Goal: Information Seeking & Learning: Learn about a topic

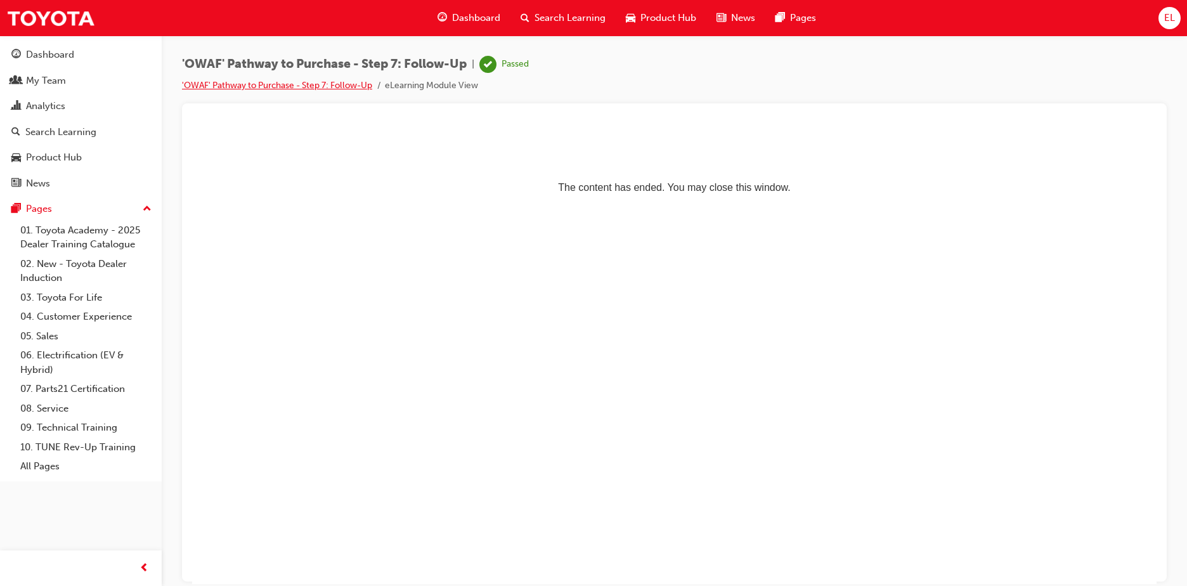
click at [358, 81] on link "'OWAF' Pathway to Purchase - Step 7: Follow-Up" at bounding box center [277, 85] width 190 height 11
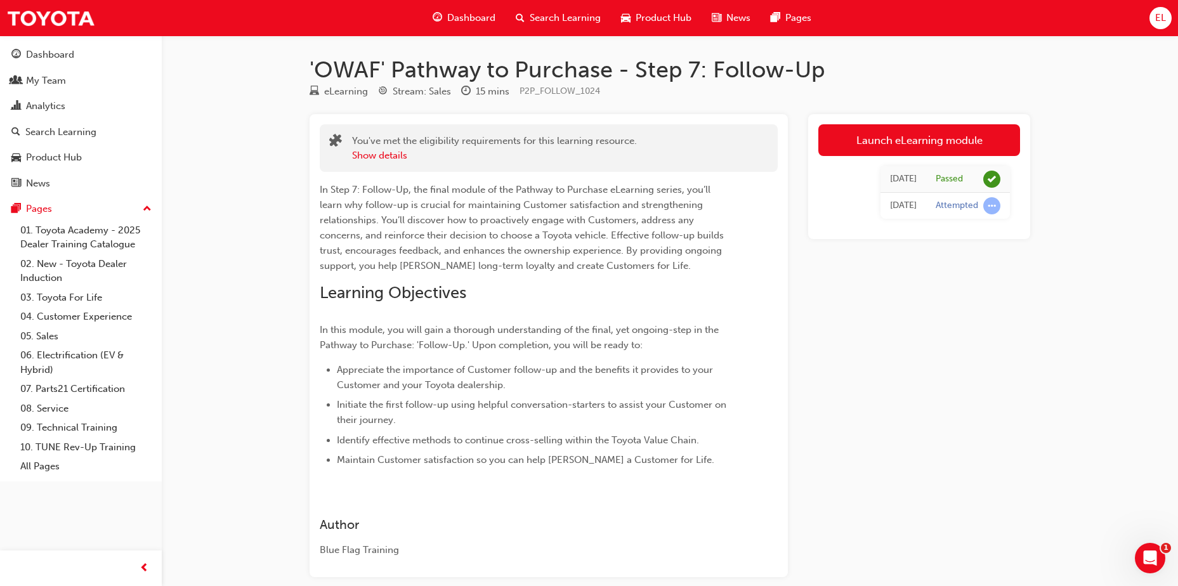
click at [481, 15] on span "Dashboard" at bounding box center [471, 18] width 48 height 15
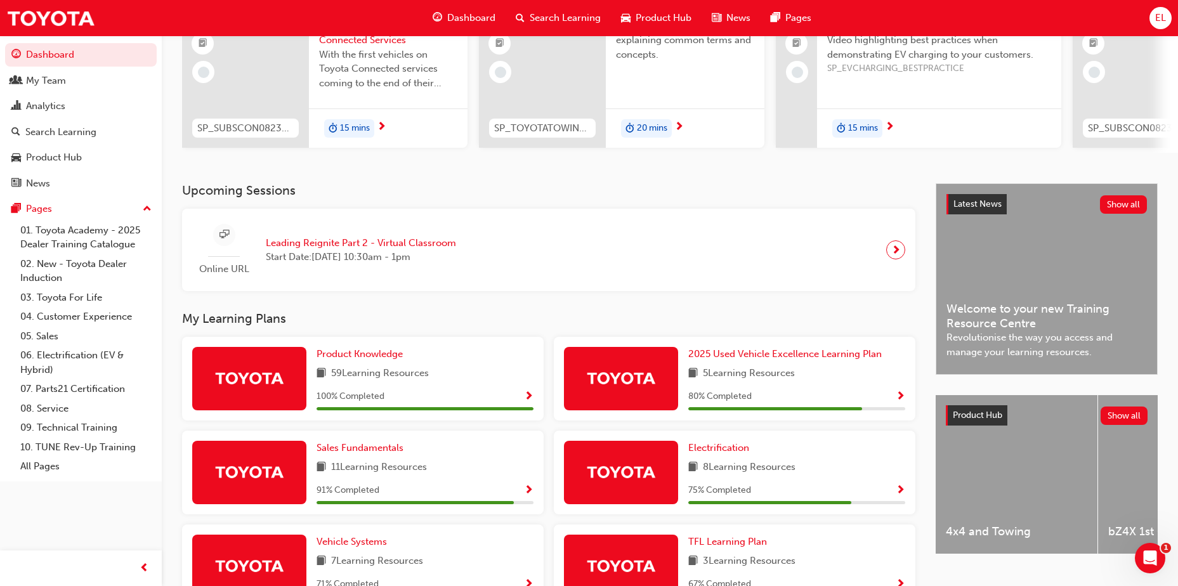
scroll to position [143, 0]
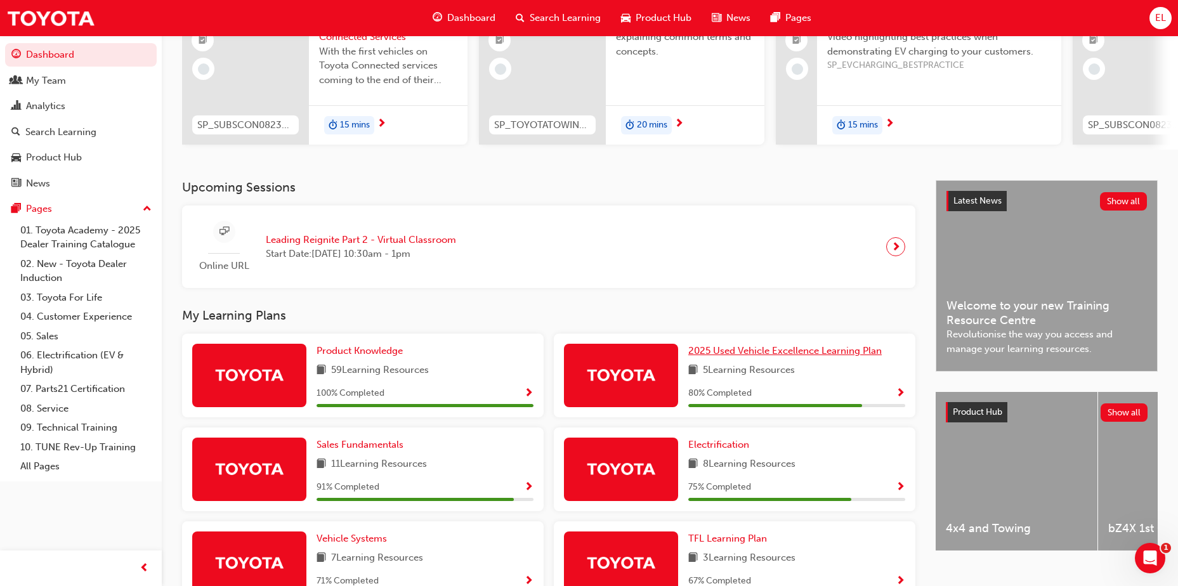
click at [777, 352] on span "2025 Used Vehicle Excellence Learning Plan" at bounding box center [784, 350] width 193 height 11
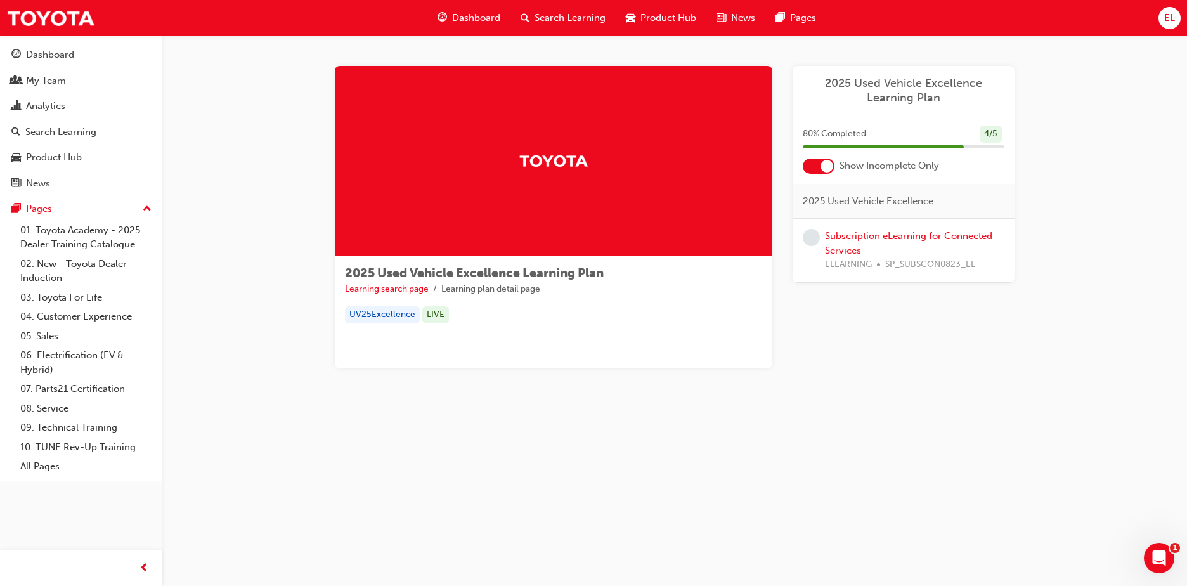
click at [831, 168] on div at bounding box center [827, 166] width 13 height 13
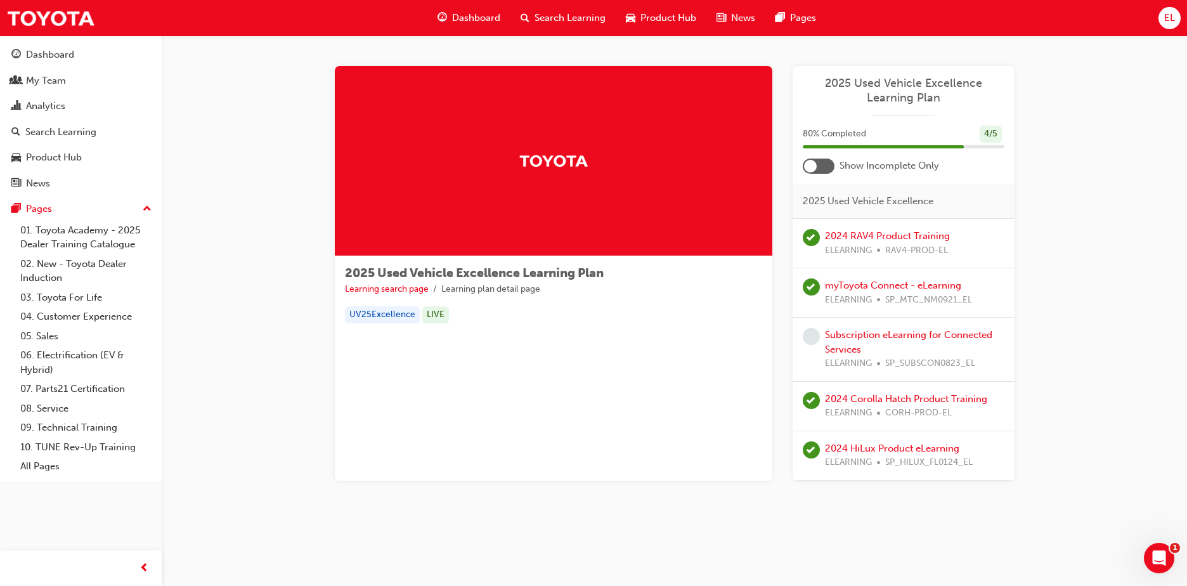
click at [815, 165] on div at bounding box center [810, 166] width 13 height 13
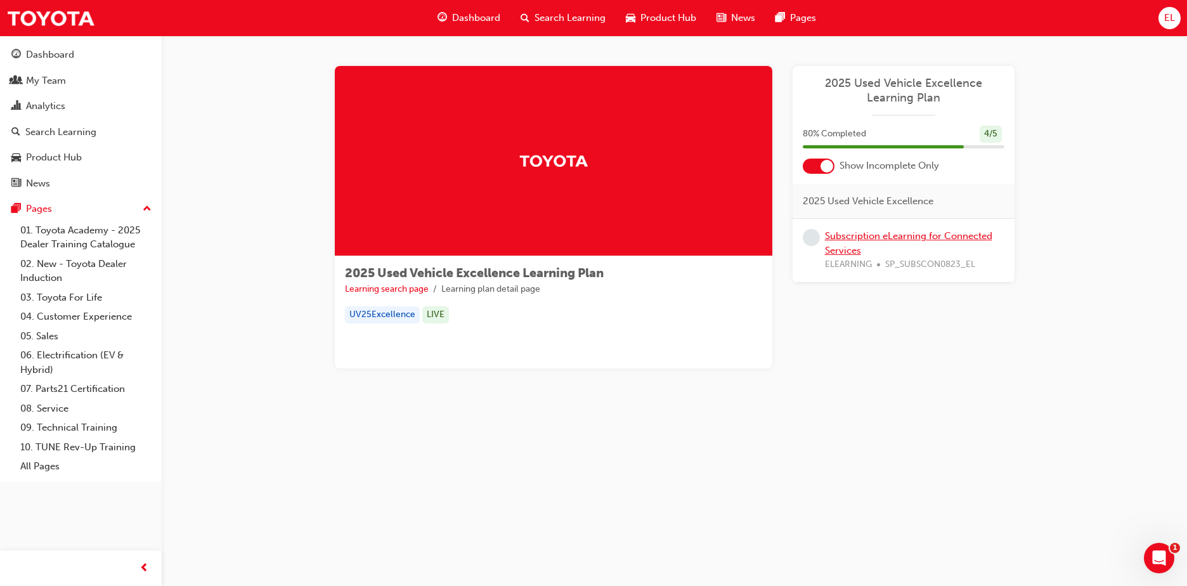
click at [876, 237] on link "Subscription eLearning for Connected Services" at bounding box center [908, 243] width 167 height 26
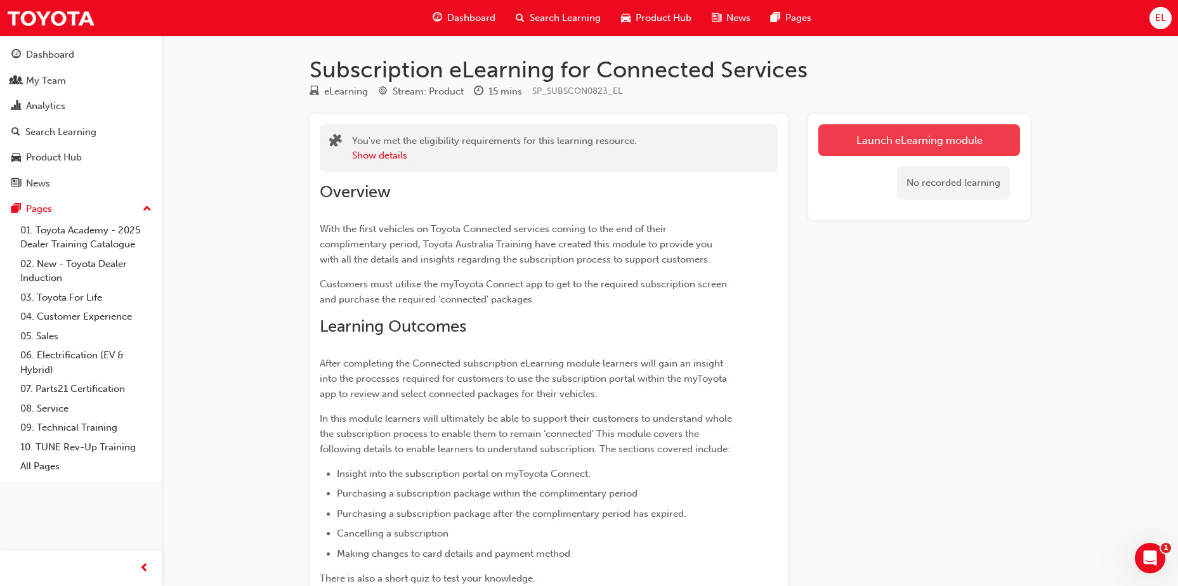
click at [880, 141] on link "Launch eLearning module" at bounding box center [919, 140] width 202 height 32
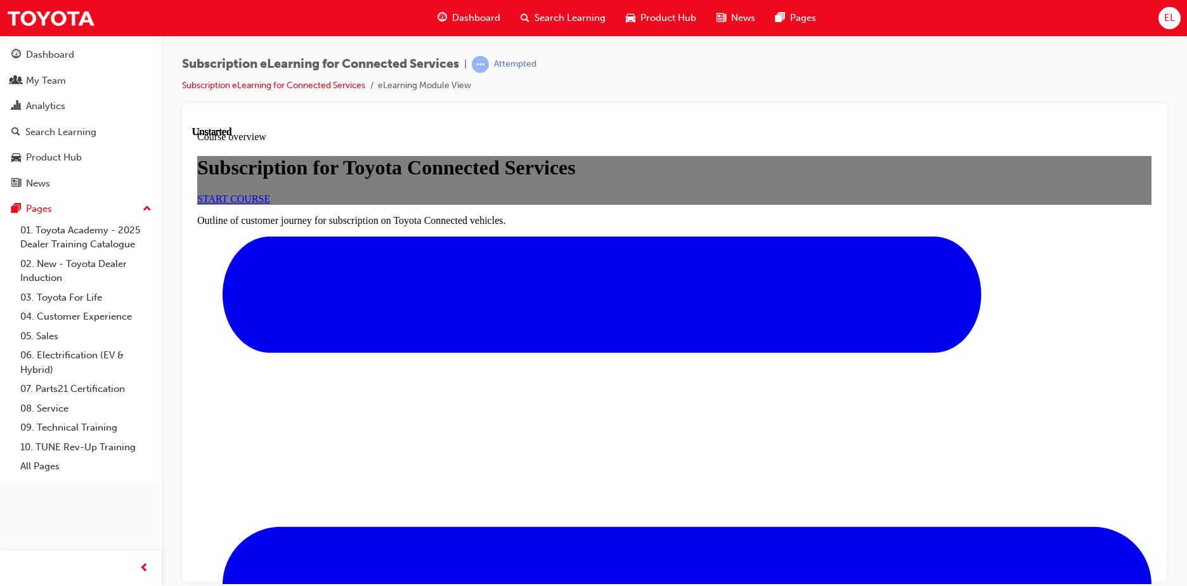
scroll to position [58, 0]
click at [270, 204] on span "START COURSE" at bounding box center [233, 198] width 73 height 11
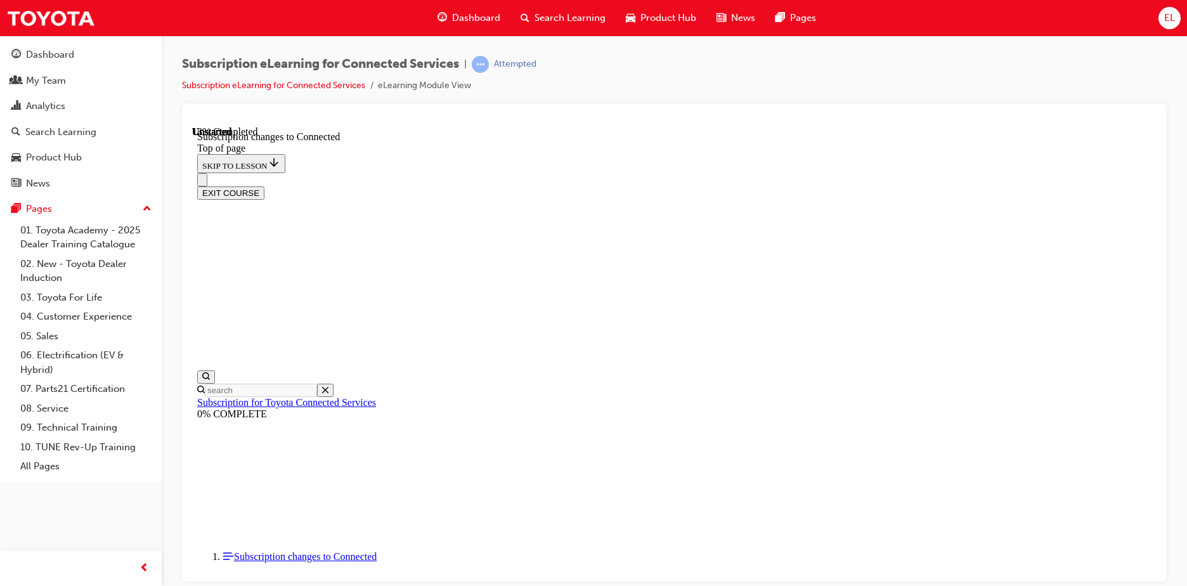
scroll to position [684, 0]
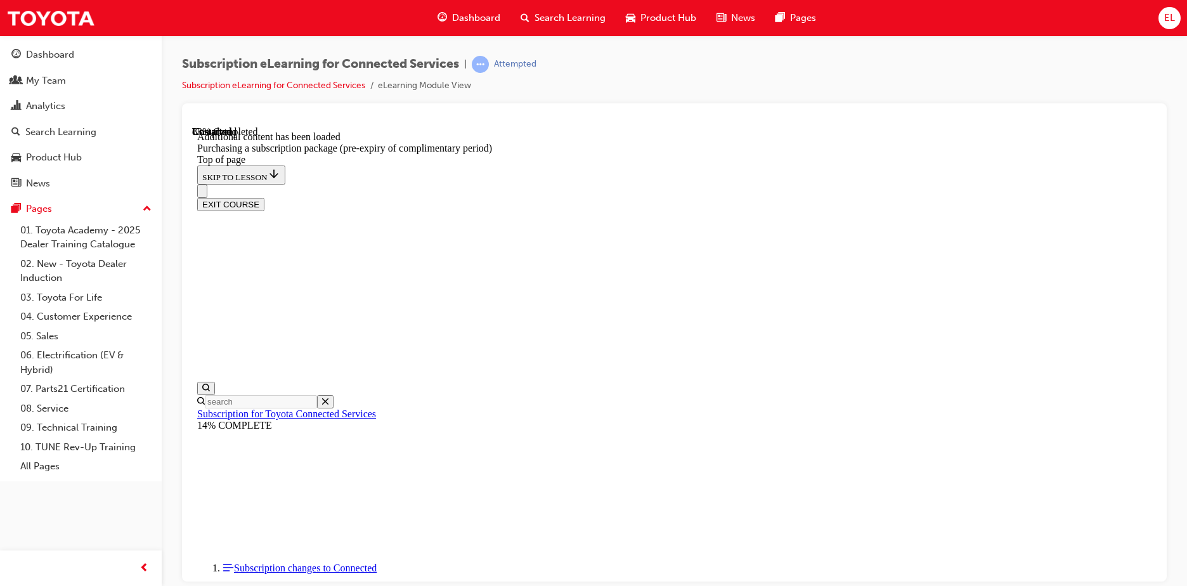
scroll to position [1226, 0]
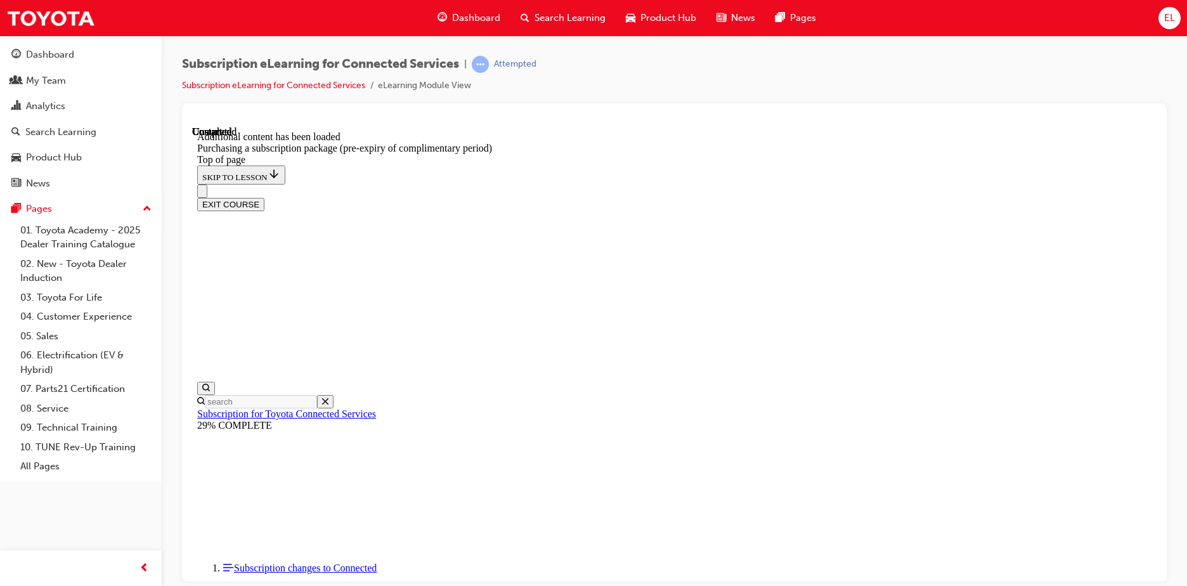
drag, startPoint x: 682, startPoint y: 226, endPoint x: 706, endPoint y: 216, distance: 26.1
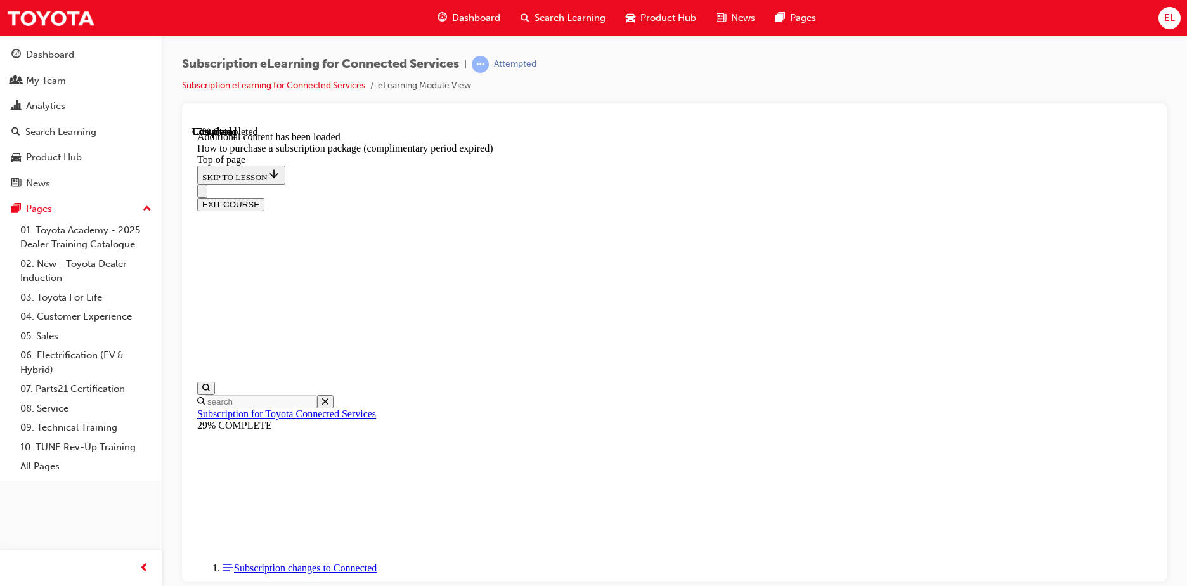
scroll to position [222, 0]
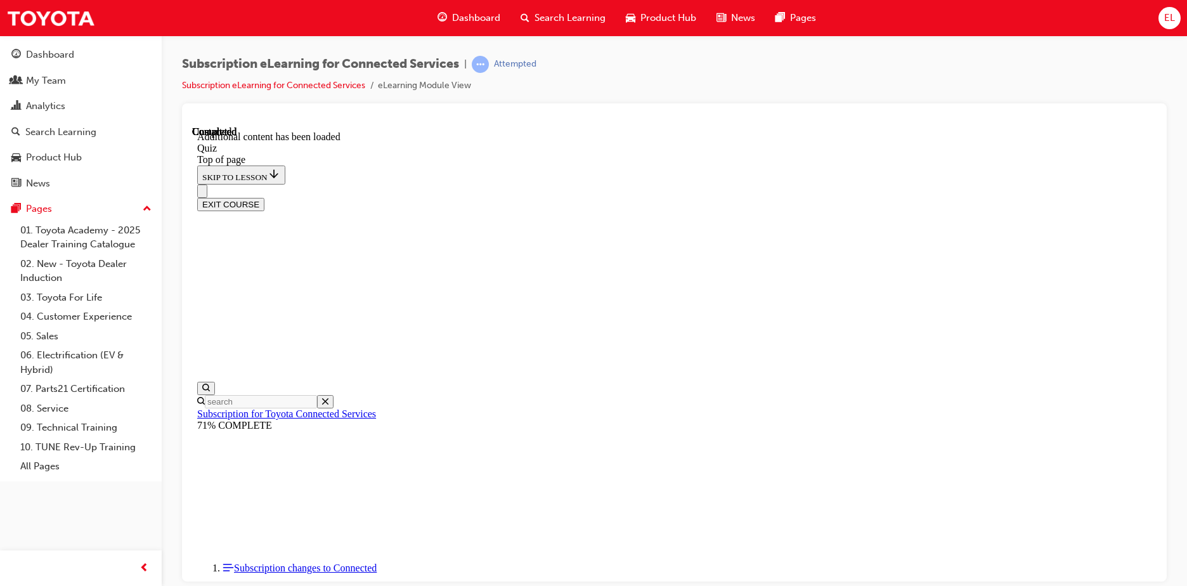
scroll to position [55, 0]
drag, startPoint x: 710, startPoint y: 377, endPoint x: 710, endPoint y: 396, distance: 18.4
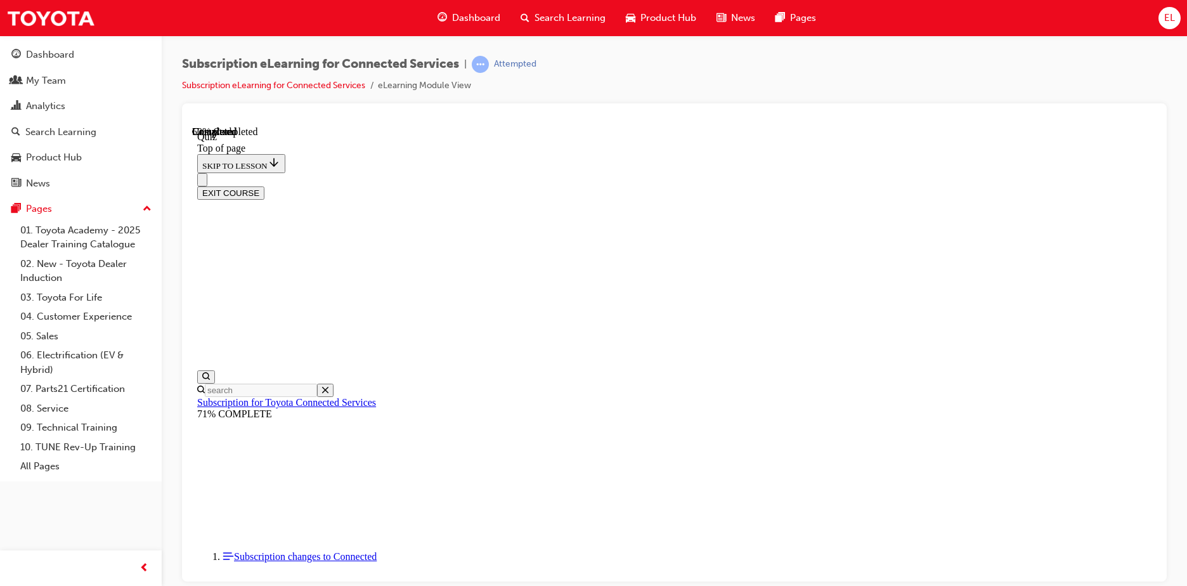
scroll to position [39, 0]
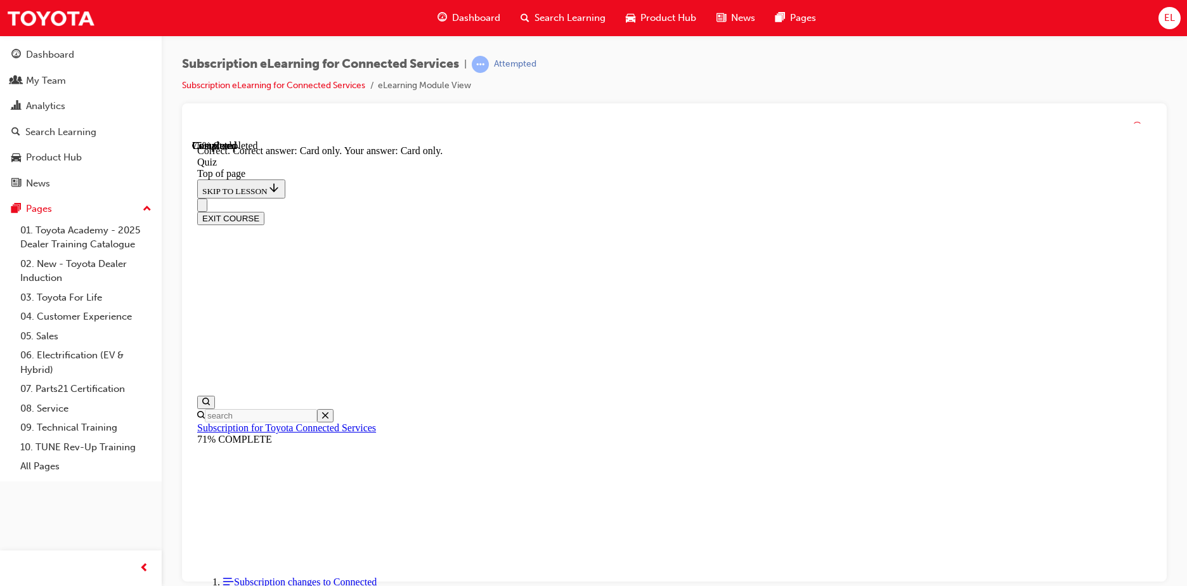
scroll to position [160, 0]
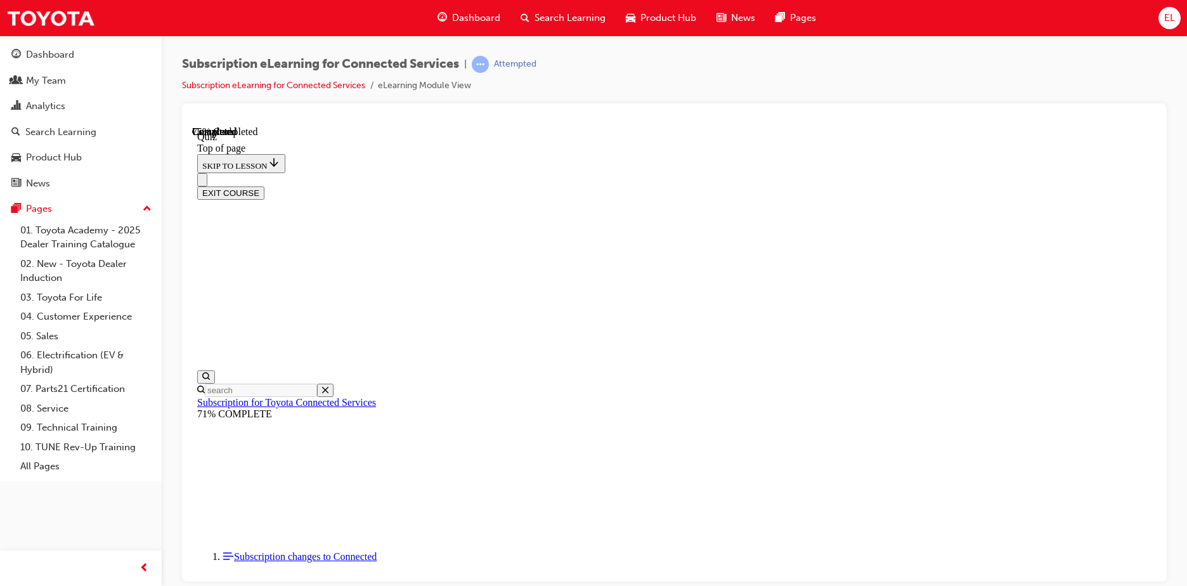
scroll to position [39, 0]
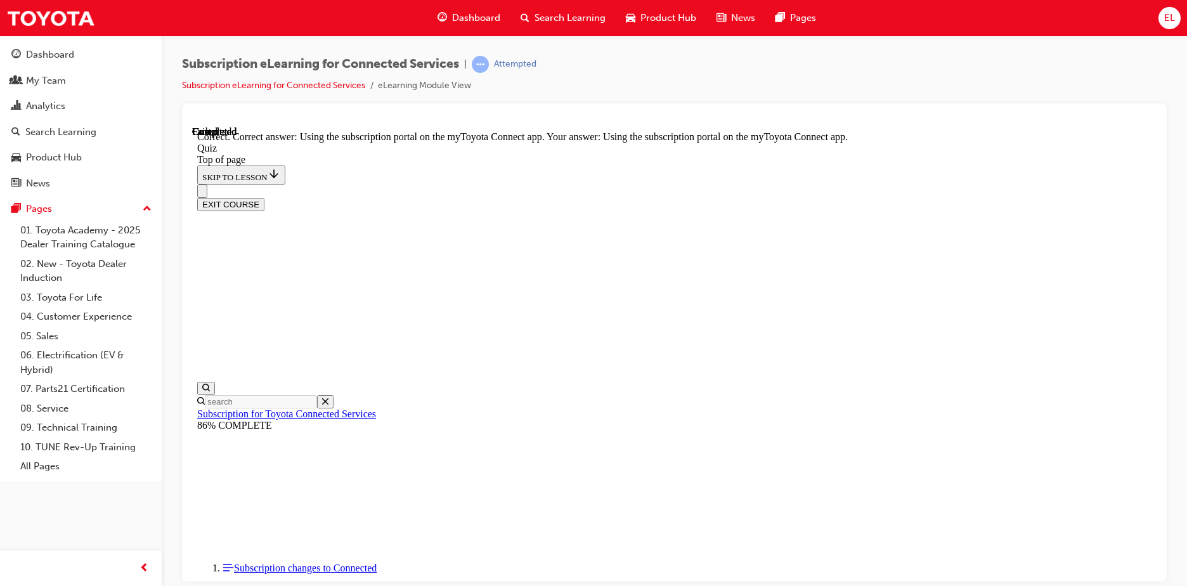
scroll to position [160, 0]
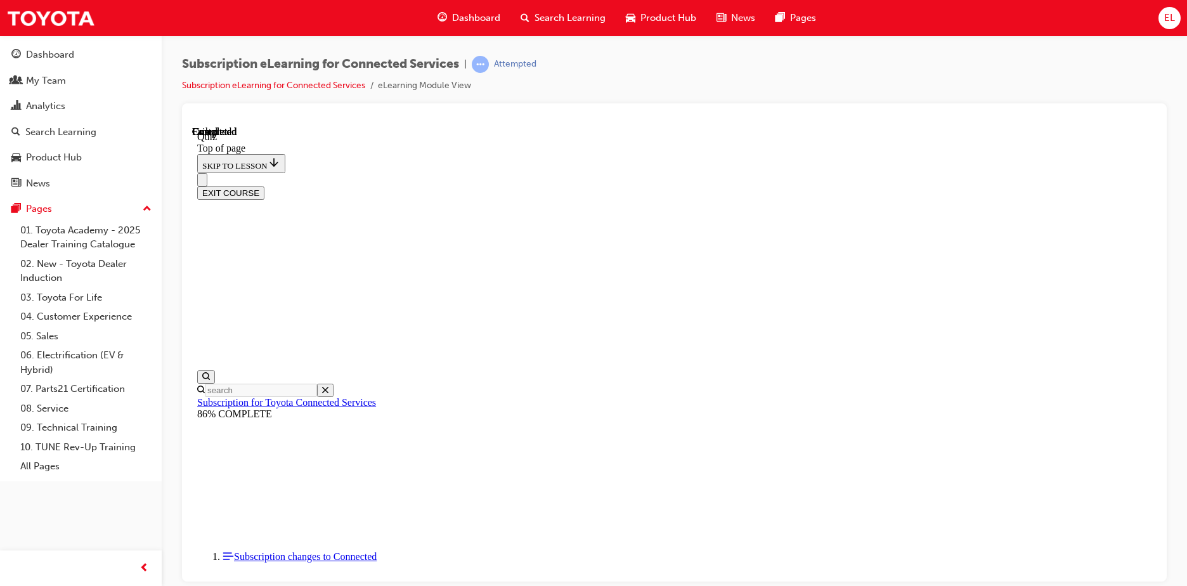
scroll to position [231, 0]
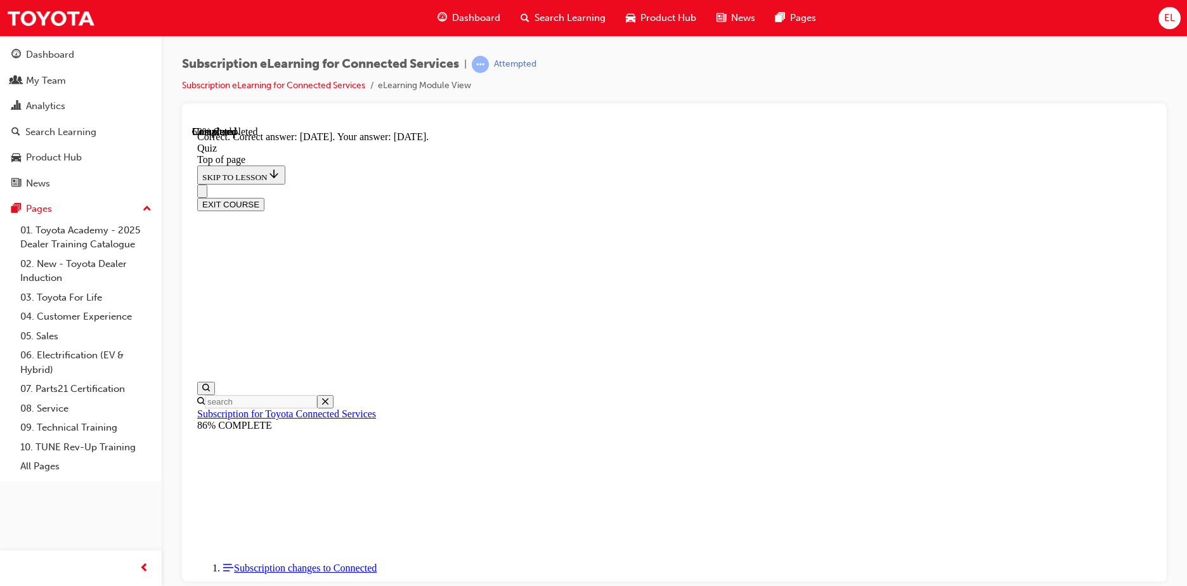
scroll to position [39, 0]
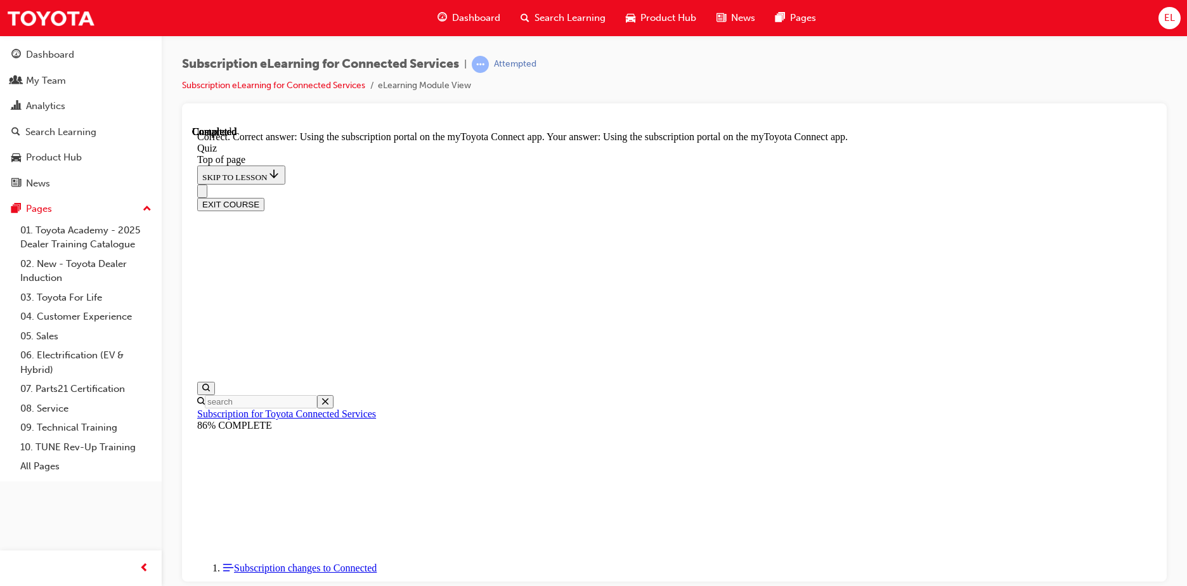
scroll to position [160, 0]
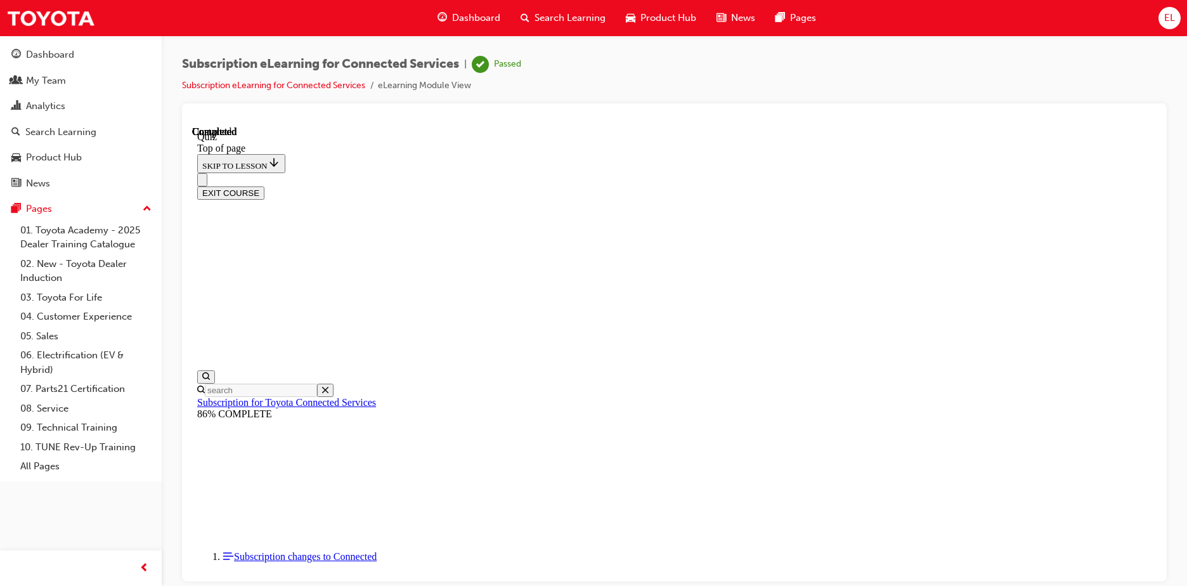
scroll to position [231, 0]
click at [264, 186] on button "EXIT COURSE" at bounding box center [230, 192] width 67 height 13
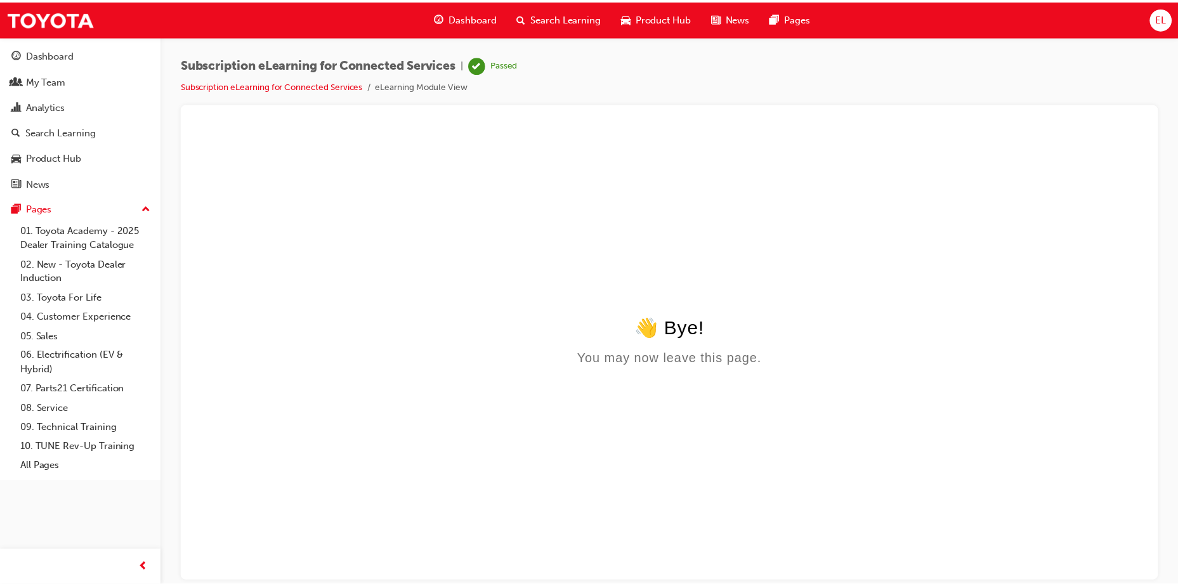
scroll to position [0, 0]
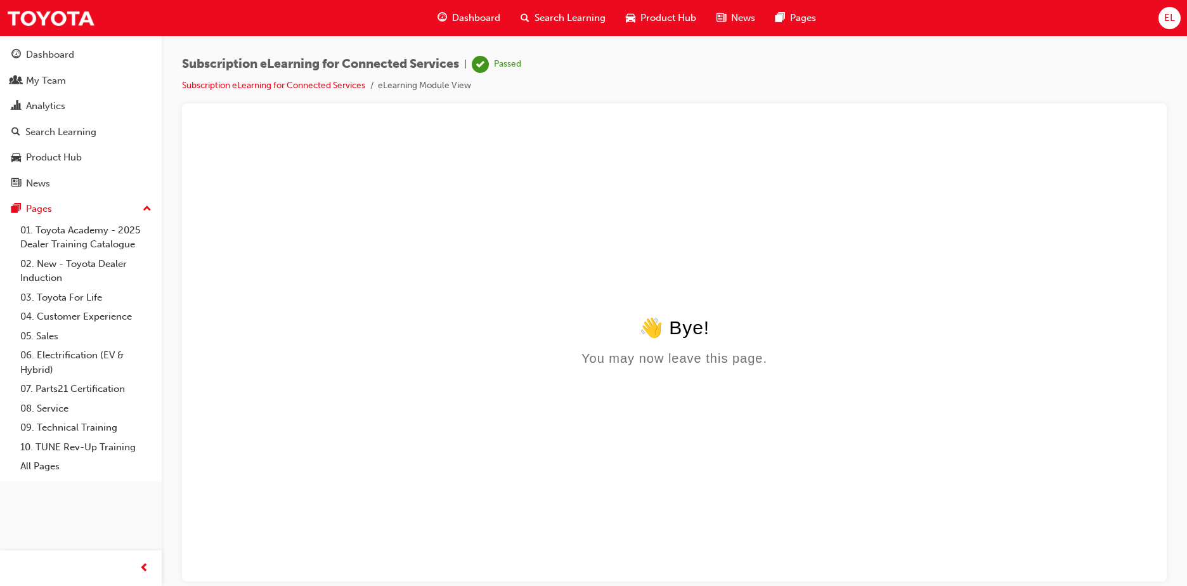
click at [488, 18] on span "Dashboard" at bounding box center [476, 18] width 48 height 15
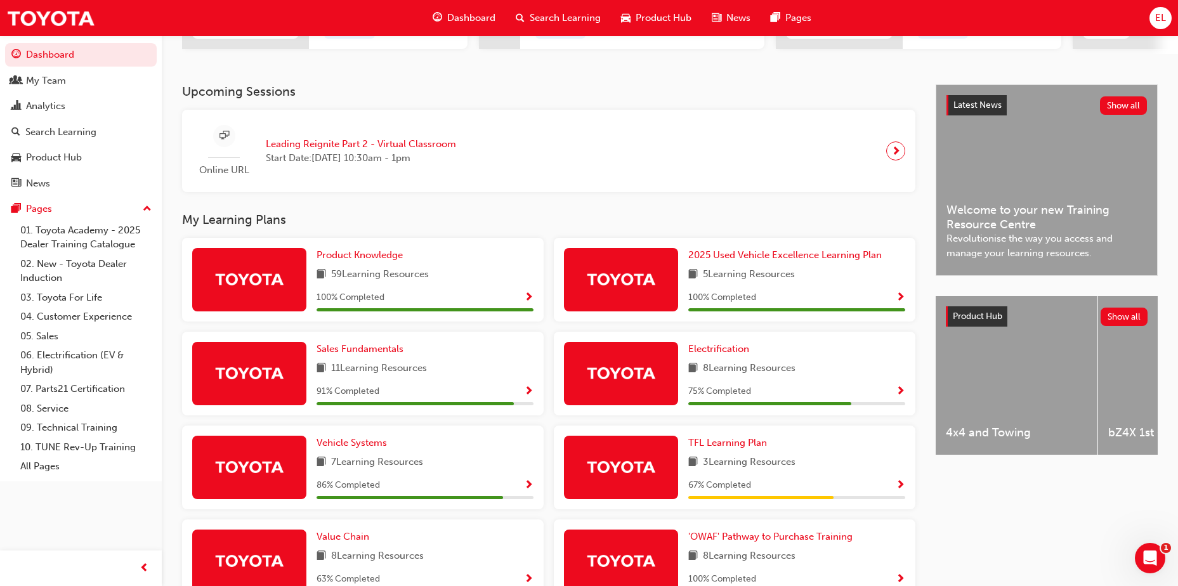
scroll to position [269, 0]
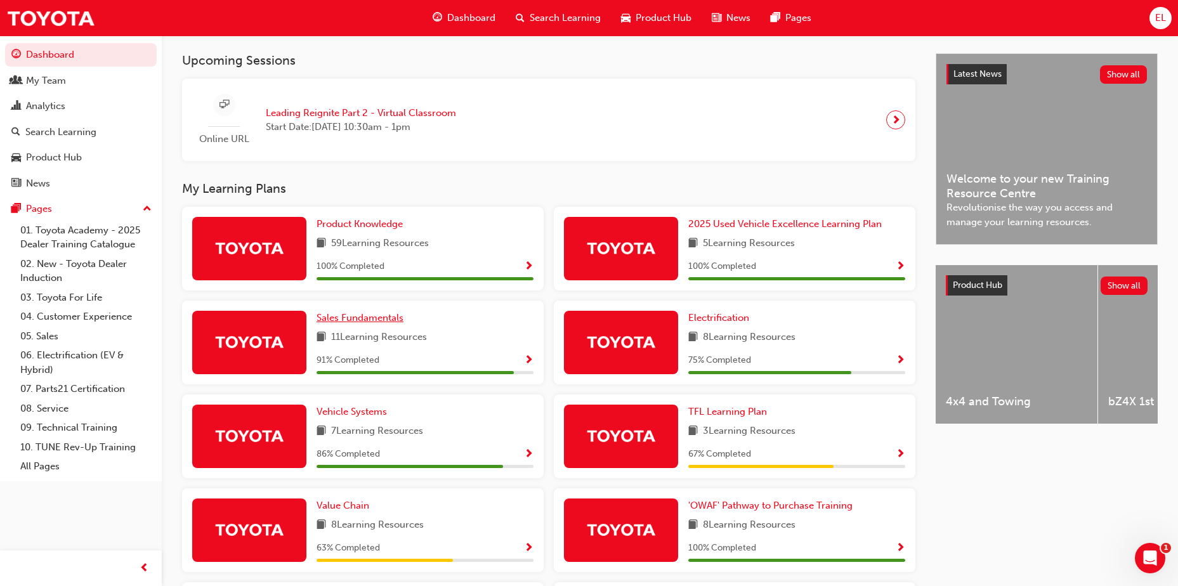
click at [392, 323] on span "Sales Fundamentals" at bounding box center [359, 317] width 87 height 11
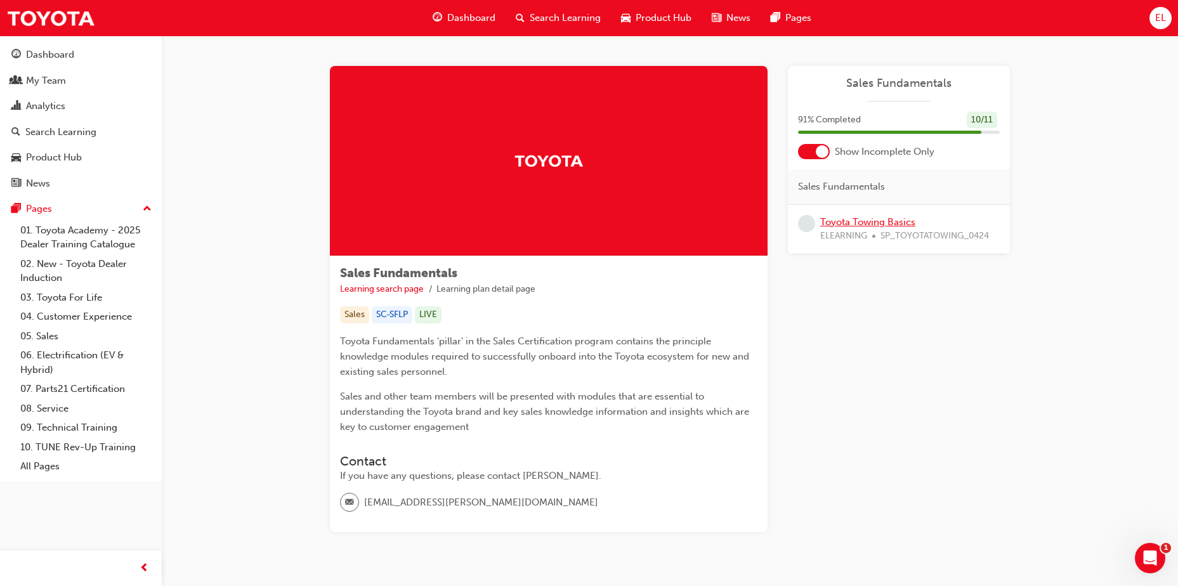
click at [888, 222] on link "Toyota Towing Basics" at bounding box center [867, 221] width 95 height 11
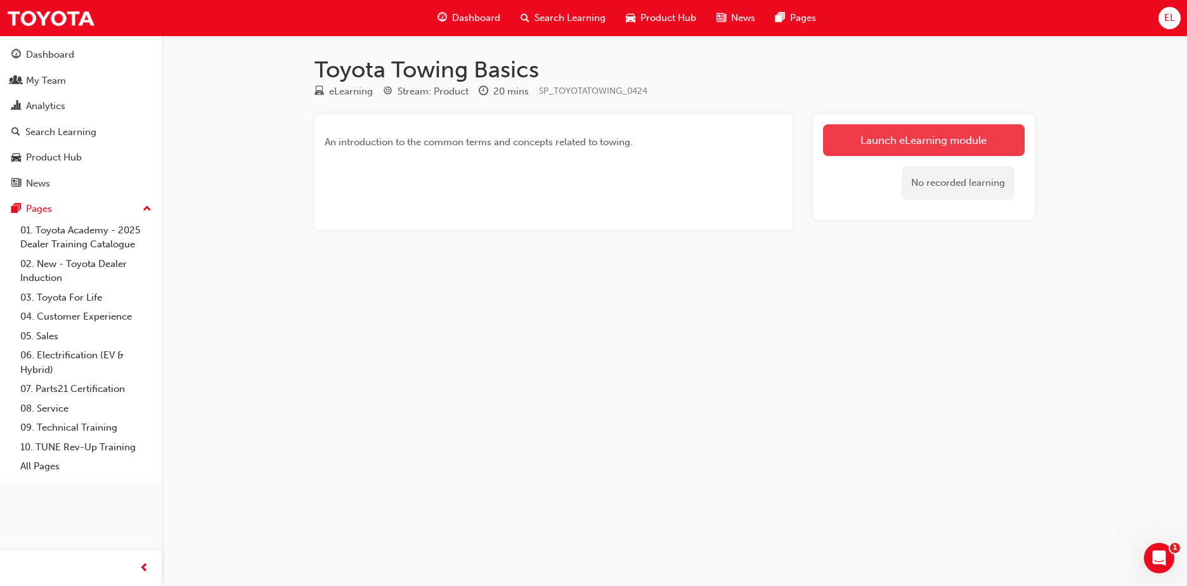
click at [971, 135] on link "Launch eLearning module" at bounding box center [924, 140] width 202 height 32
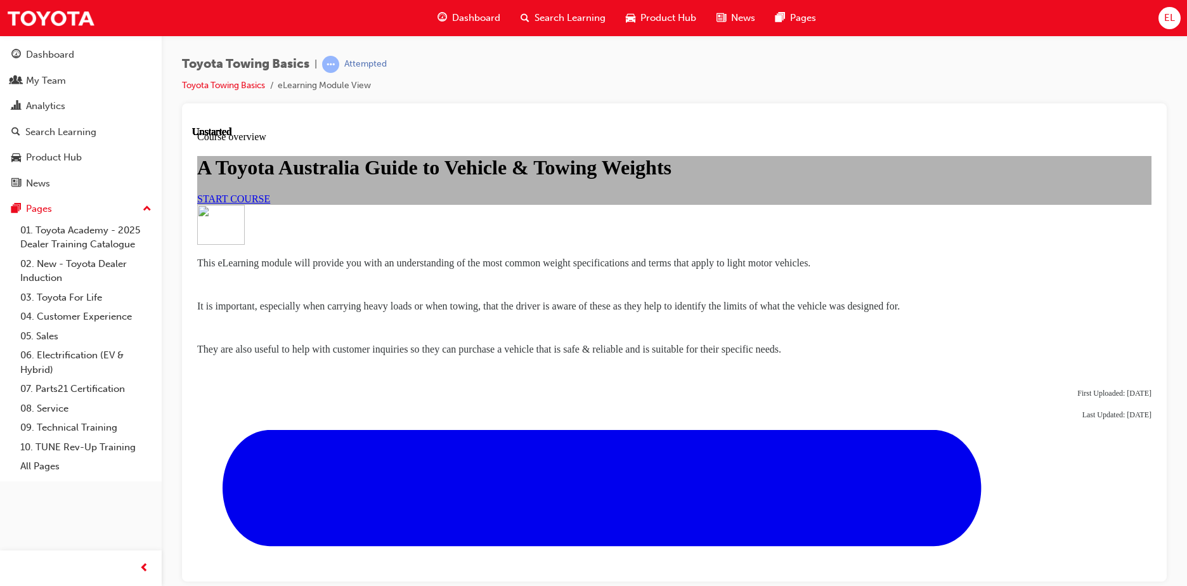
scroll to position [203, 0]
click at [270, 193] on link "START COURSE" at bounding box center [233, 198] width 73 height 11
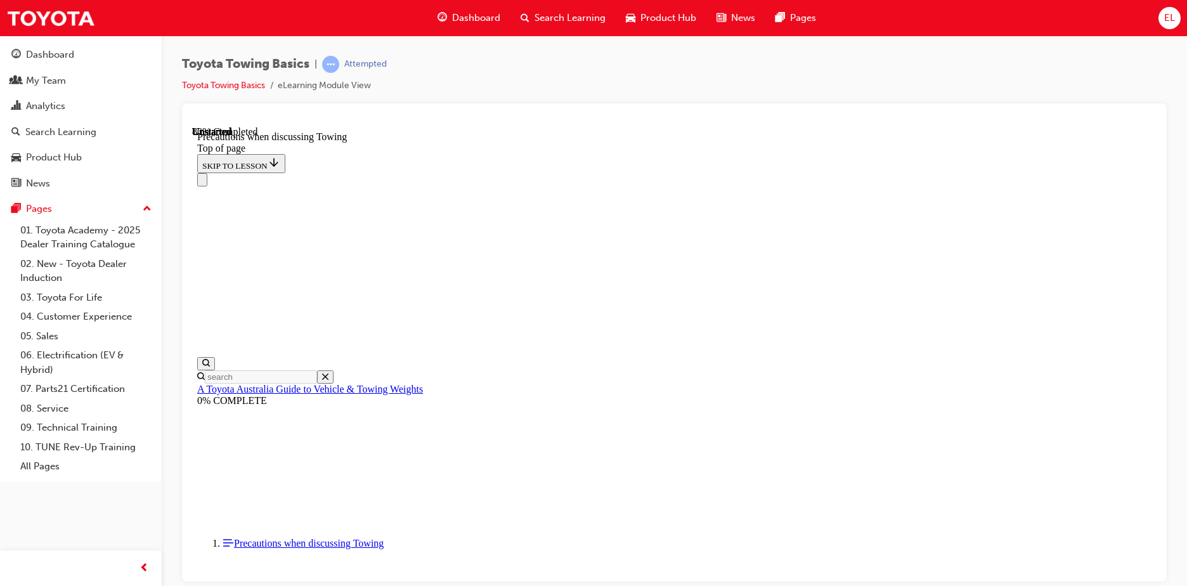
scroll to position [1363, 0]
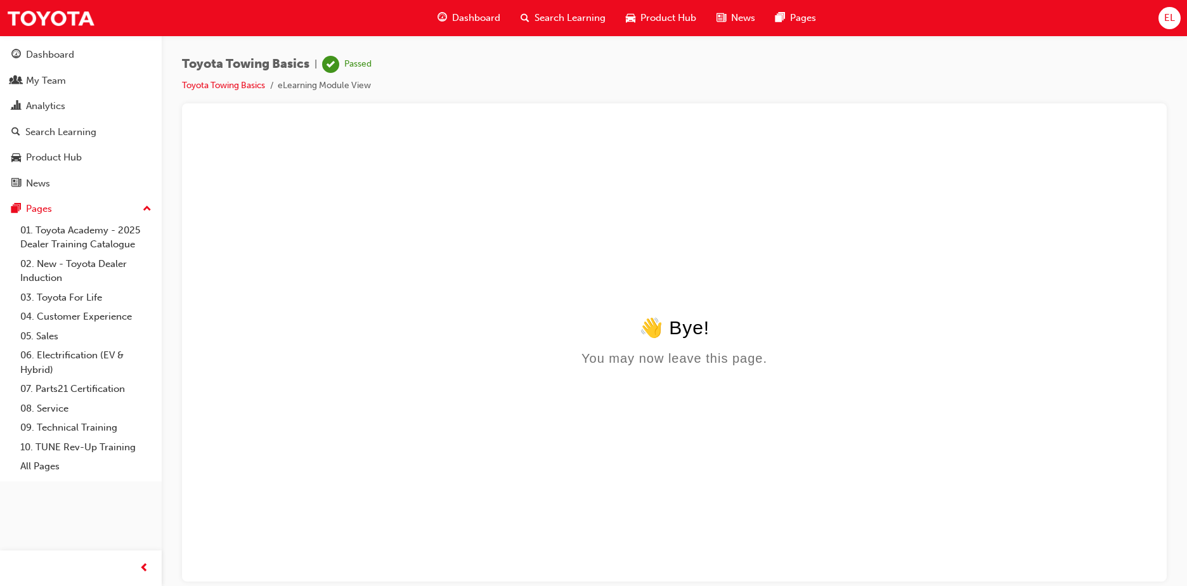
click at [486, 21] on span "Dashboard" at bounding box center [476, 18] width 48 height 15
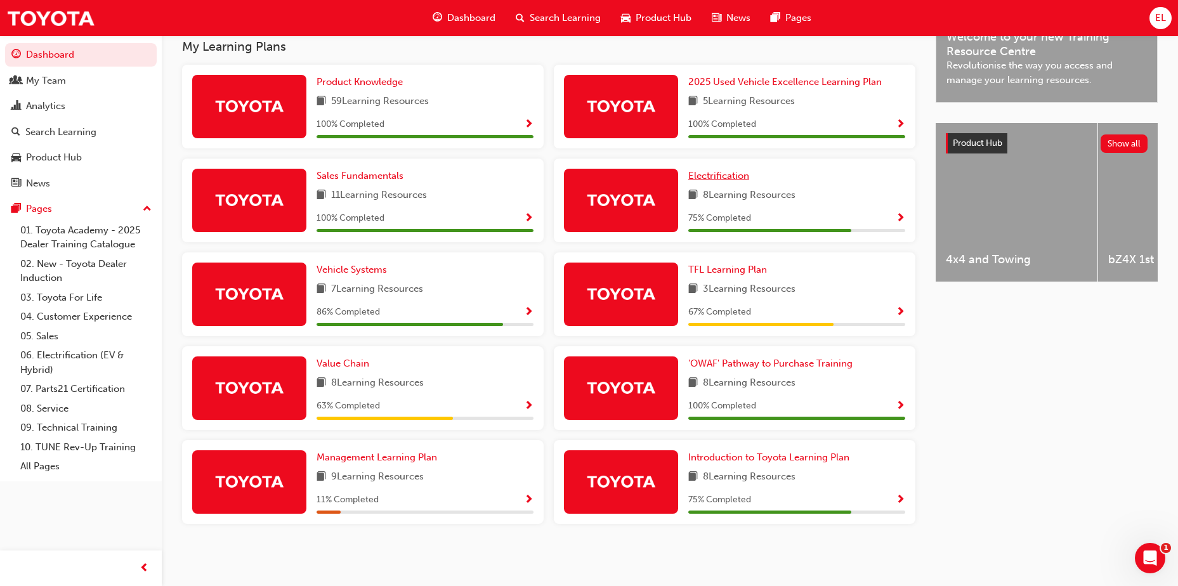
click at [736, 175] on span "Electrification" at bounding box center [718, 175] width 61 height 11
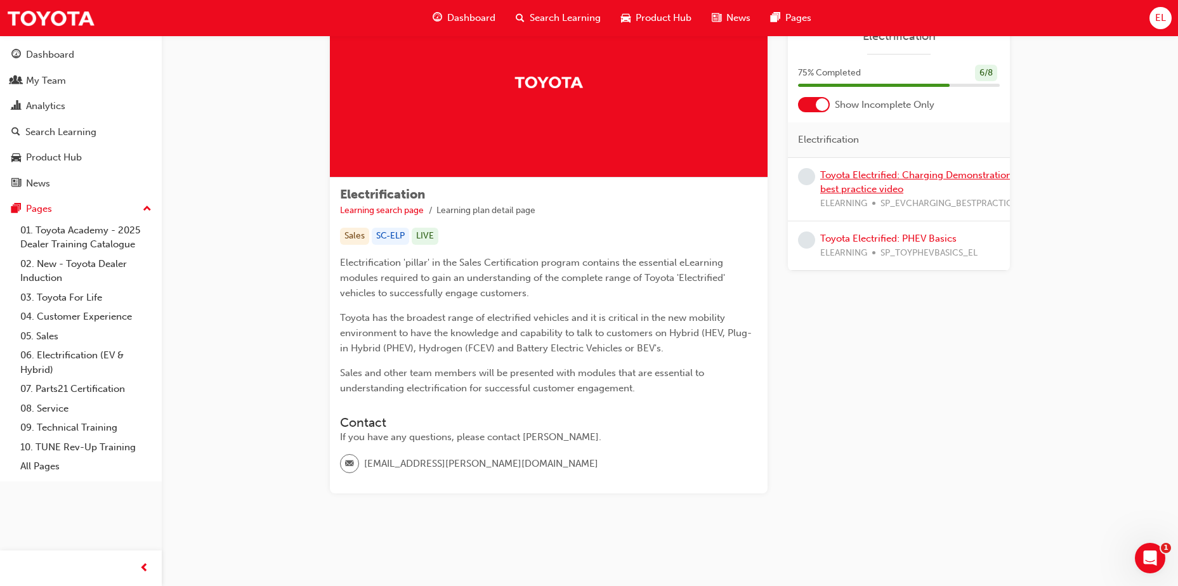
click at [871, 179] on link "Toyota Electrified: Charging Demonstration best practice video" at bounding box center [915, 182] width 191 height 26
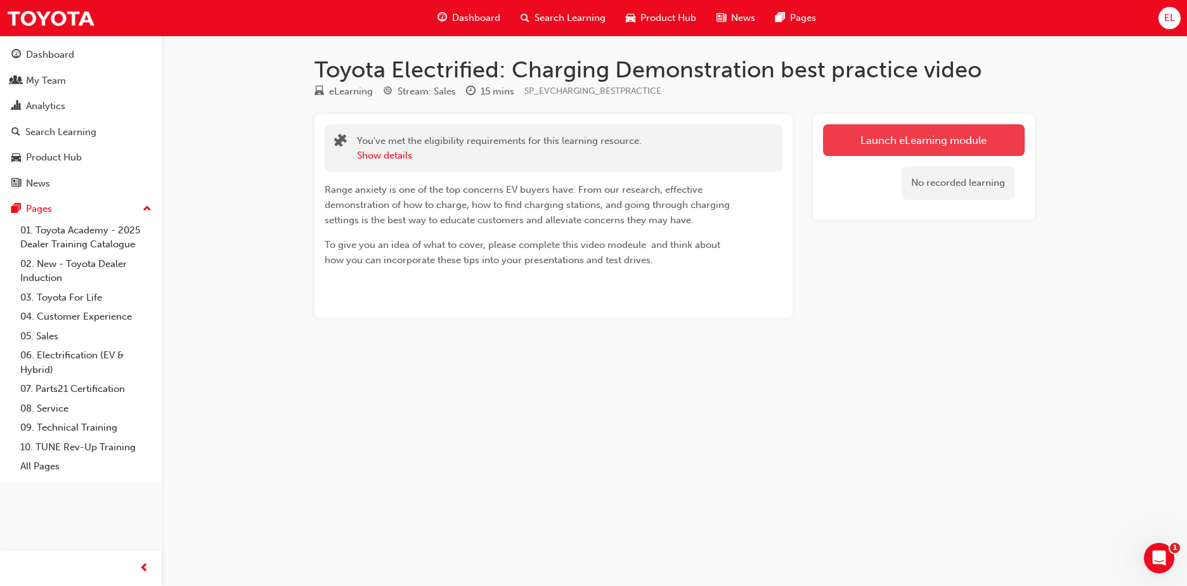
click at [897, 135] on link "Launch eLearning module" at bounding box center [924, 140] width 202 height 32
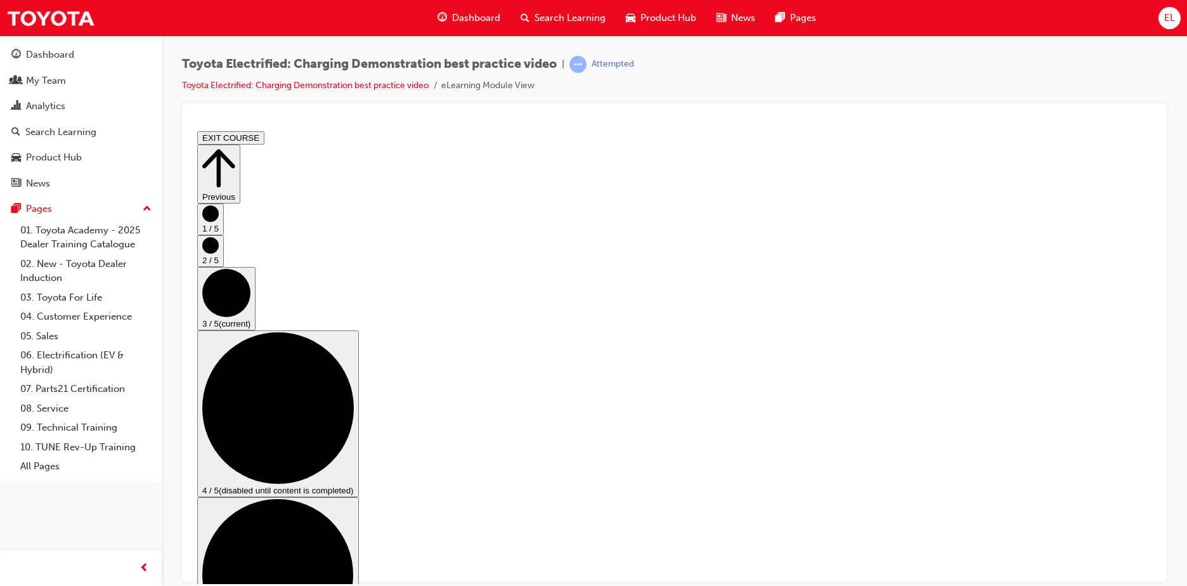
scroll to position [179, 0]
checkbox input "true"
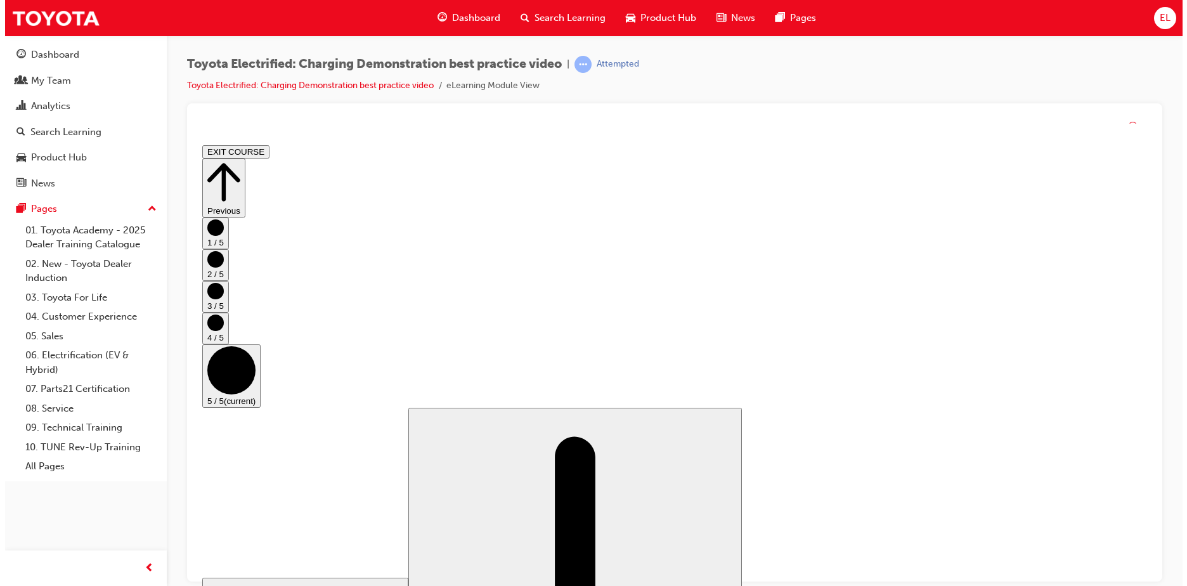
scroll to position [126, 0]
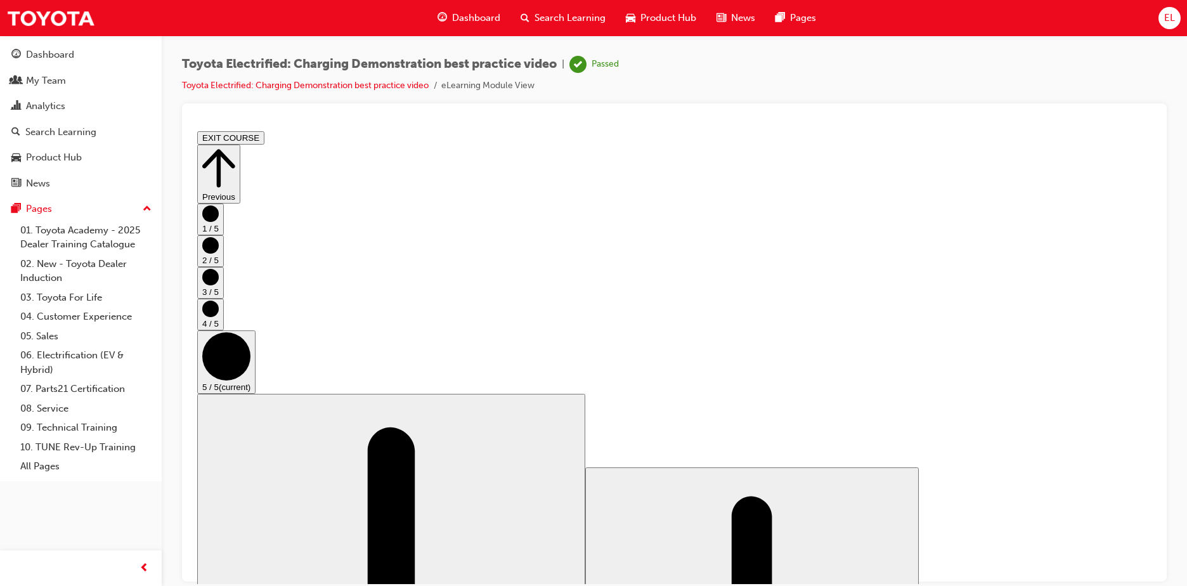
click at [264, 140] on button "EXIT COURSE" at bounding box center [230, 137] width 67 height 13
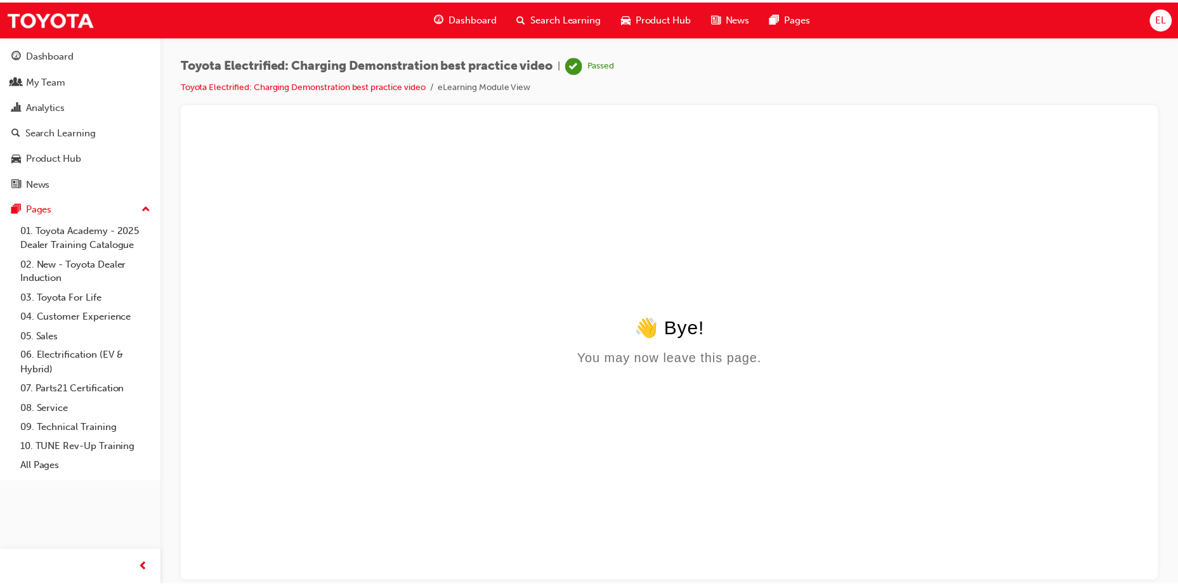
scroll to position [0, 0]
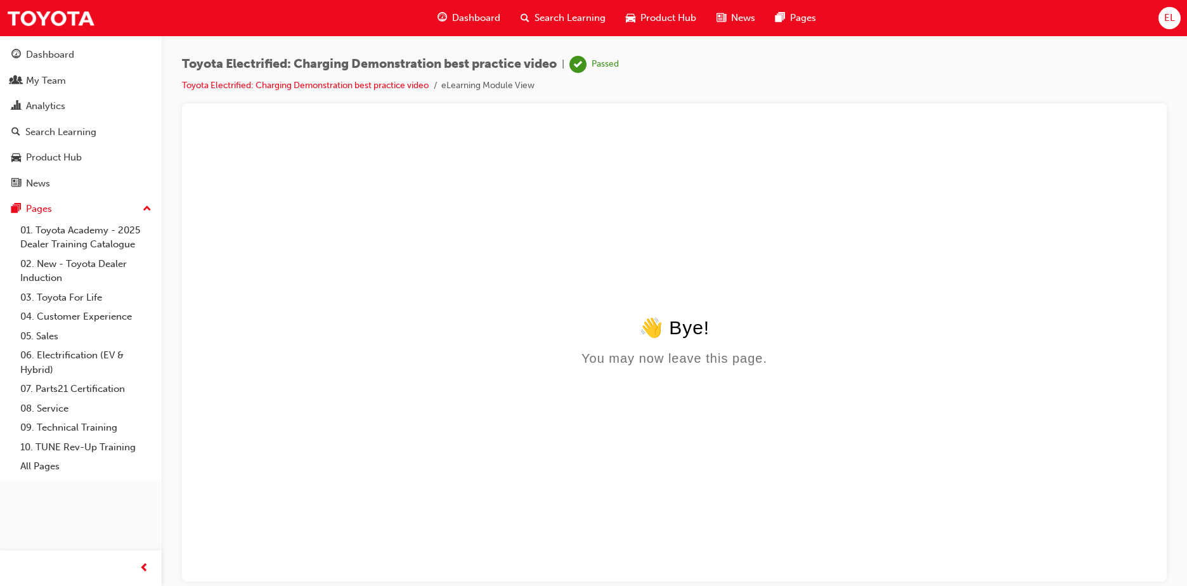
click at [488, 16] on span "Dashboard" at bounding box center [476, 18] width 48 height 15
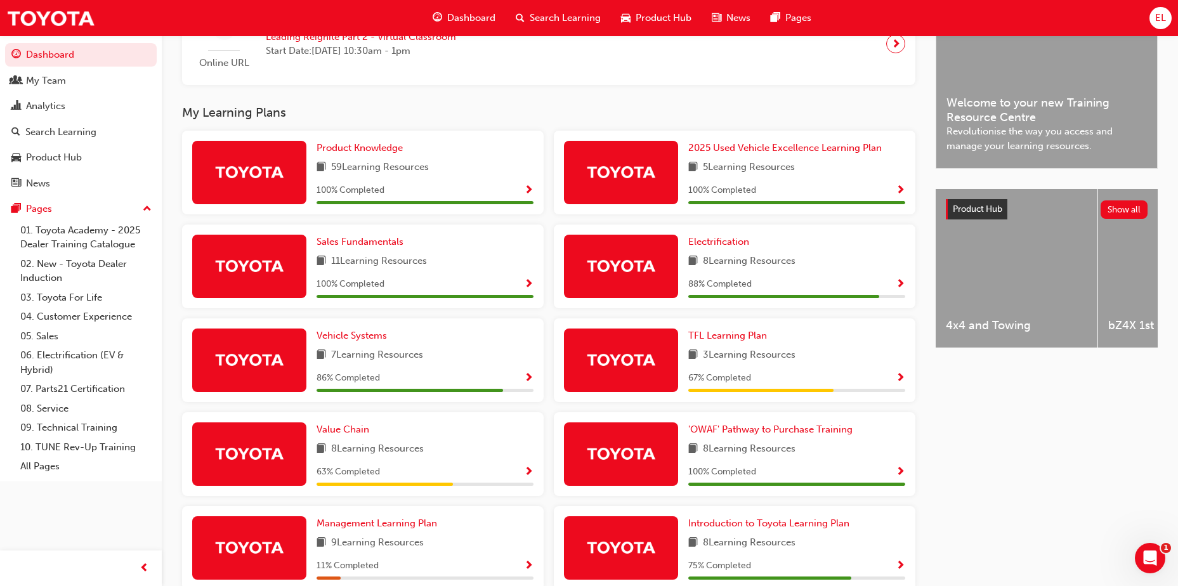
scroll to position [349, 0]
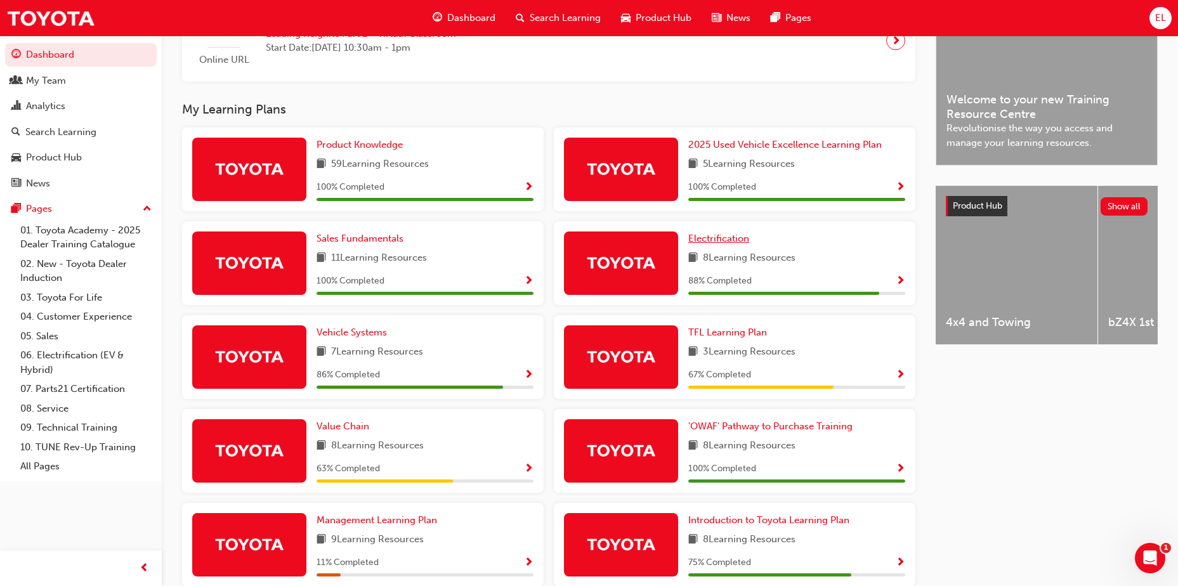
click at [729, 238] on span "Electrification" at bounding box center [718, 238] width 61 height 11
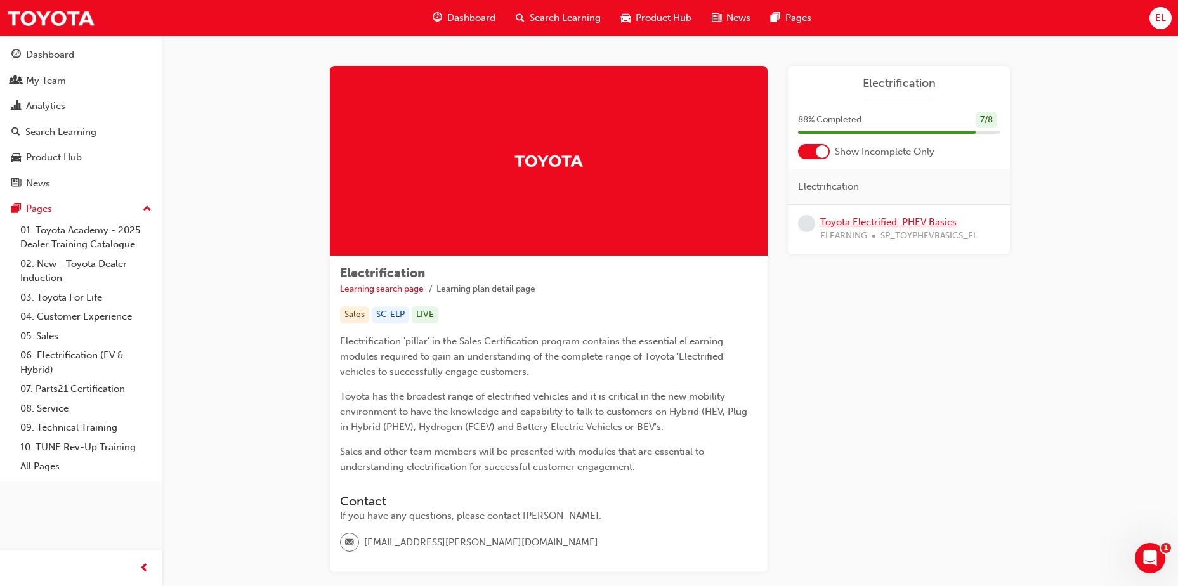
click at [867, 219] on link "Toyota Electrified: PHEV Basics" at bounding box center [888, 221] width 136 height 11
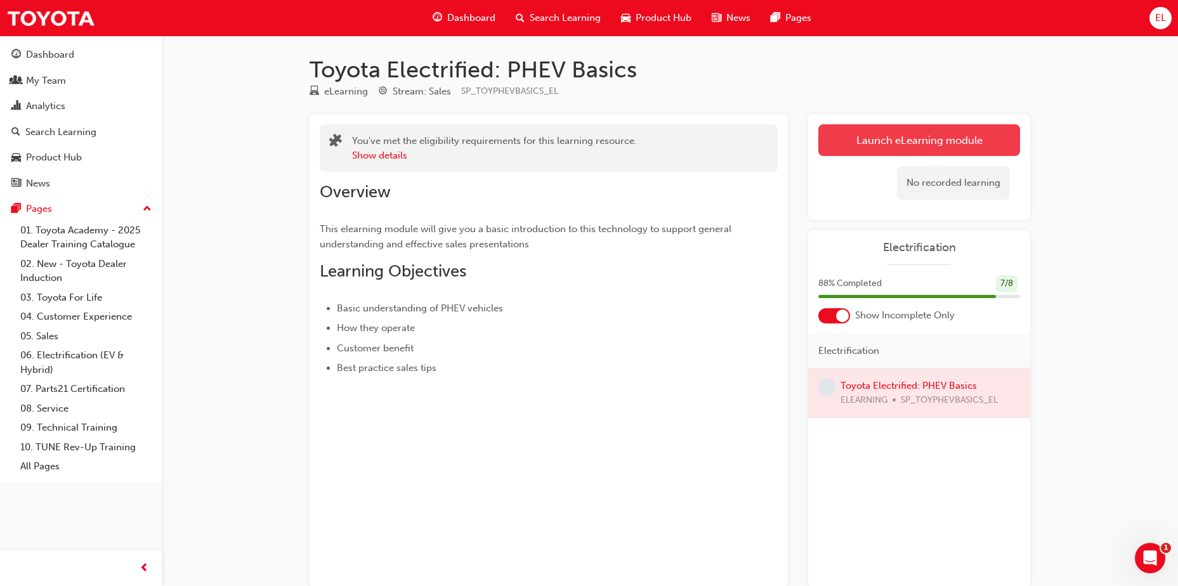
click at [912, 148] on link "Launch eLearning module" at bounding box center [919, 140] width 202 height 32
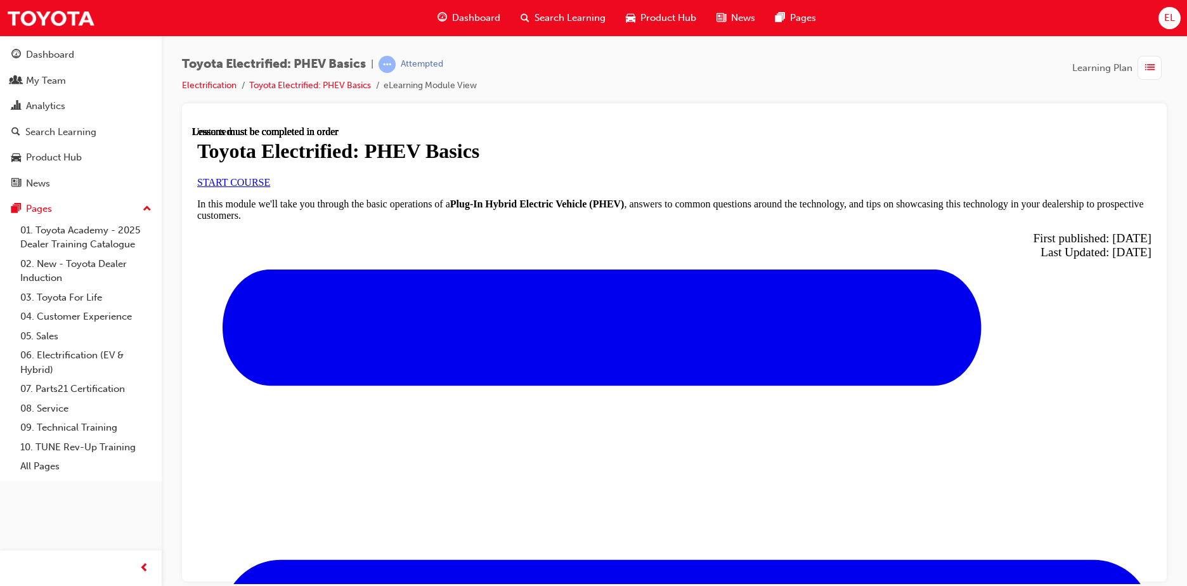
click at [270, 187] on link "START COURSE" at bounding box center [233, 181] width 73 height 11
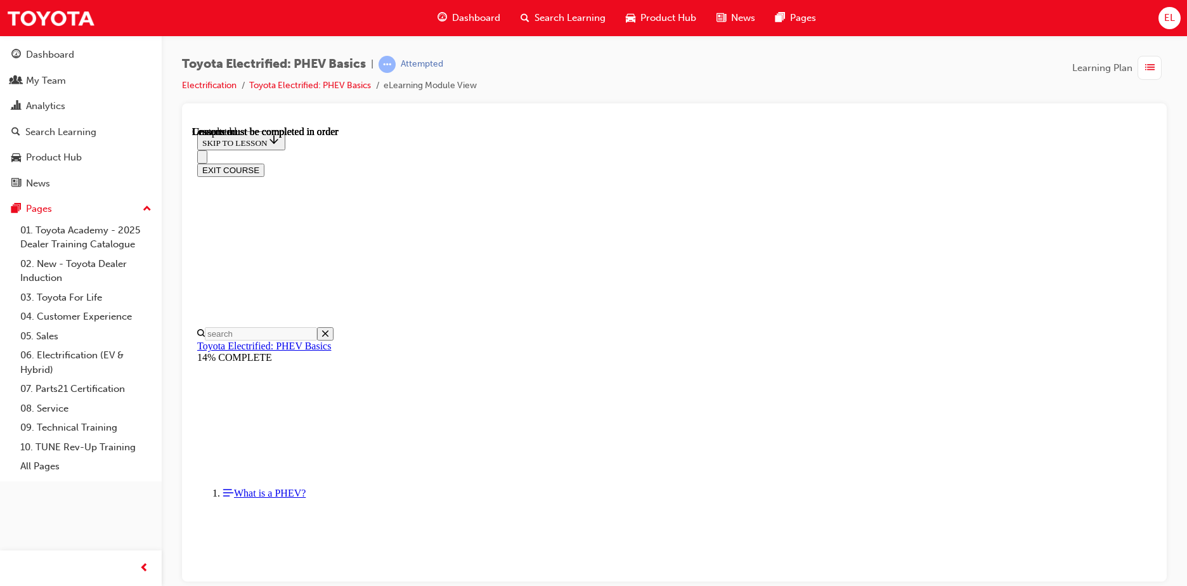
scroll to position [1706, 0]
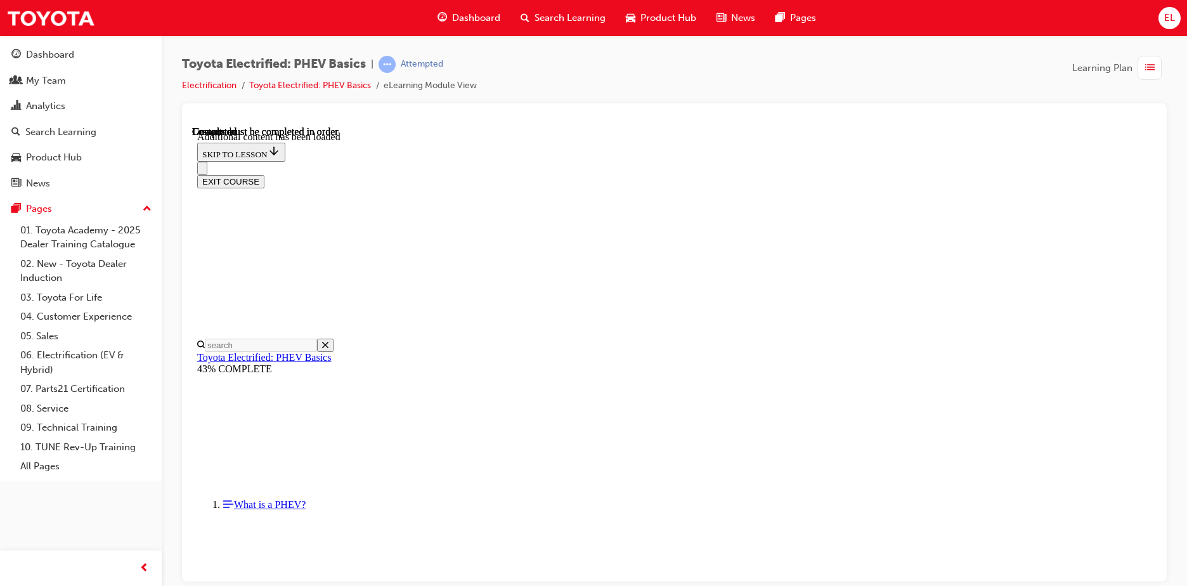
scroll to position [263, 0]
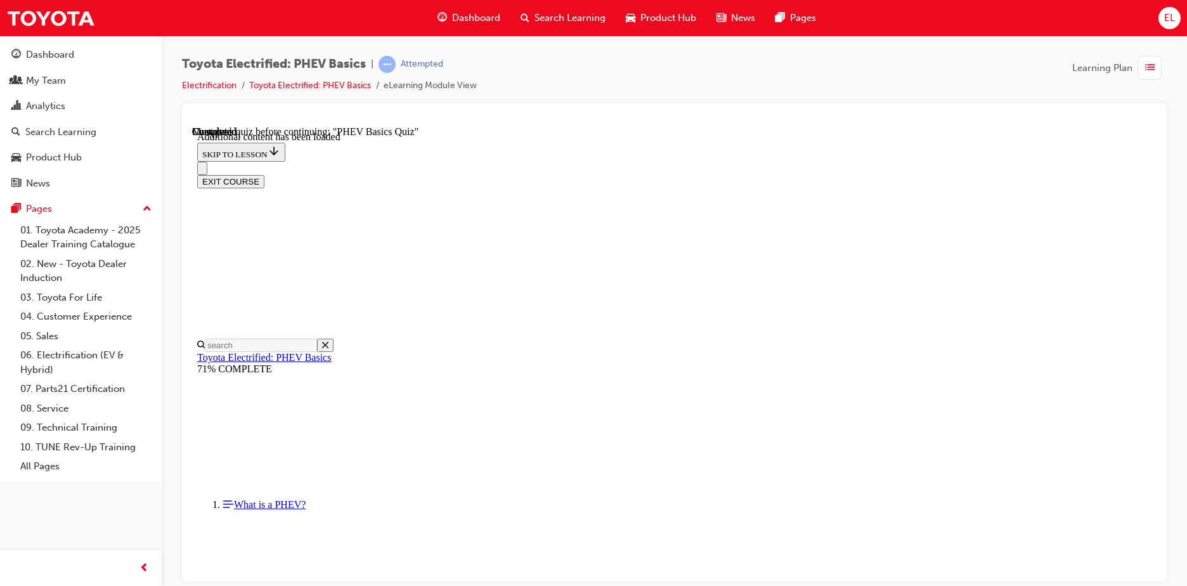
scroll to position [39, 0]
radio input "true"
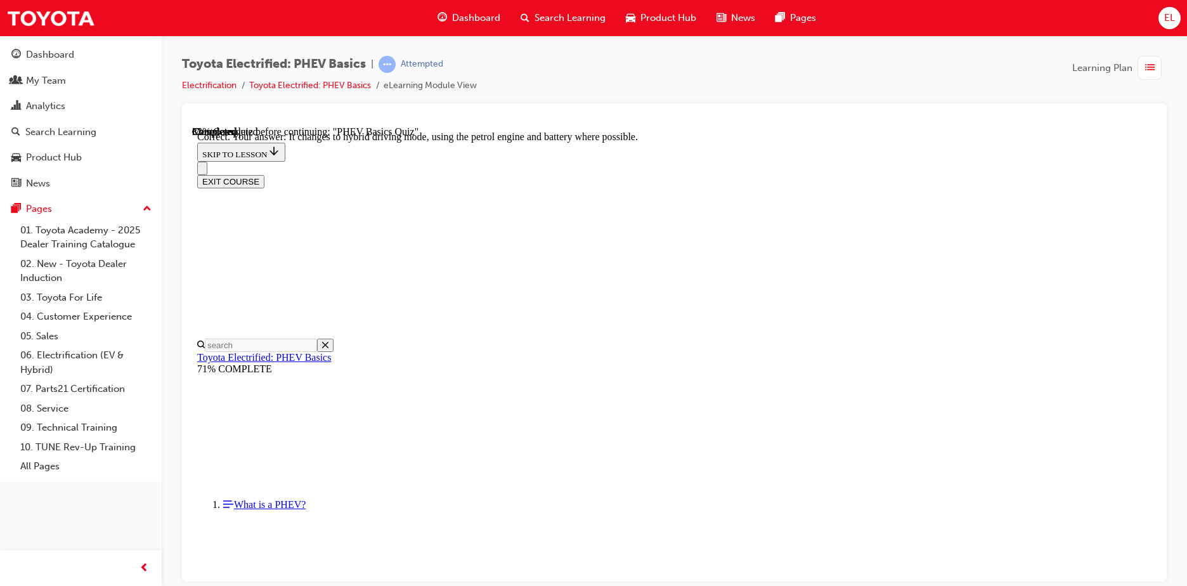
radio input "true"
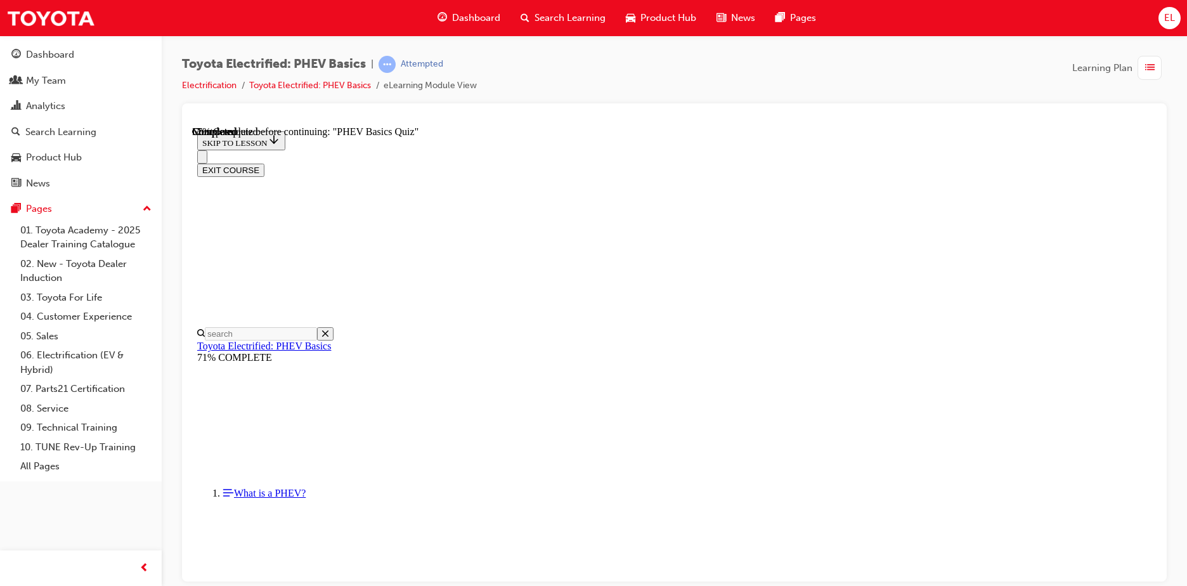
radio input "true"
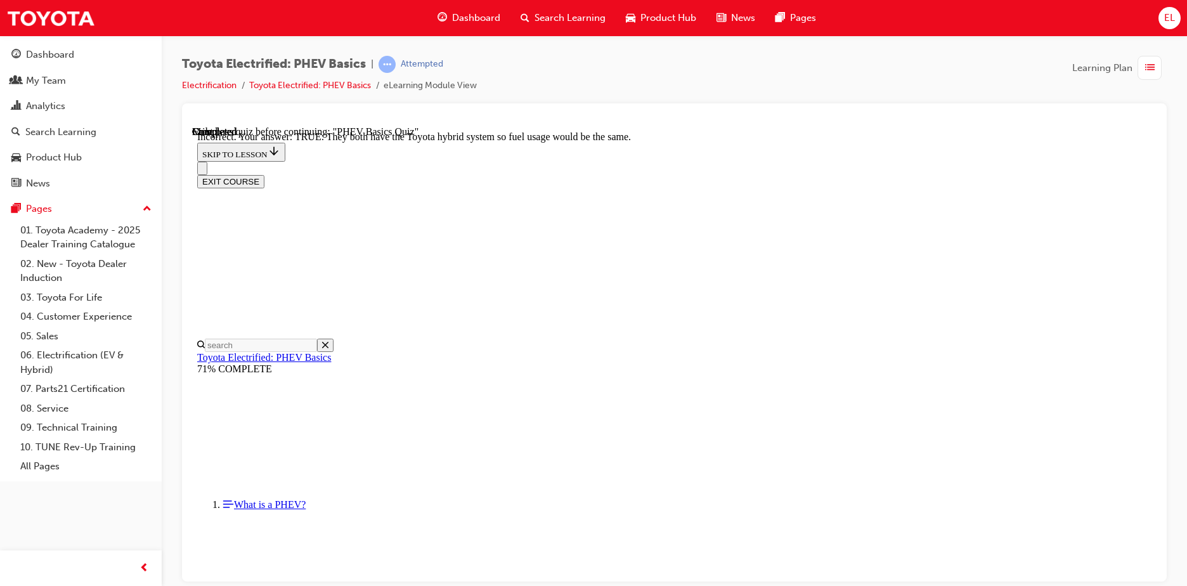
scroll to position [215, 0]
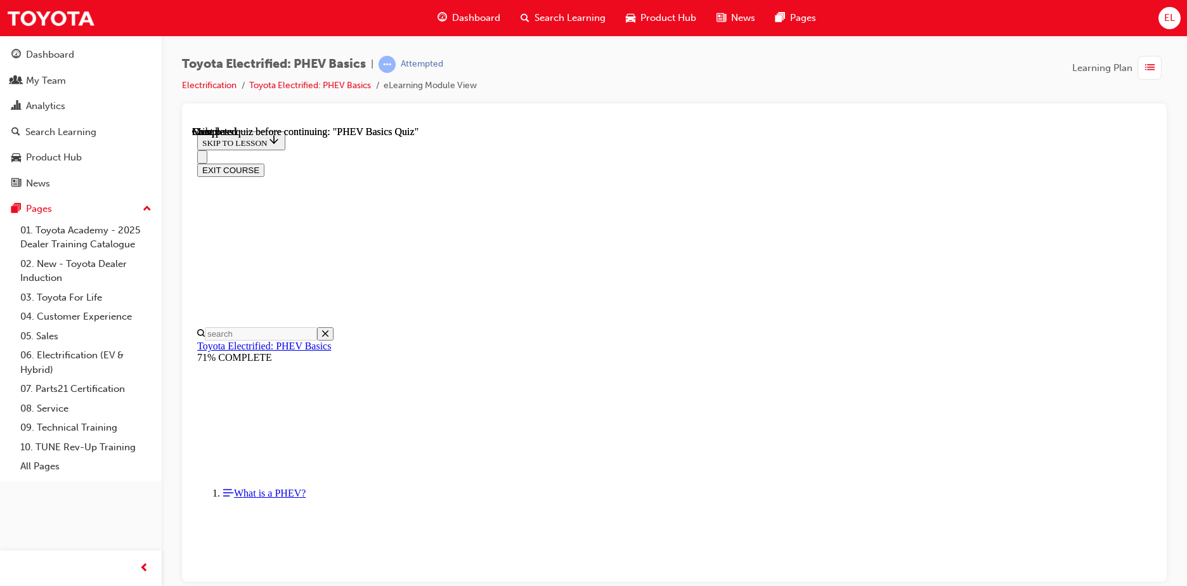
scroll to position [231, 0]
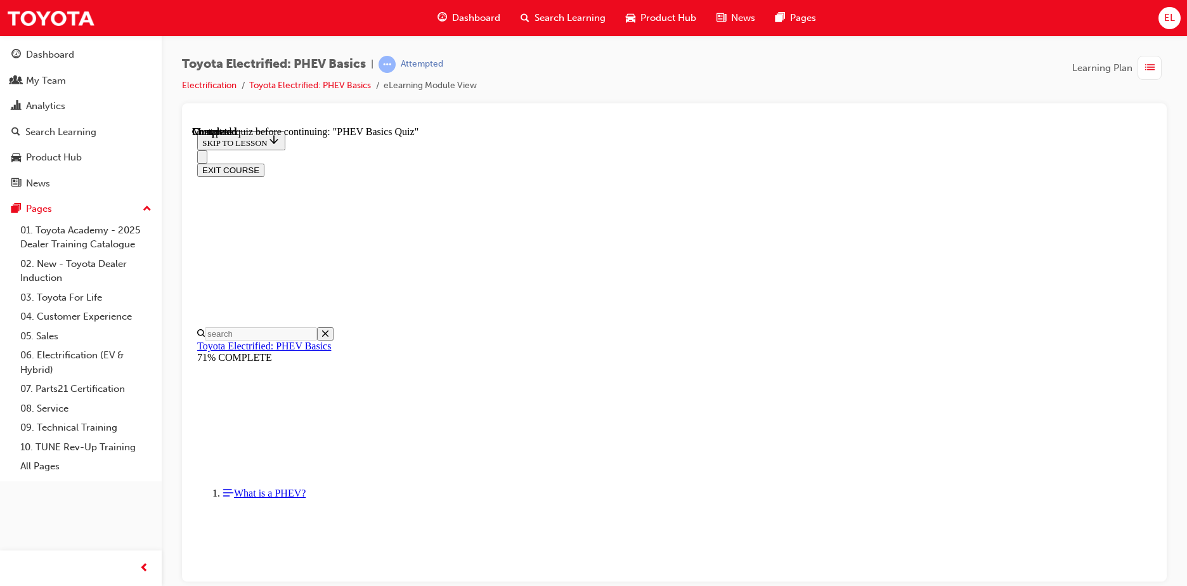
radio input "true"
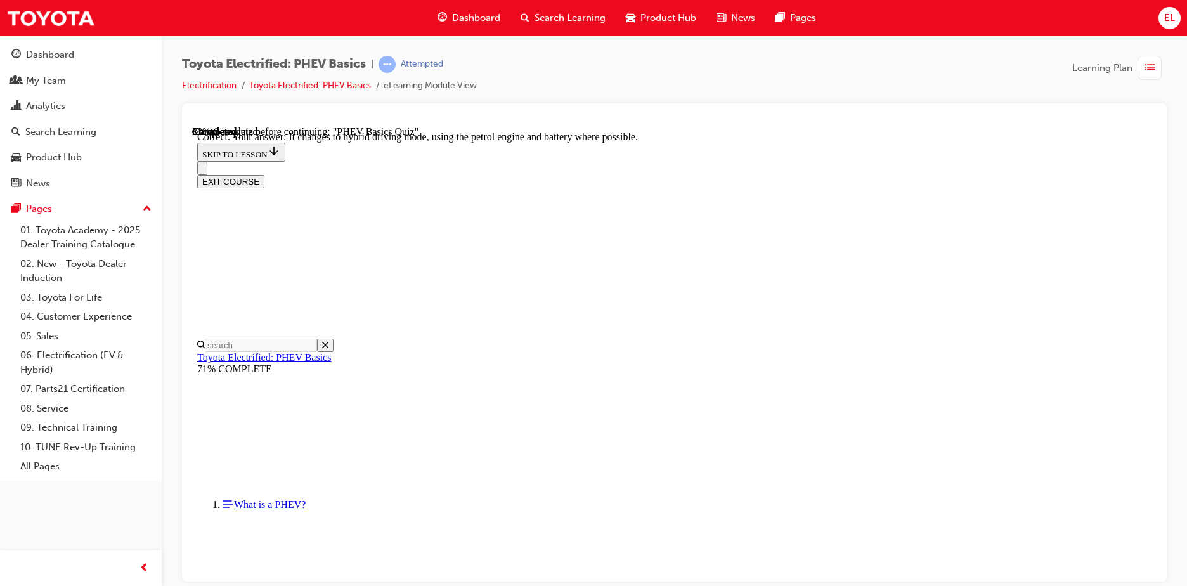
scroll to position [133, 0]
radio input "true"
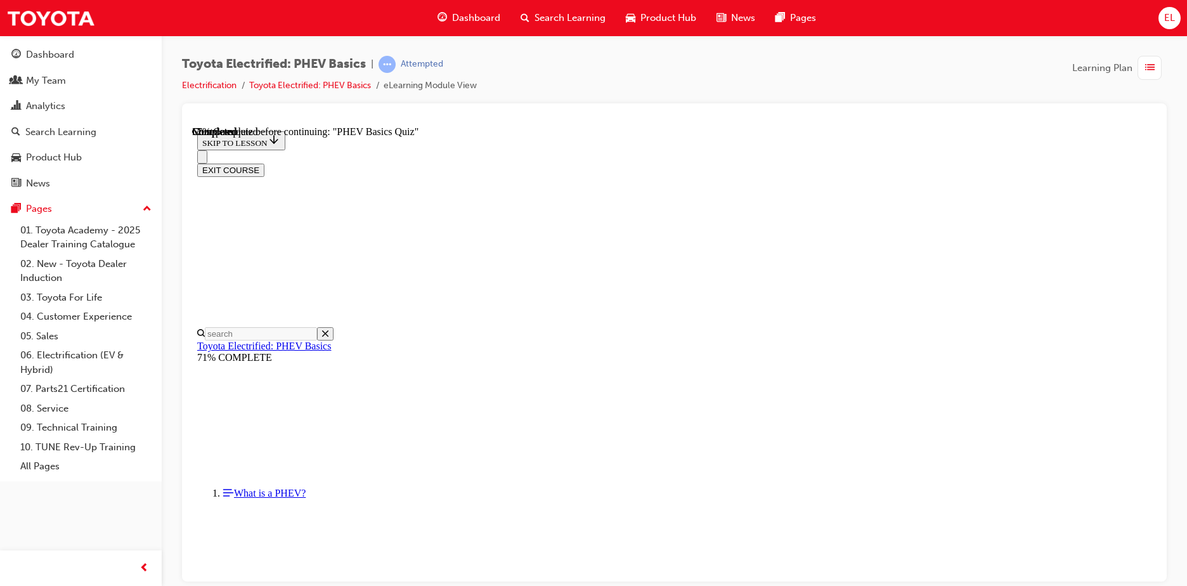
scroll to position [127, 0]
radio input "true"
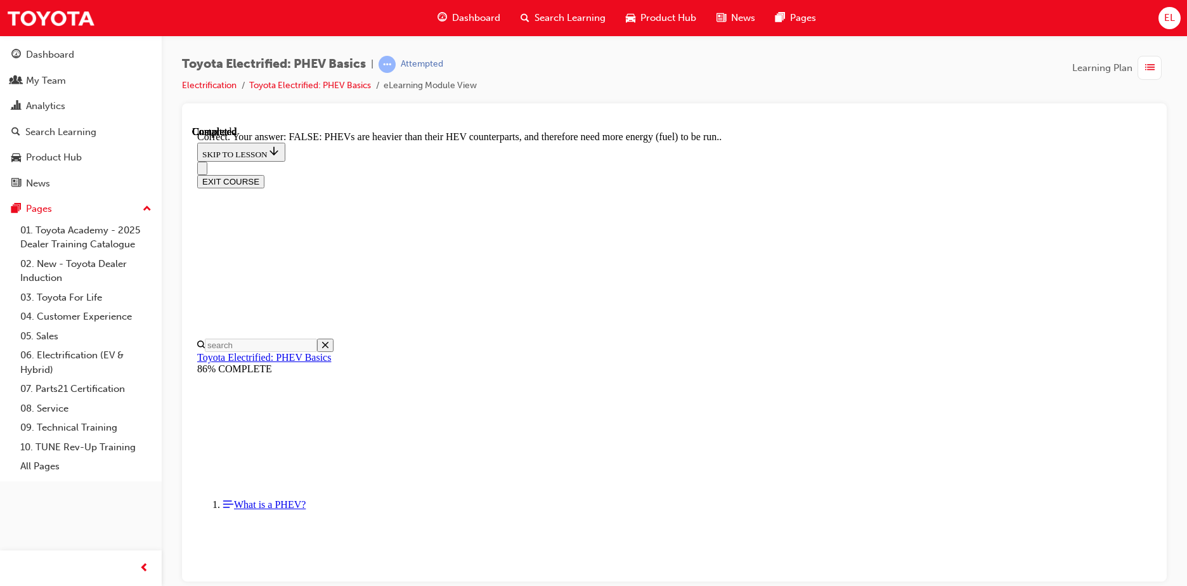
scroll to position [215, 0]
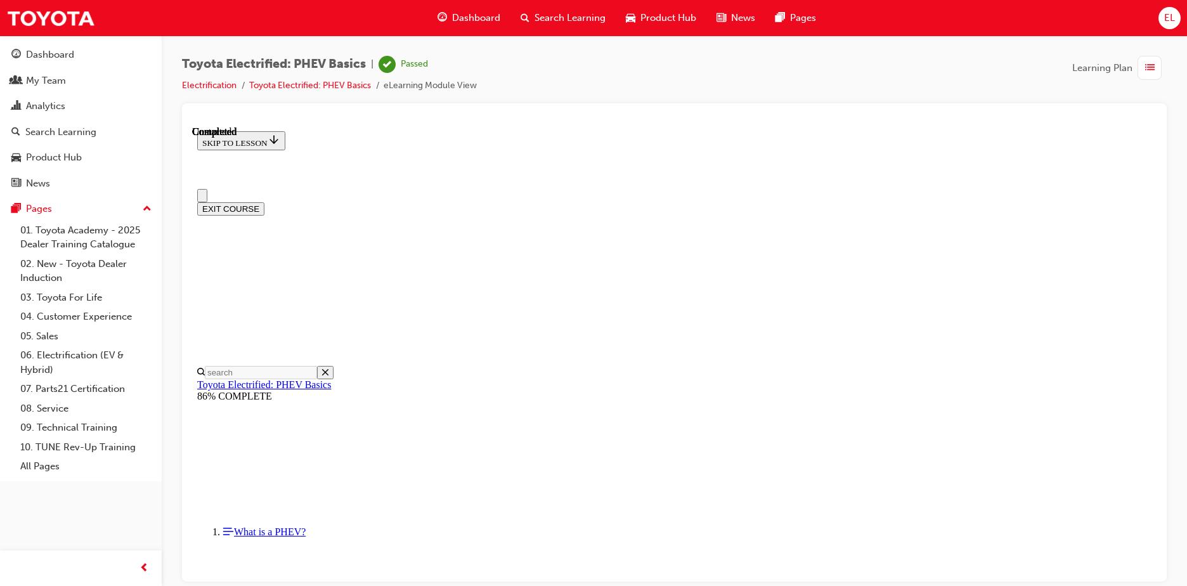
scroll to position [231, 0]
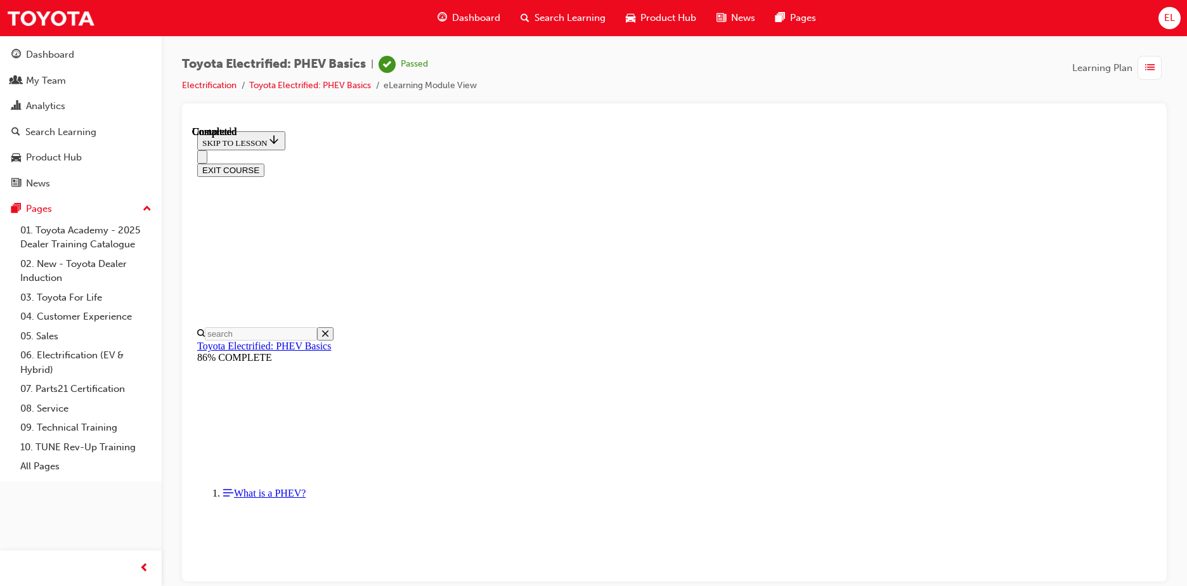
click at [264, 163] on button "EXIT COURSE" at bounding box center [230, 169] width 67 height 13
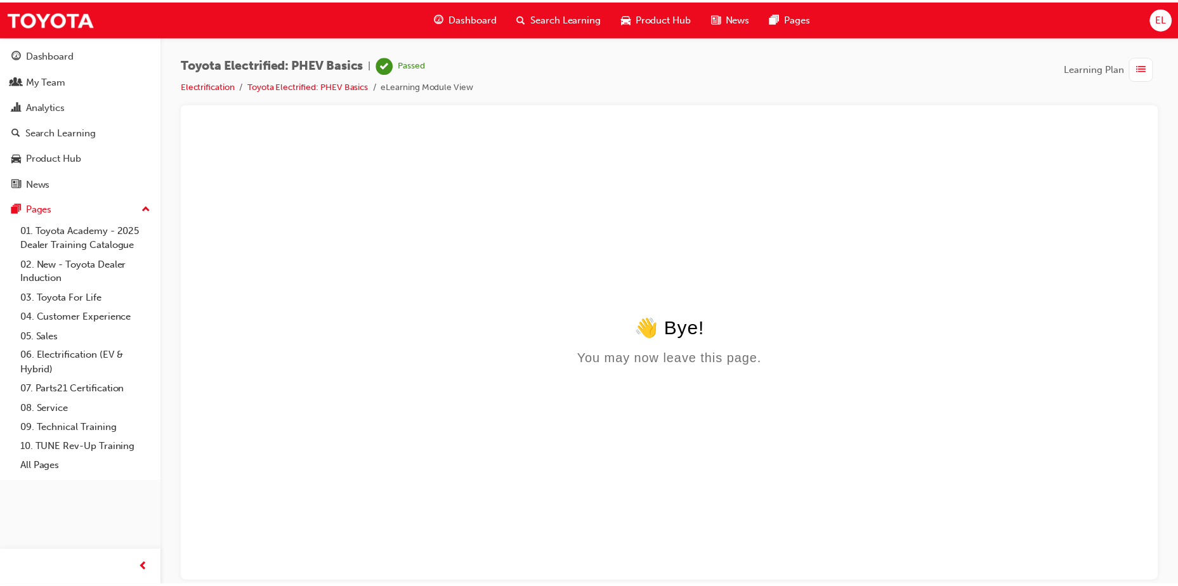
scroll to position [0, 0]
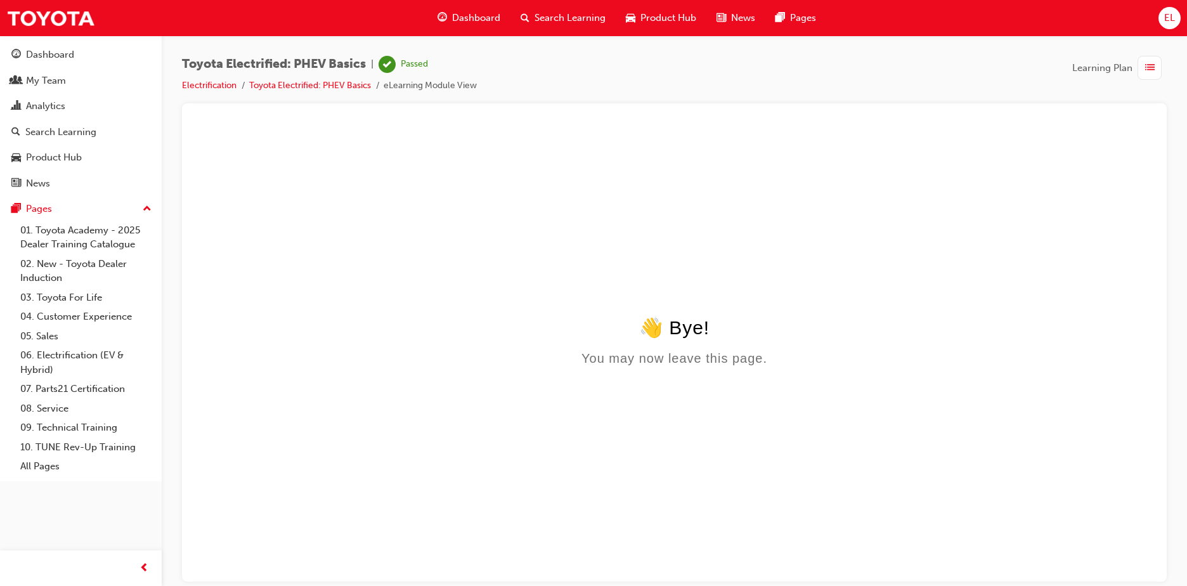
click at [479, 22] on span "Dashboard" at bounding box center [476, 18] width 48 height 15
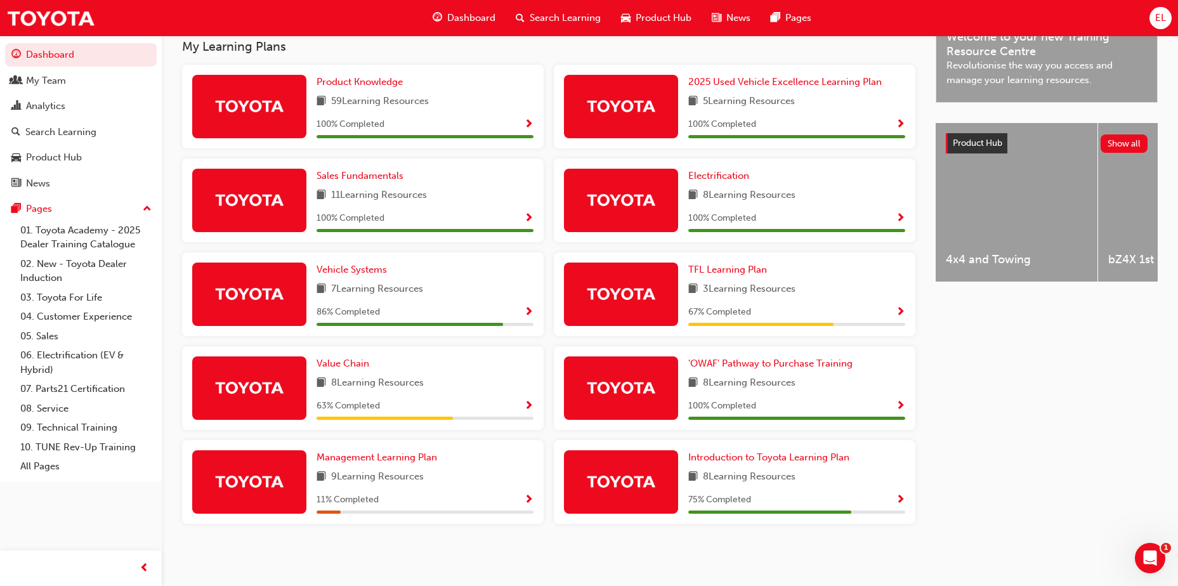
scroll to position [417, 0]
click at [365, 269] on span "Vehicle Systems" at bounding box center [351, 269] width 70 height 11
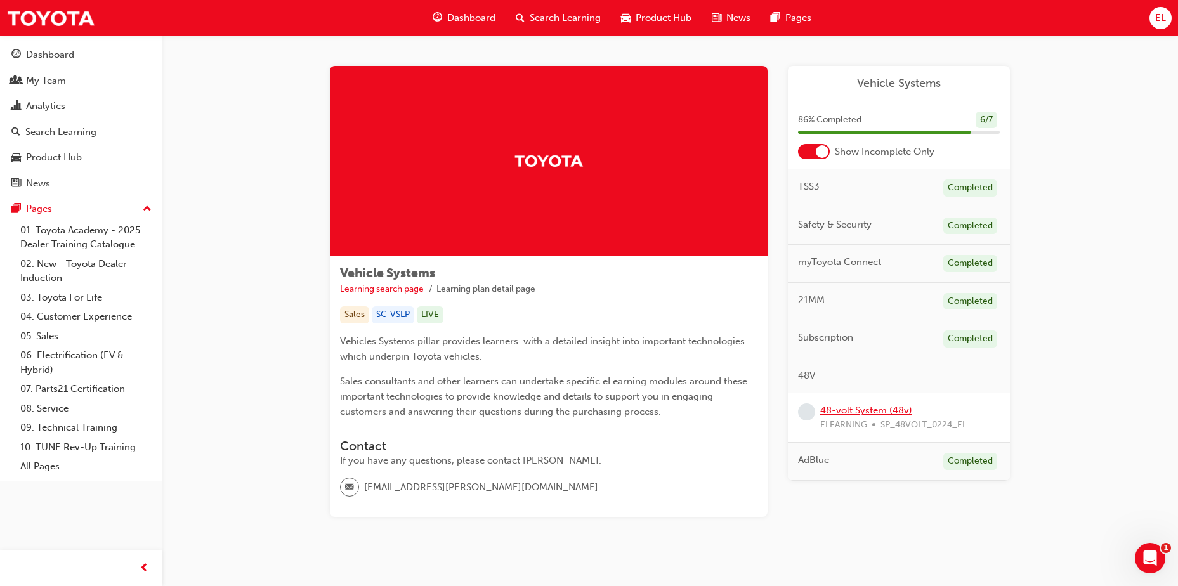
click at [838, 412] on link "48-volt System (48v)" at bounding box center [866, 410] width 92 height 11
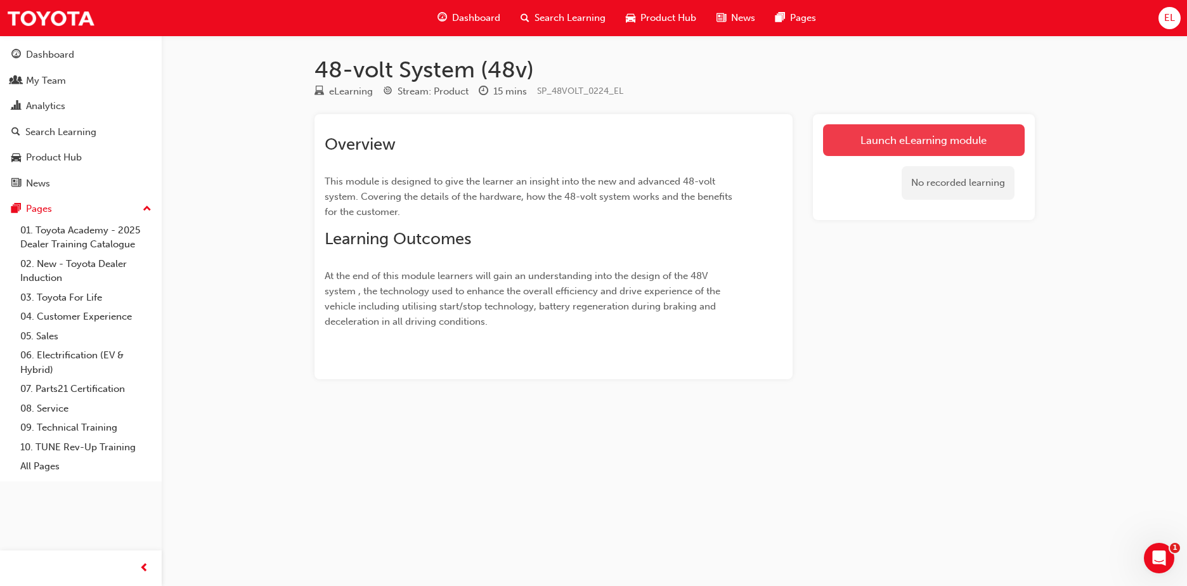
click at [940, 138] on link "Launch eLearning module" at bounding box center [924, 140] width 202 height 32
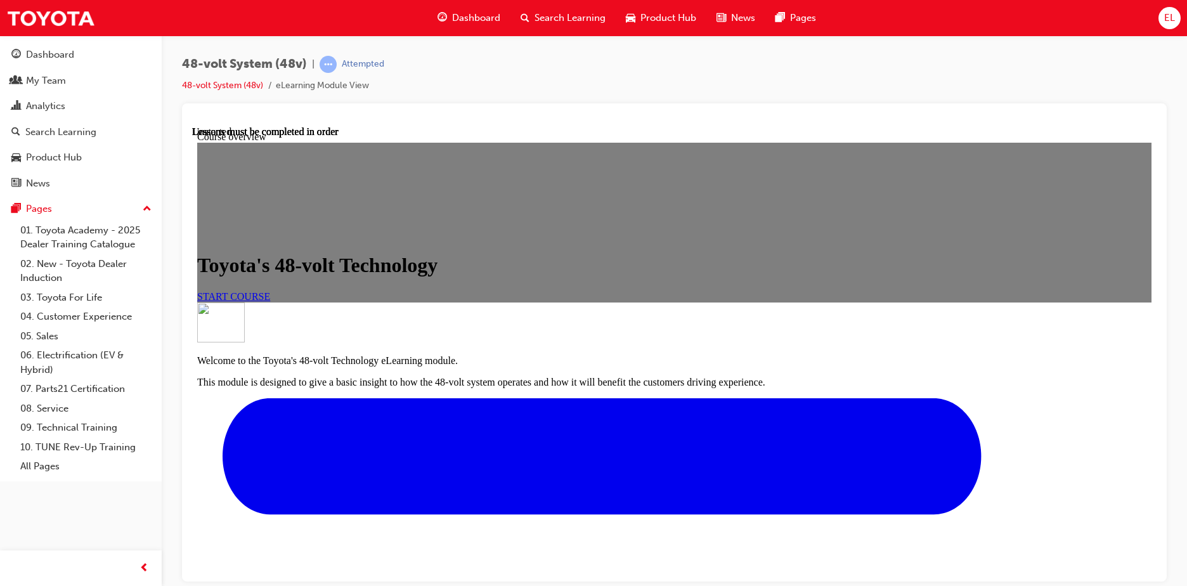
click at [270, 301] on link "START COURSE" at bounding box center [233, 295] width 73 height 11
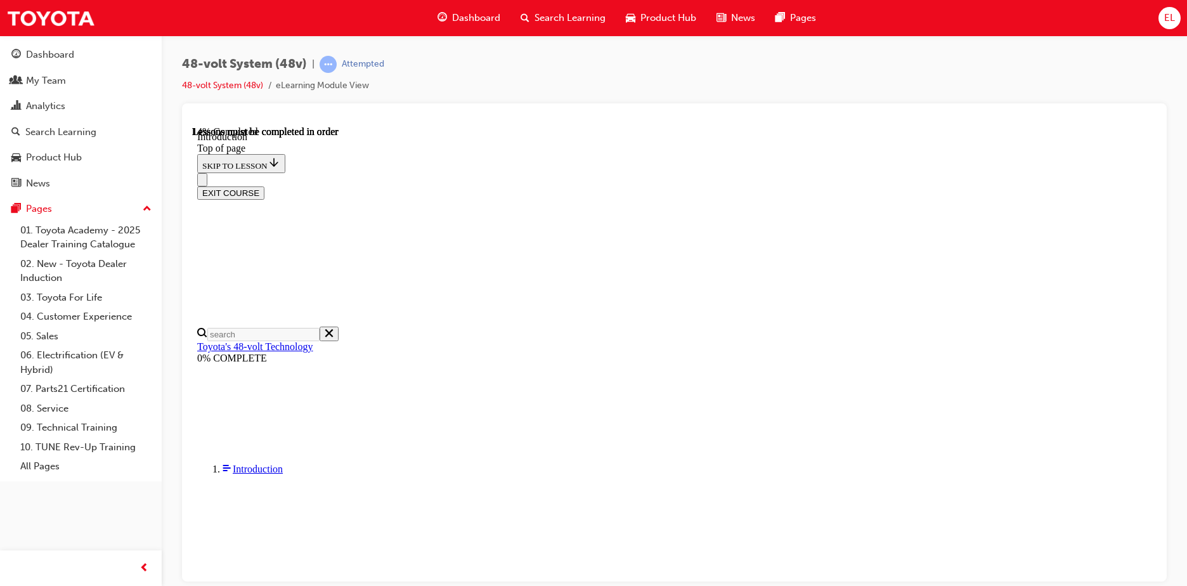
scroll to position [310, 0]
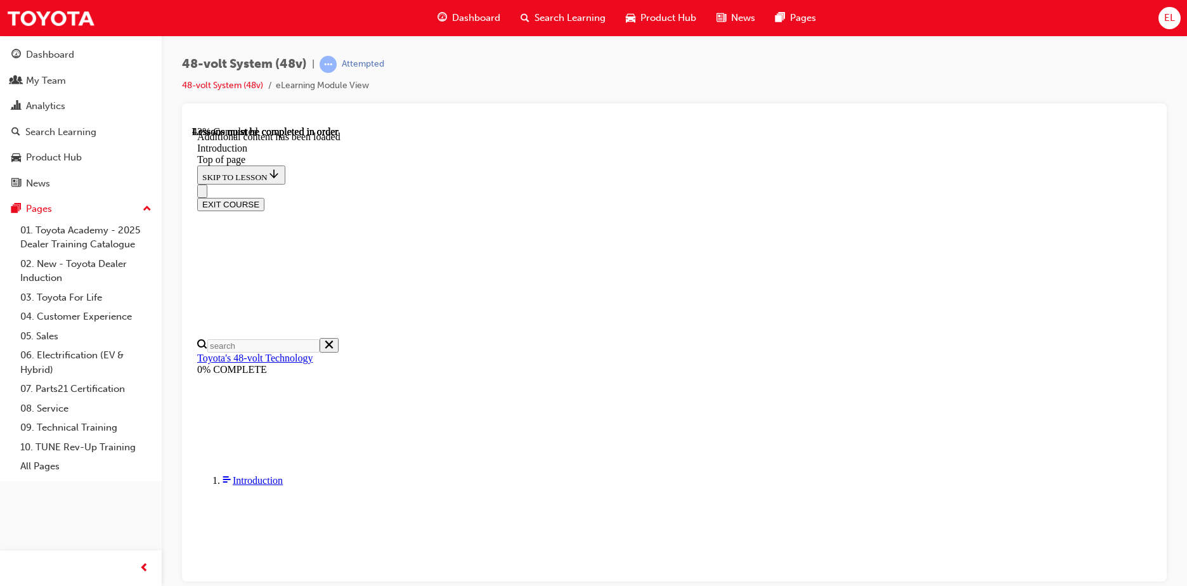
scroll to position [464, 0]
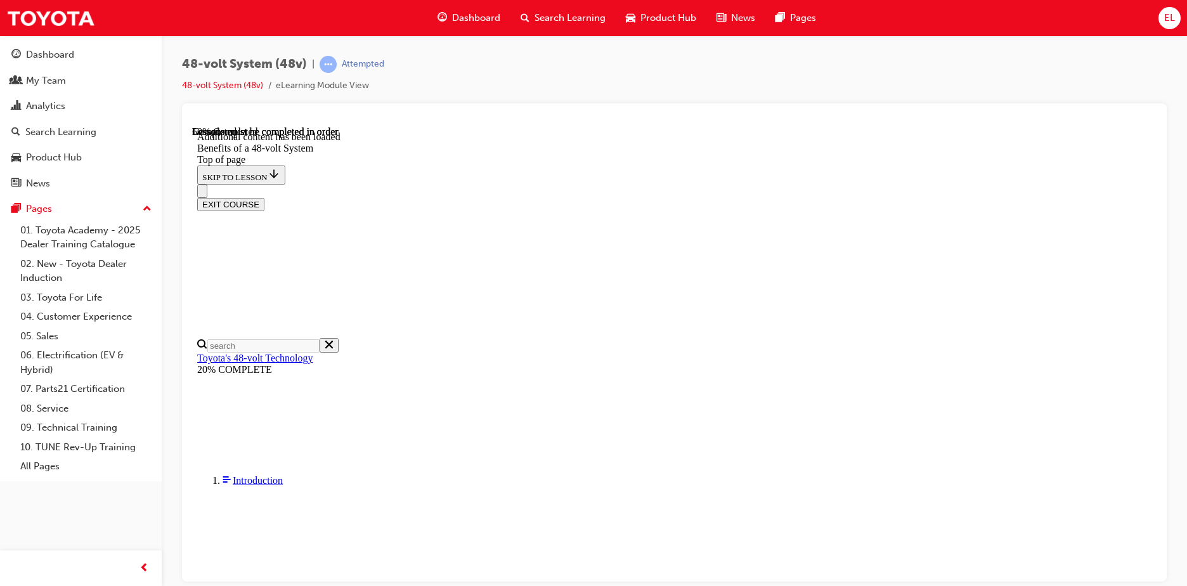
click at [696, 119] on div at bounding box center [674, 120] width 964 height 13
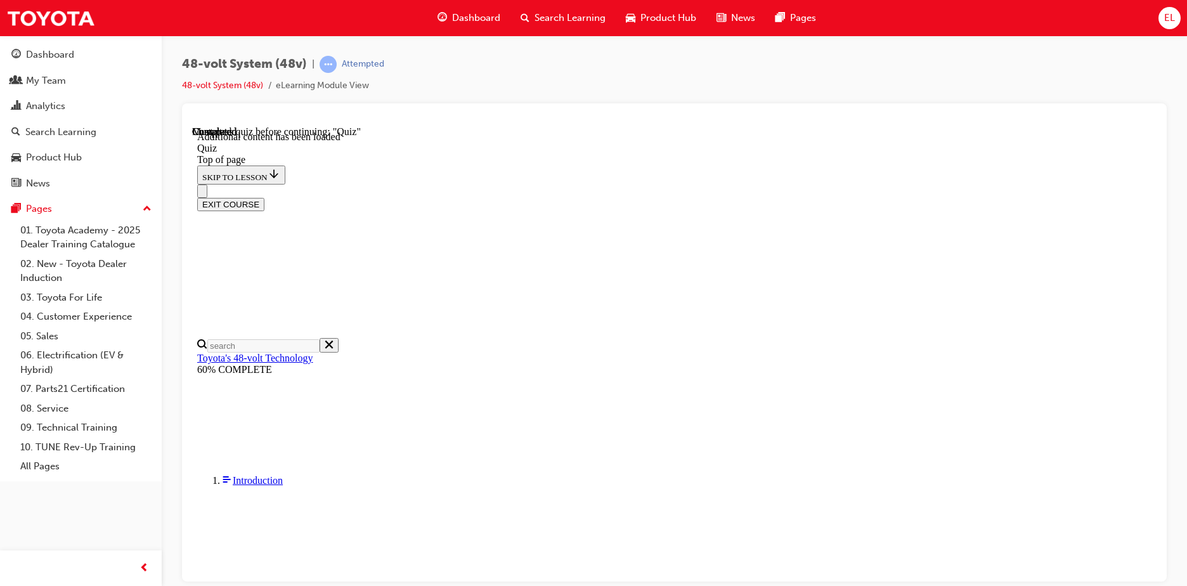
scroll to position [44, 0]
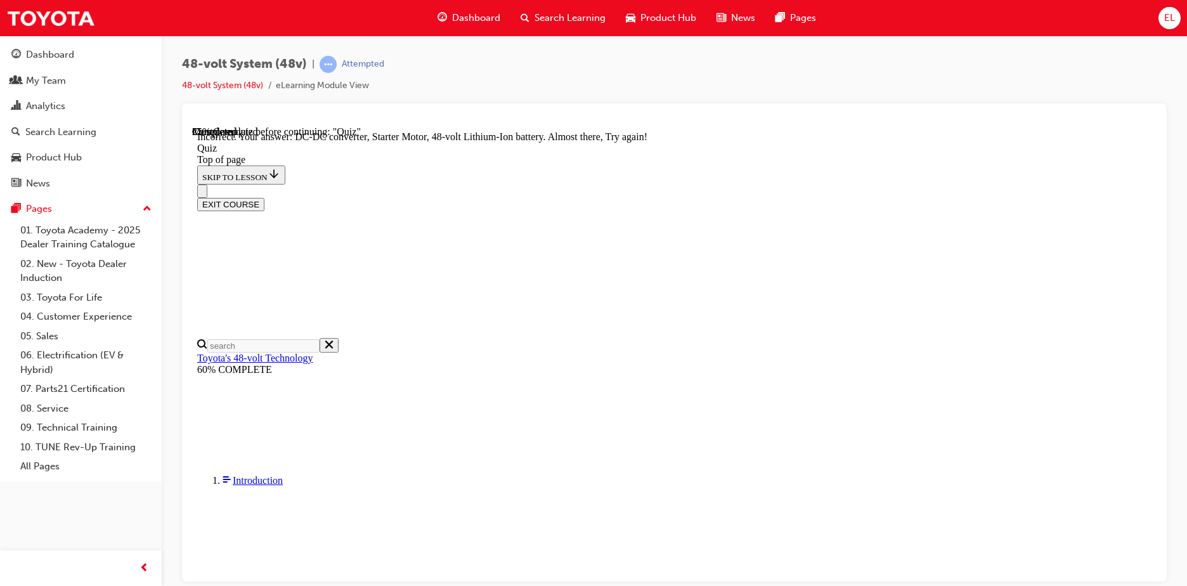
scroll to position [334, 0]
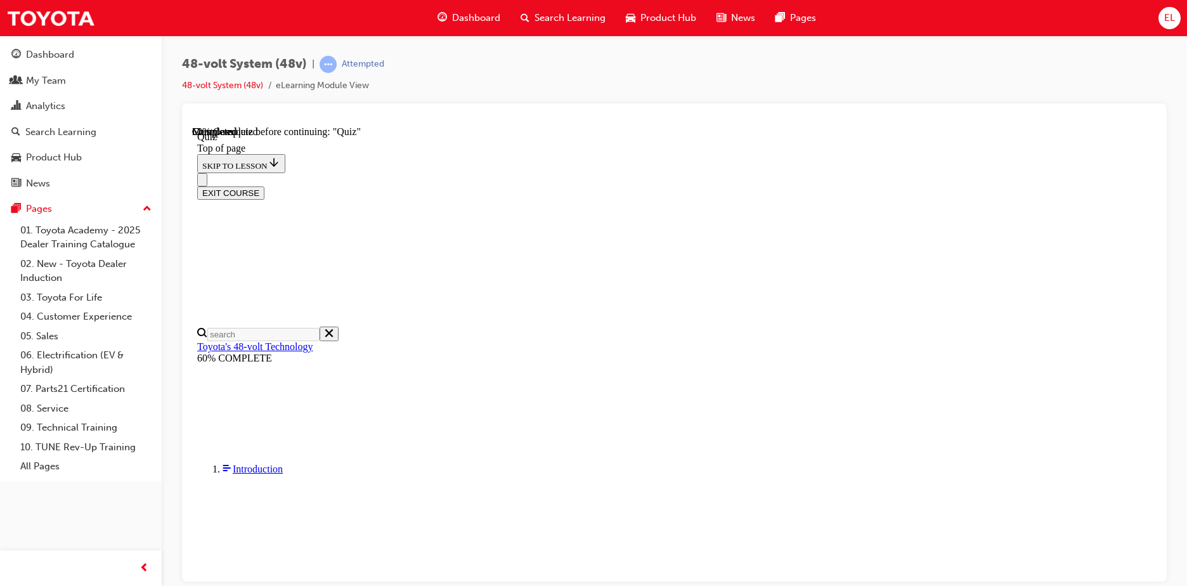
scroll to position [96, 0]
drag, startPoint x: 616, startPoint y: 339, endPoint x: 642, endPoint y: 357, distance: 31.8
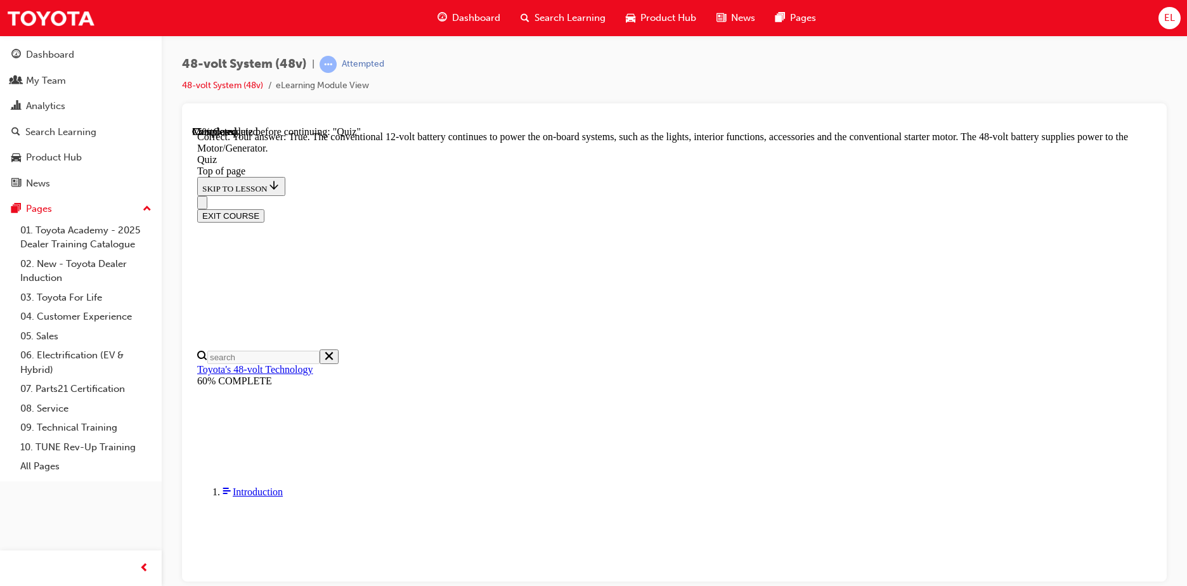
scroll to position [257, 0]
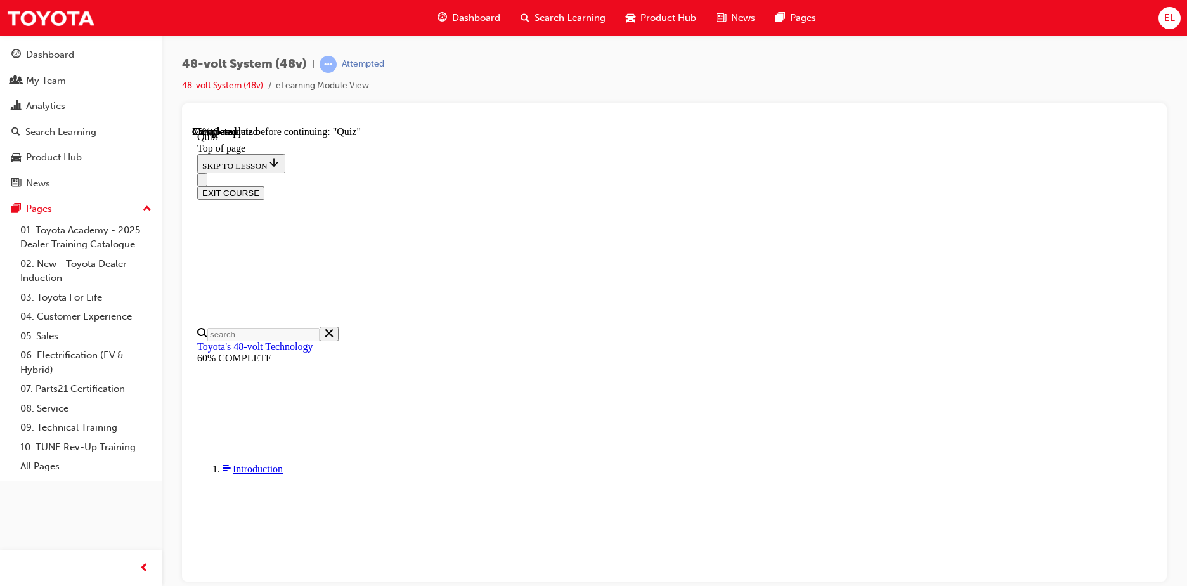
scroll to position [119, 0]
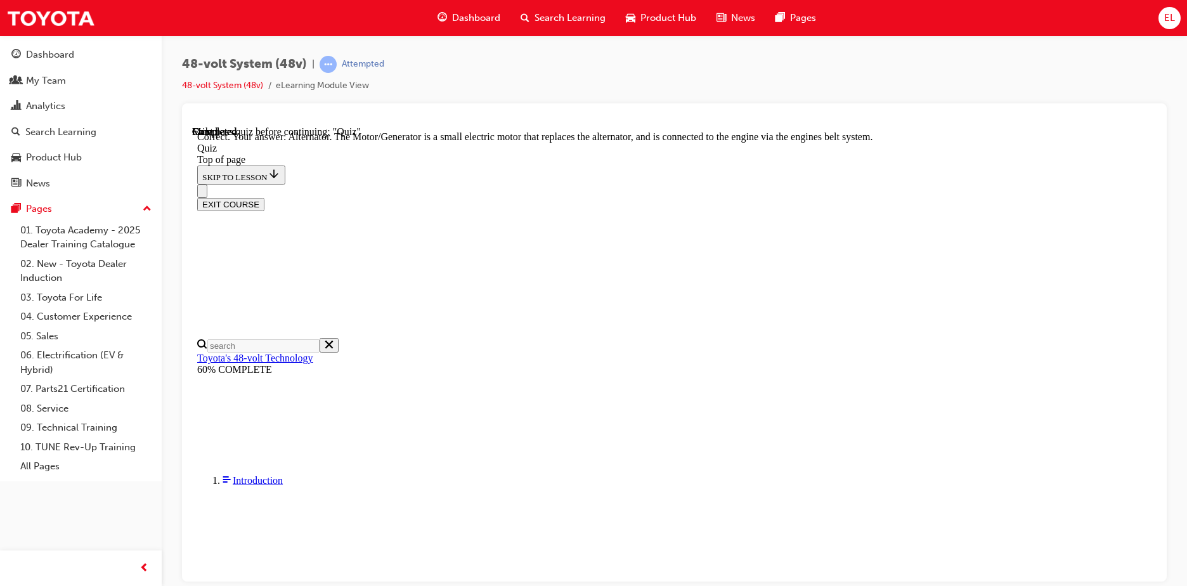
scroll to position [341, 0]
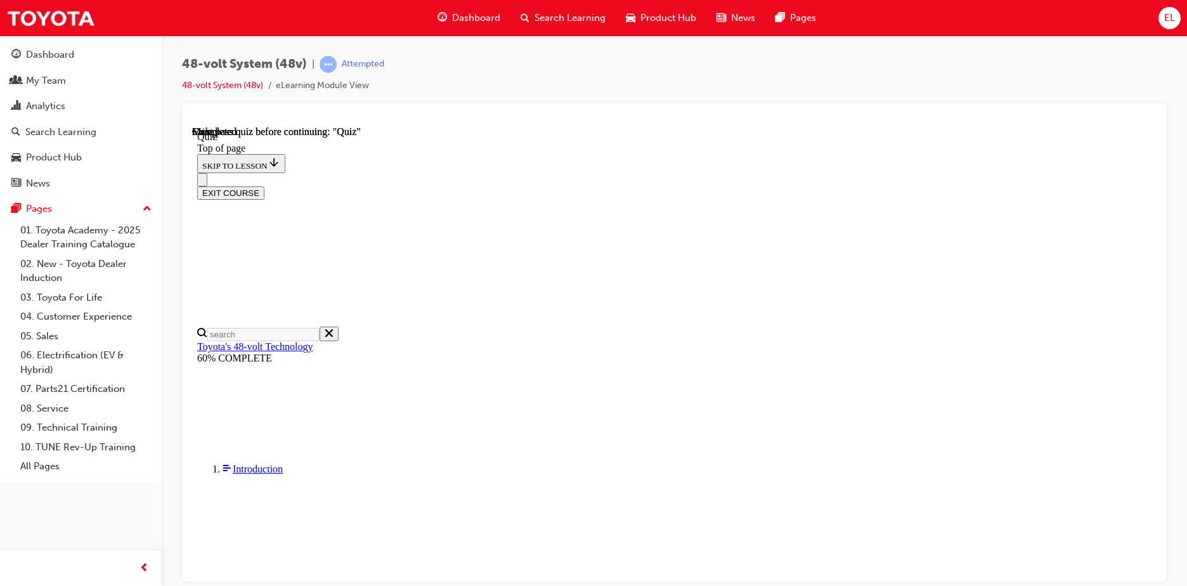
scroll to position [240, 0]
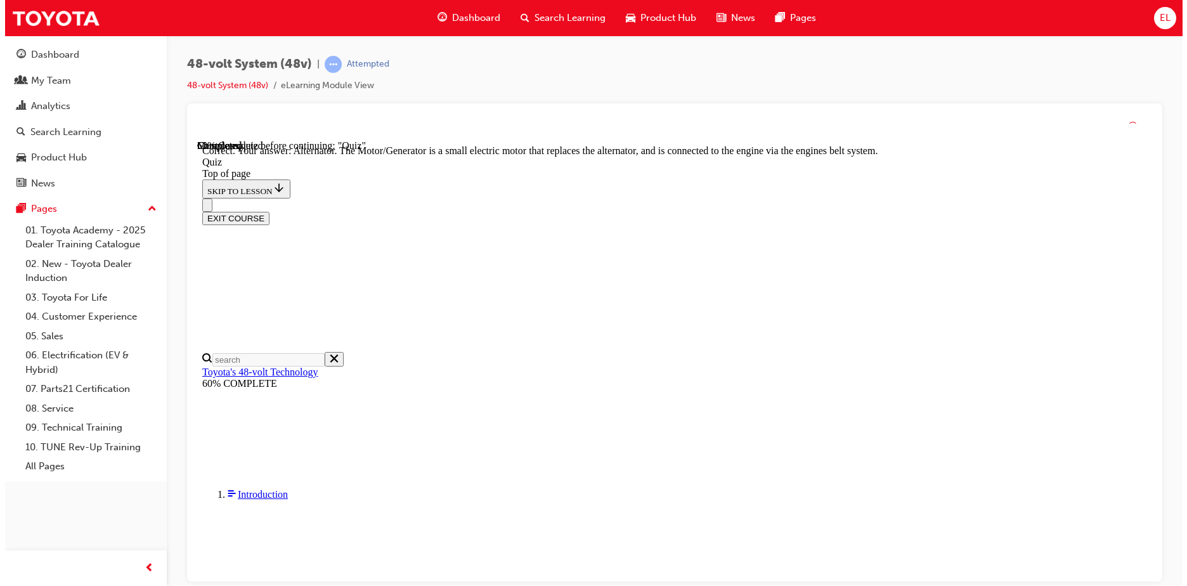
scroll to position [341, 0]
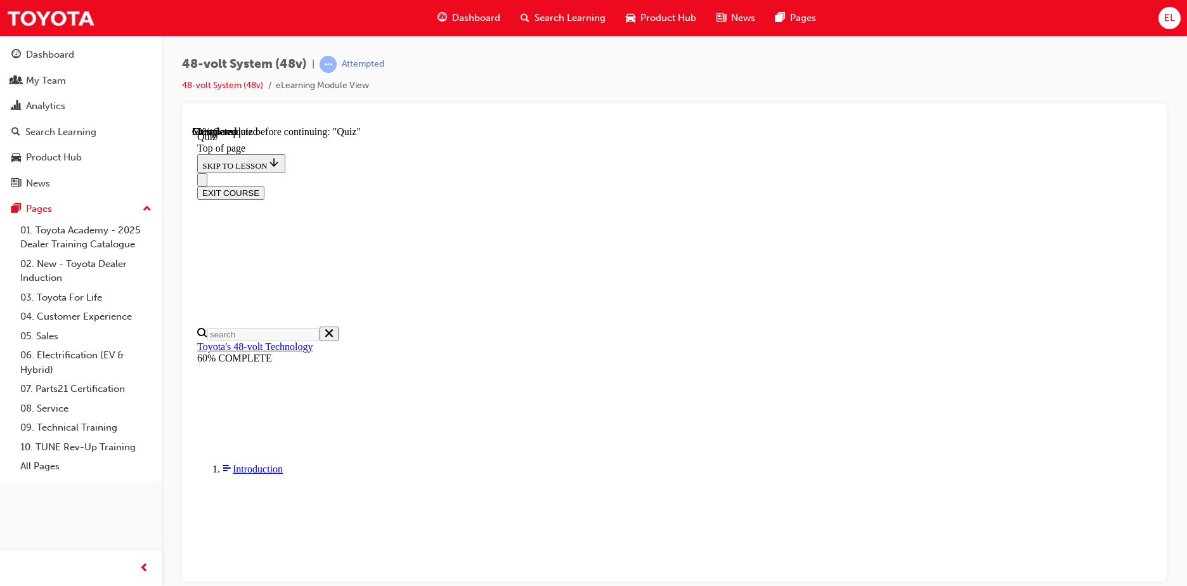
scroll to position [215, 0]
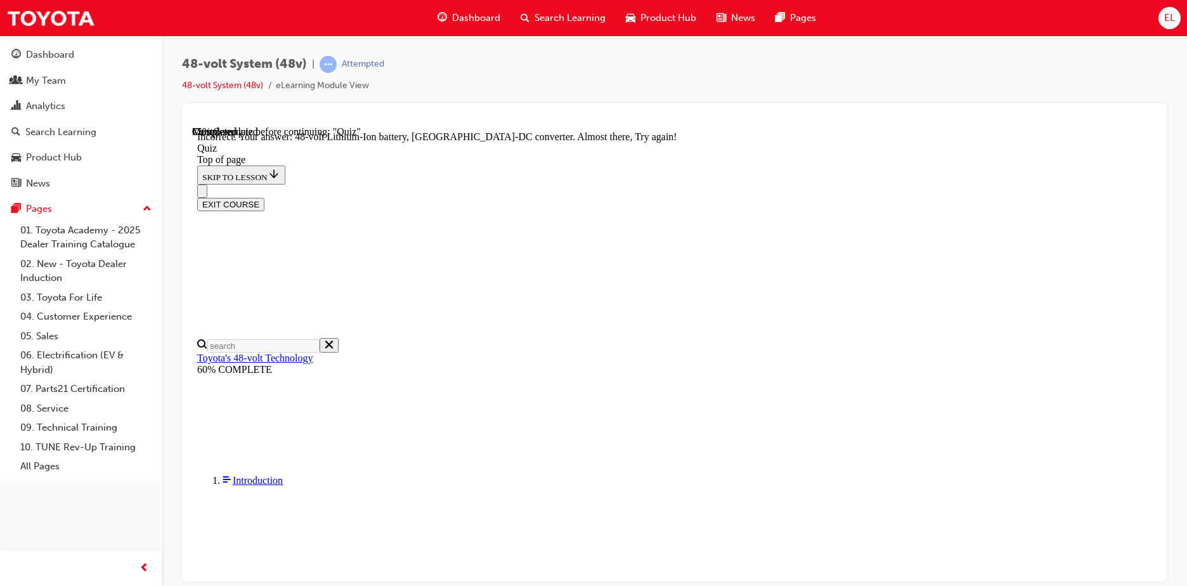
scroll to position [239, 0]
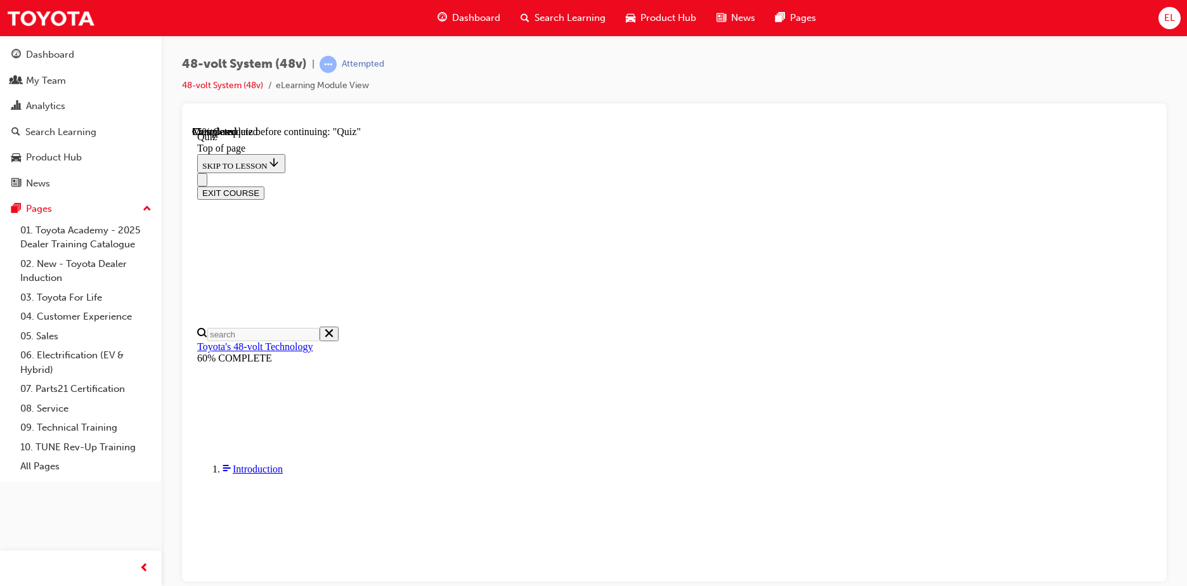
scroll to position [198, 0]
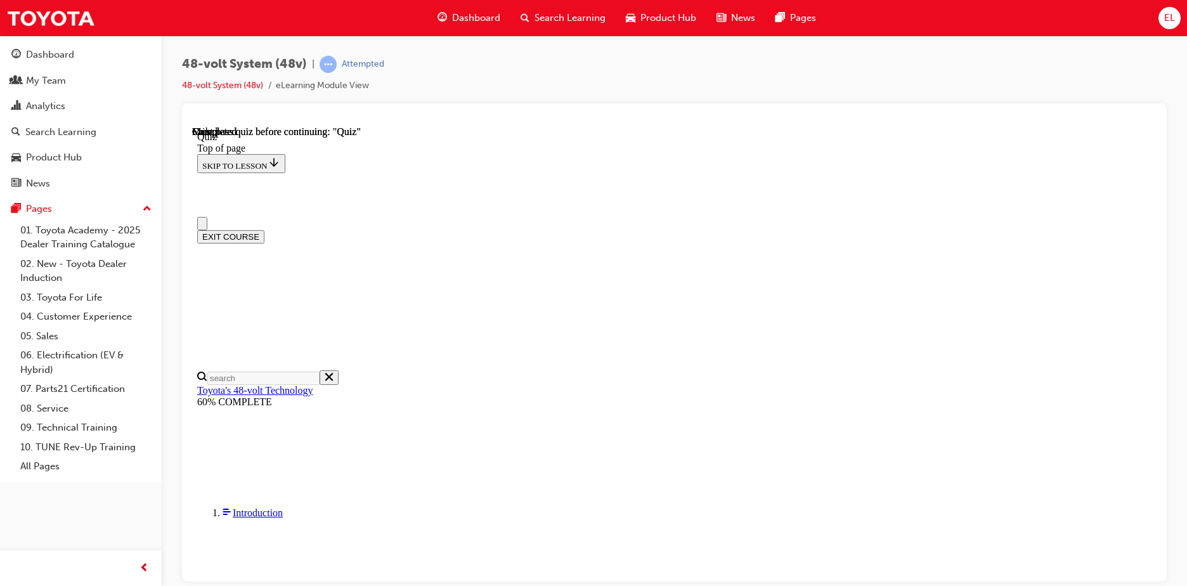
scroll to position [240, 0]
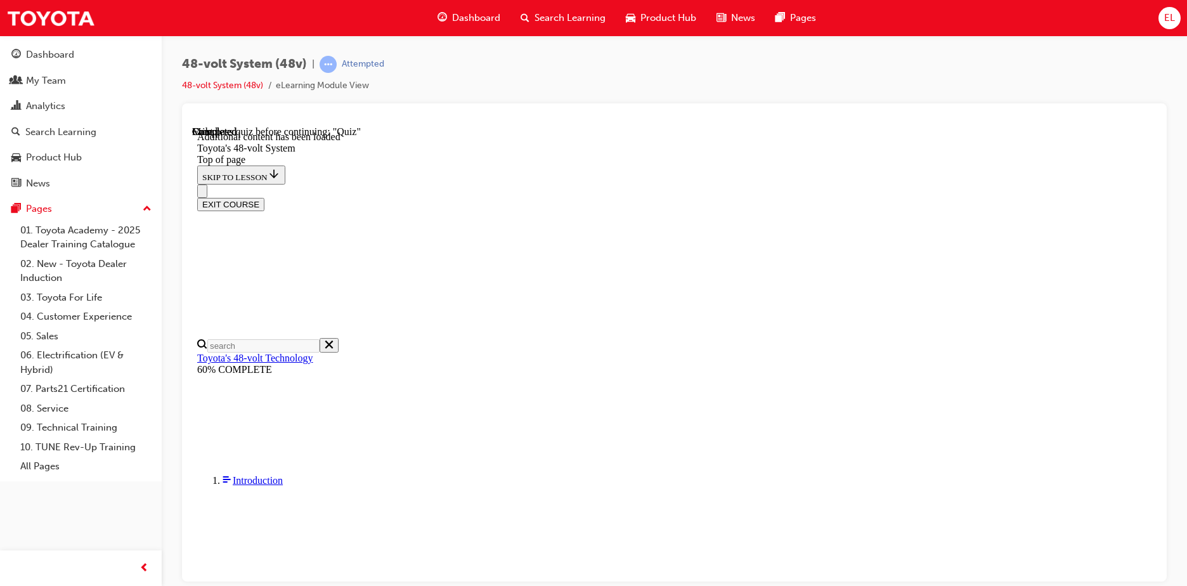
scroll to position [1233, 0]
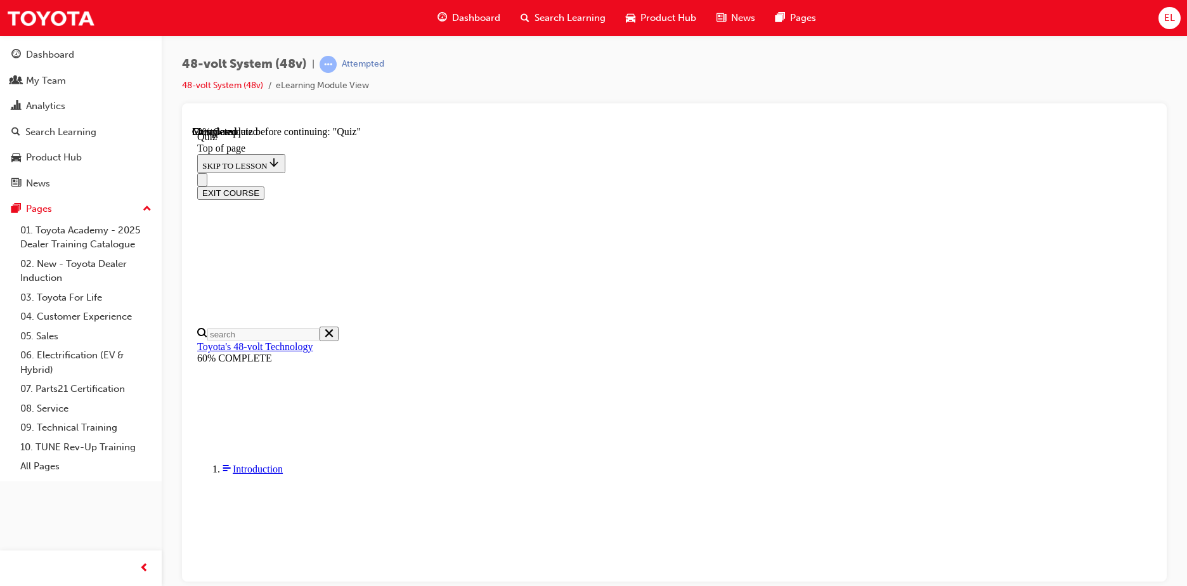
scroll to position [107, 0]
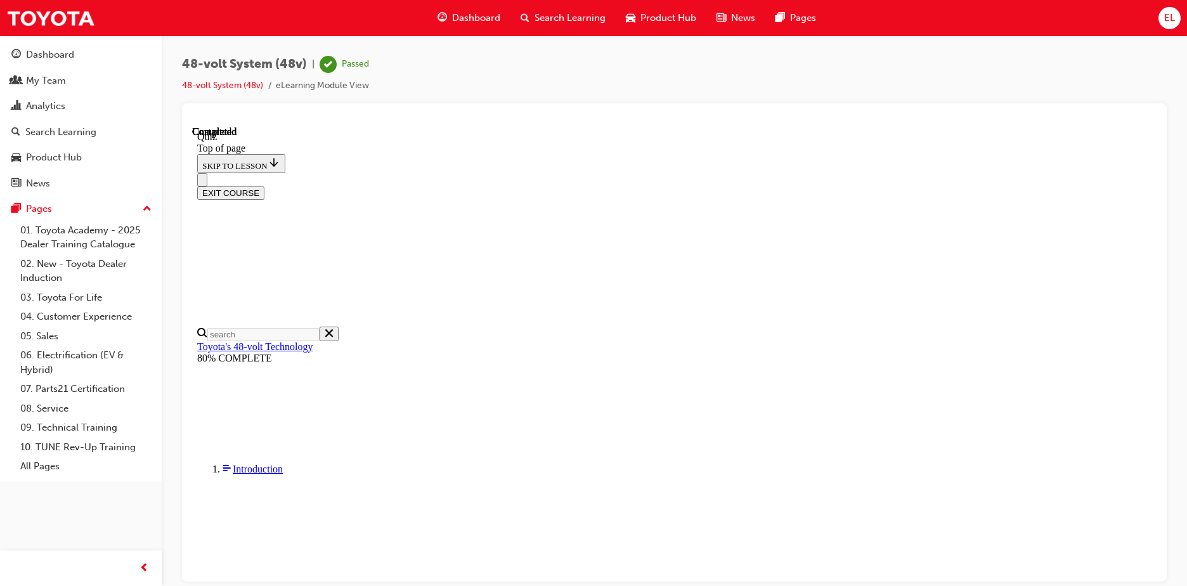
scroll to position [240, 0]
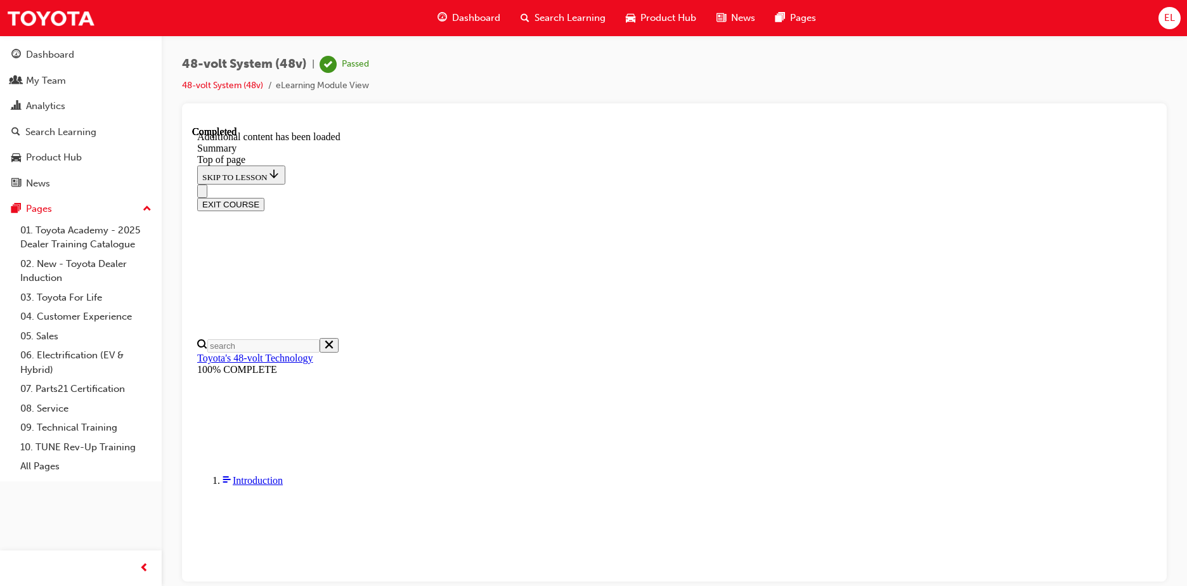
click at [264, 197] on button "EXIT COURSE" at bounding box center [230, 203] width 67 height 13
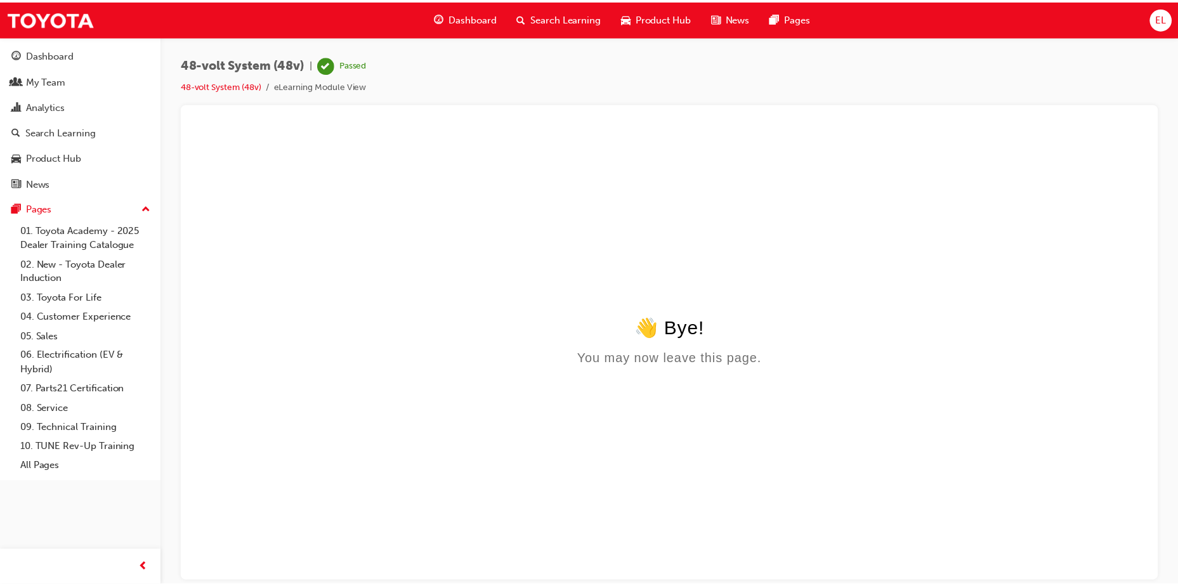
scroll to position [0, 0]
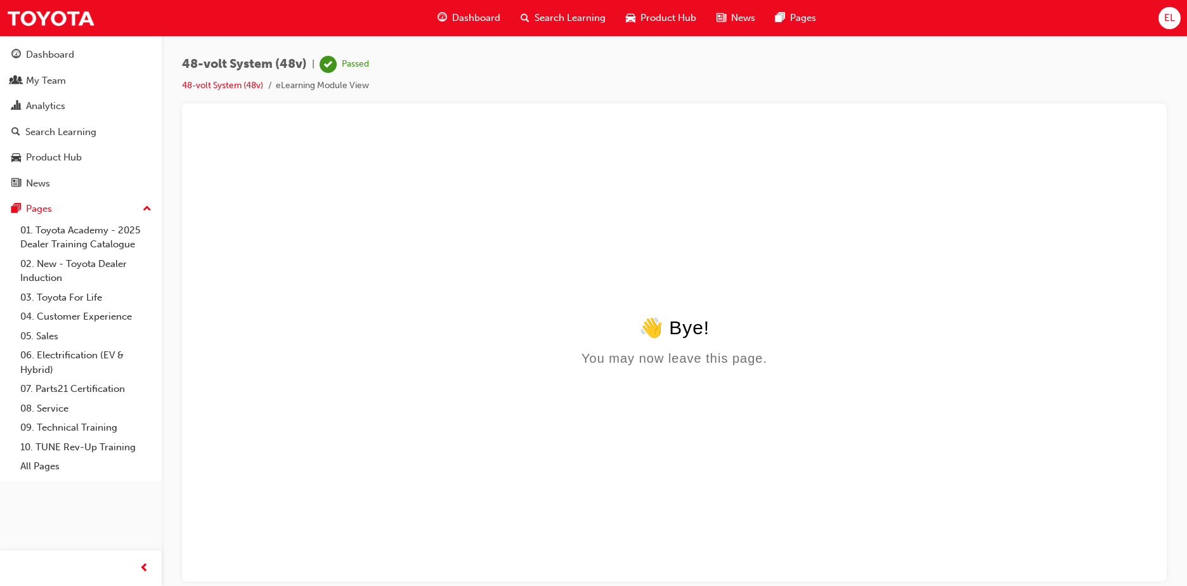
click at [483, 16] on span "Dashboard" at bounding box center [476, 18] width 48 height 15
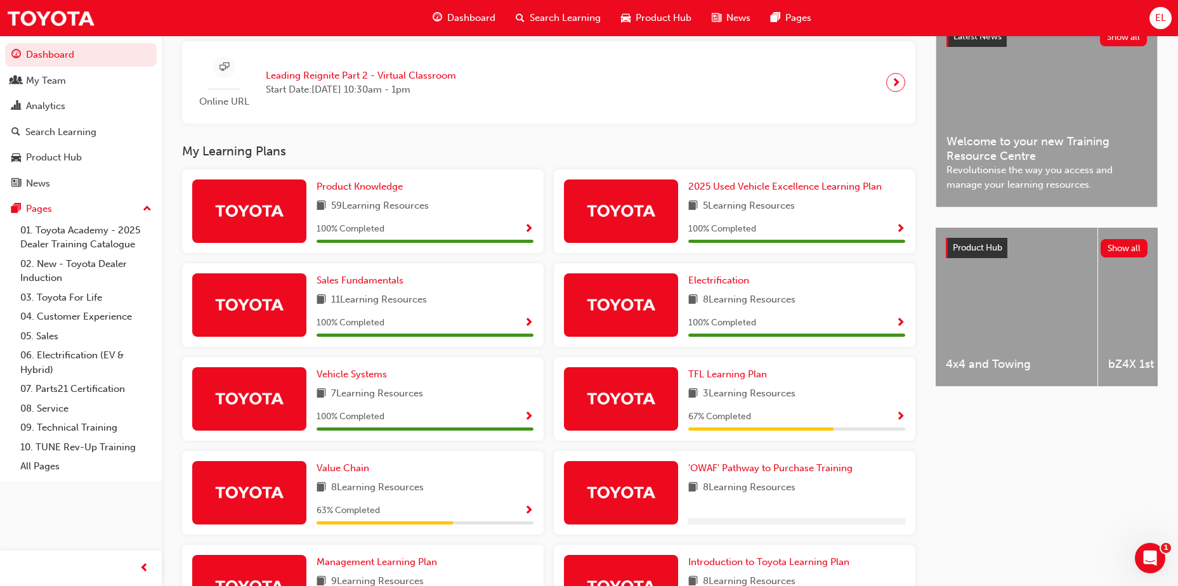
scroll to position [417, 0]
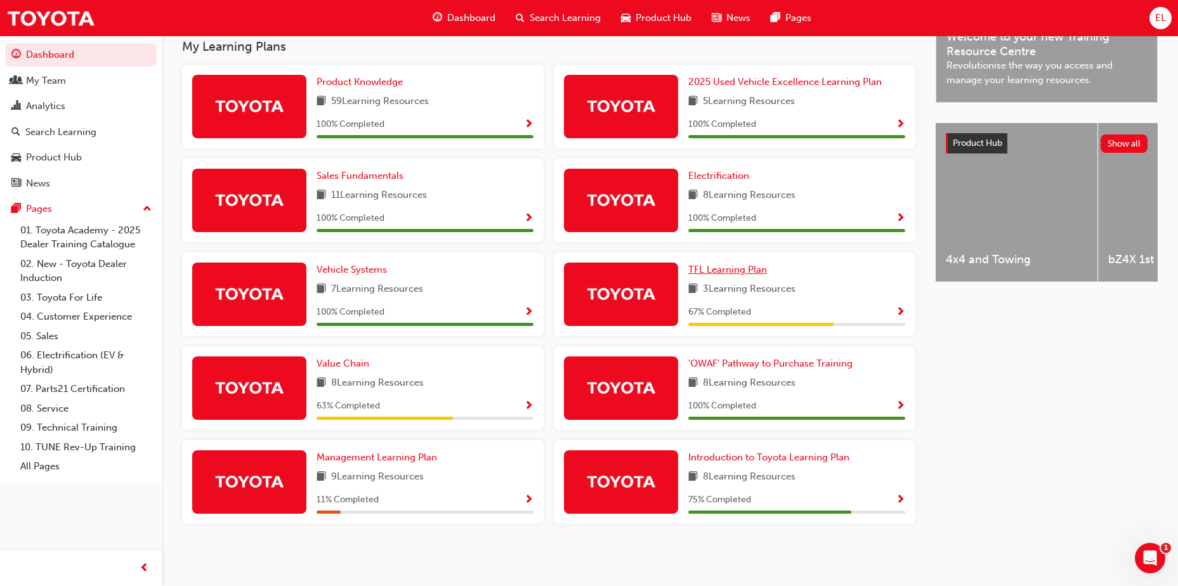
click at [744, 267] on span "TFL Learning Plan" at bounding box center [727, 269] width 79 height 11
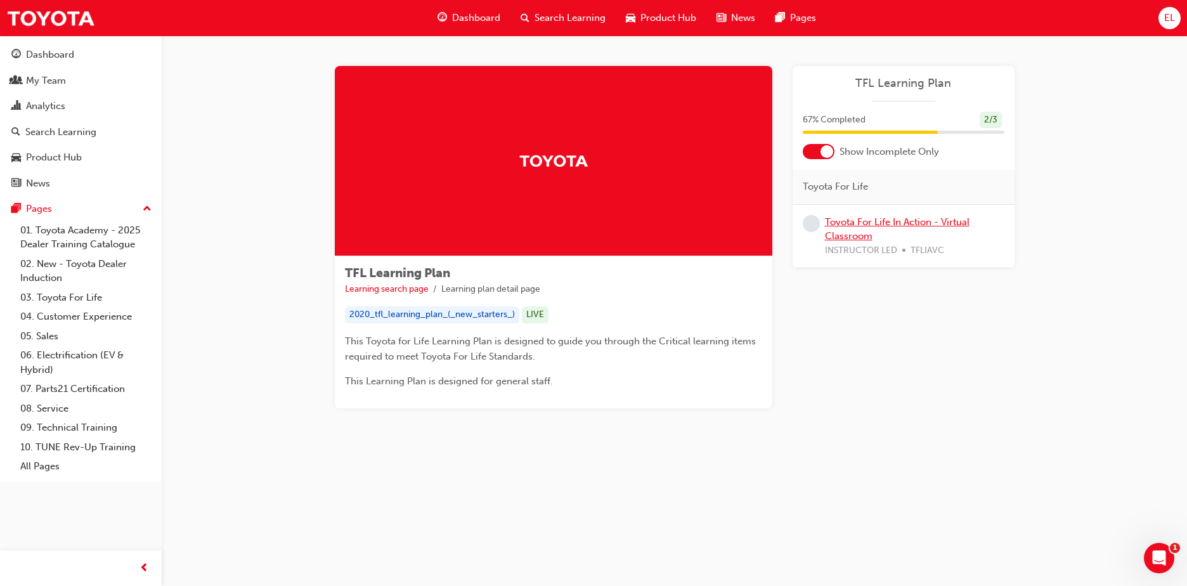
click at [958, 223] on link "Toyota For Life In Action - Virtual Classroom" at bounding box center [897, 229] width 145 height 26
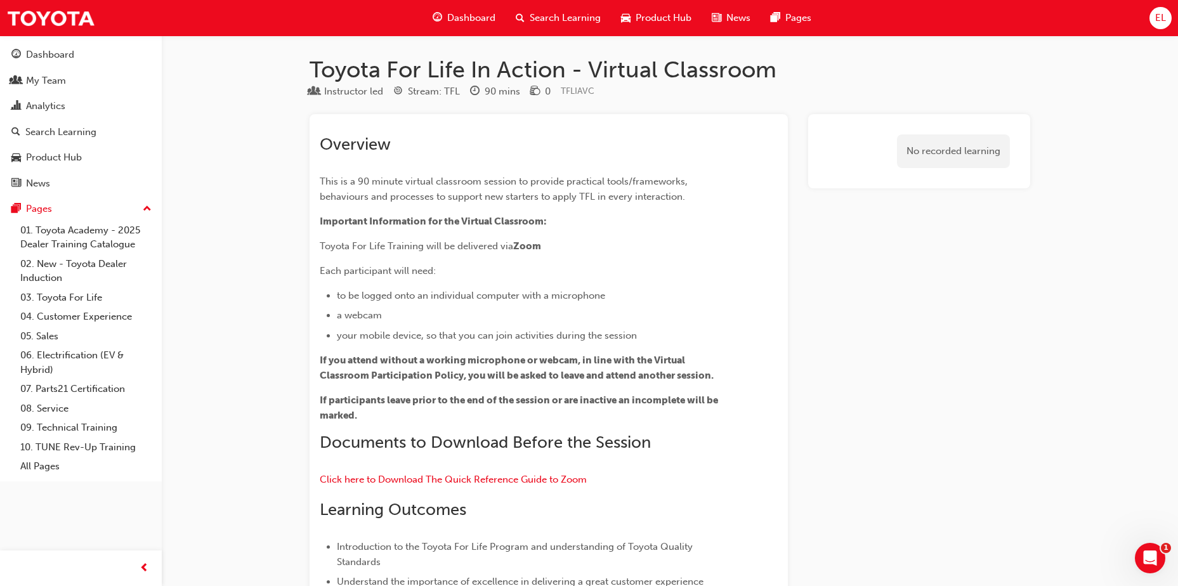
click at [444, 13] on div "Dashboard" at bounding box center [463, 18] width 83 height 26
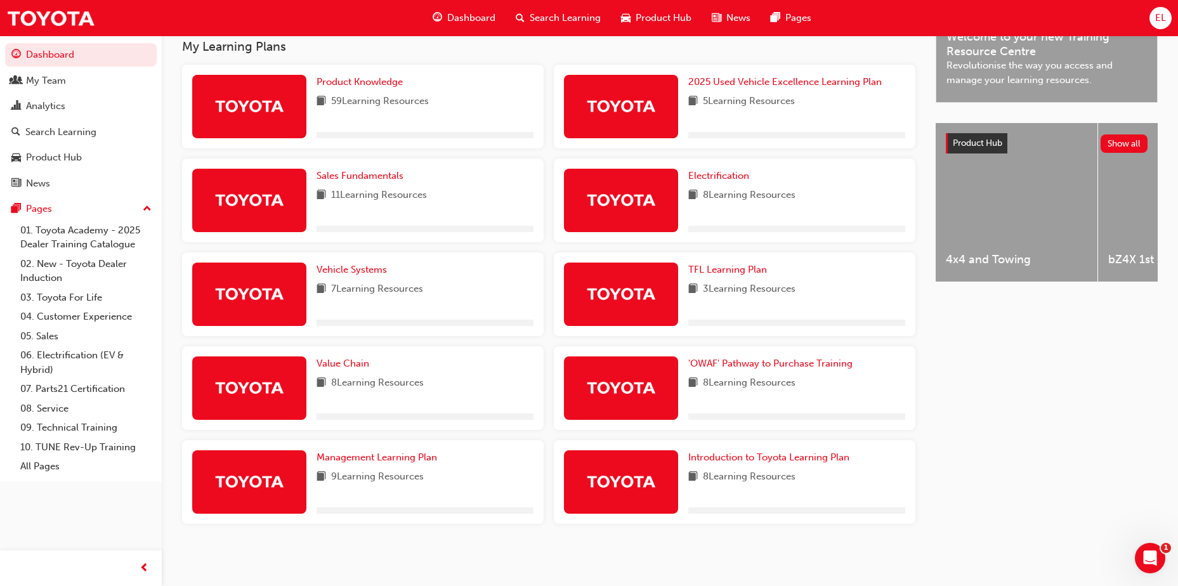
scroll to position [417, 0]
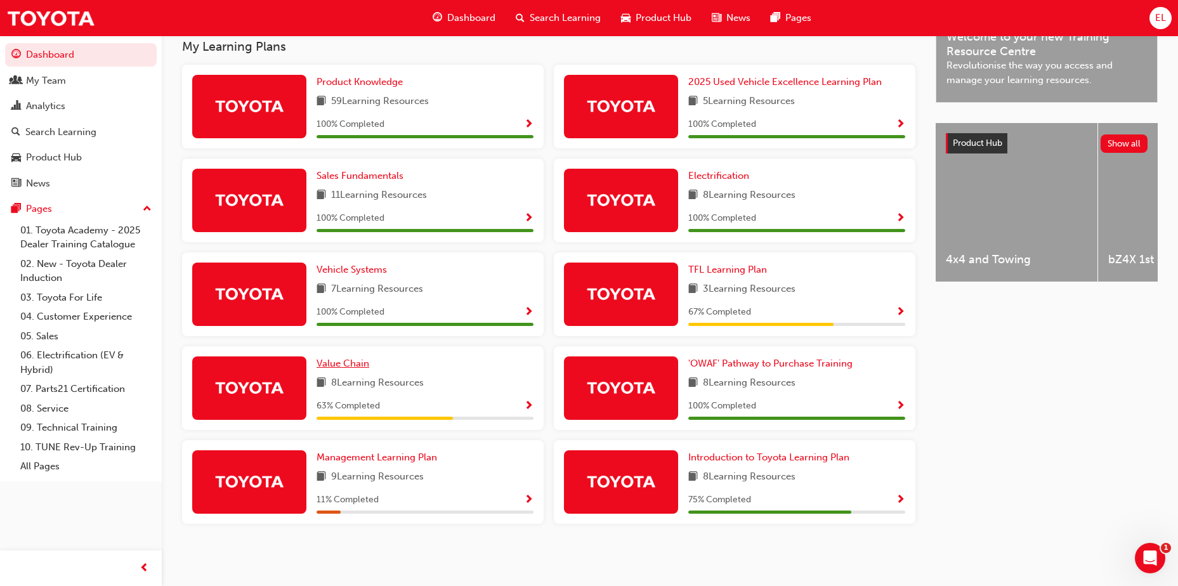
click at [355, 361] on span "Value Chain" at bounding box center [342, 363] width 53 height 11
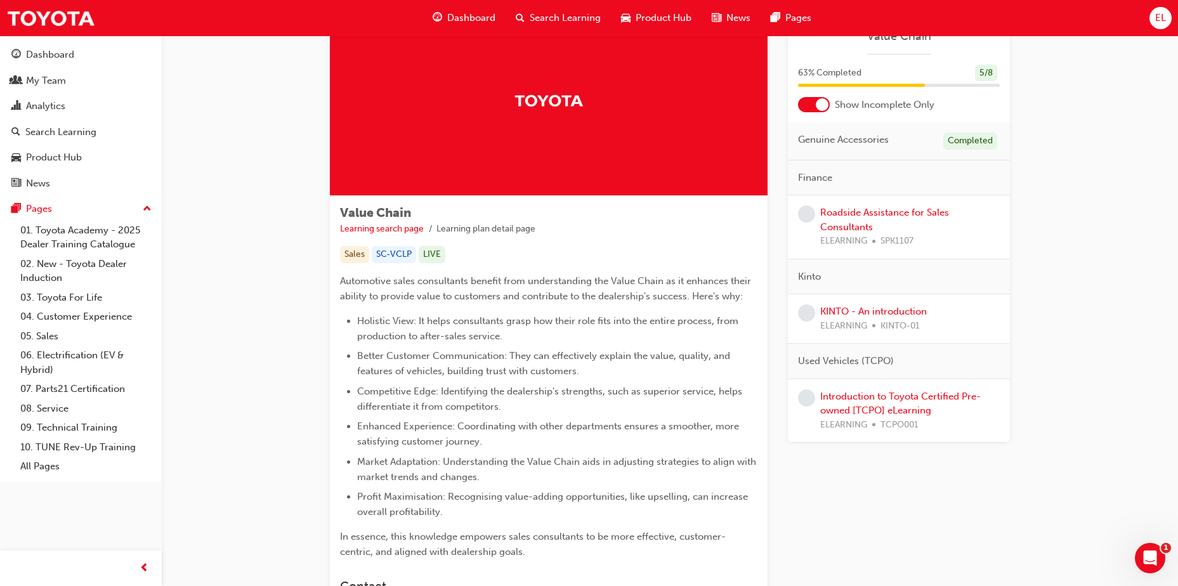
scroll to position [34, 0]
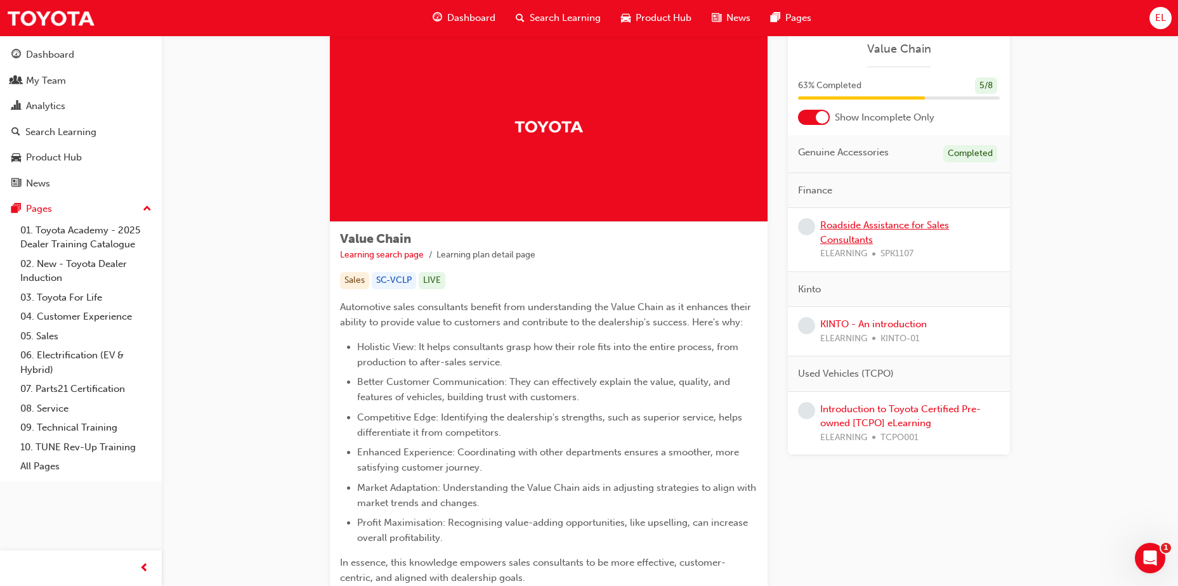
click at [903, 225] on link "Roadside Assistance for Sales Consultants" at bounding box center [884, 232] width 129 height 26
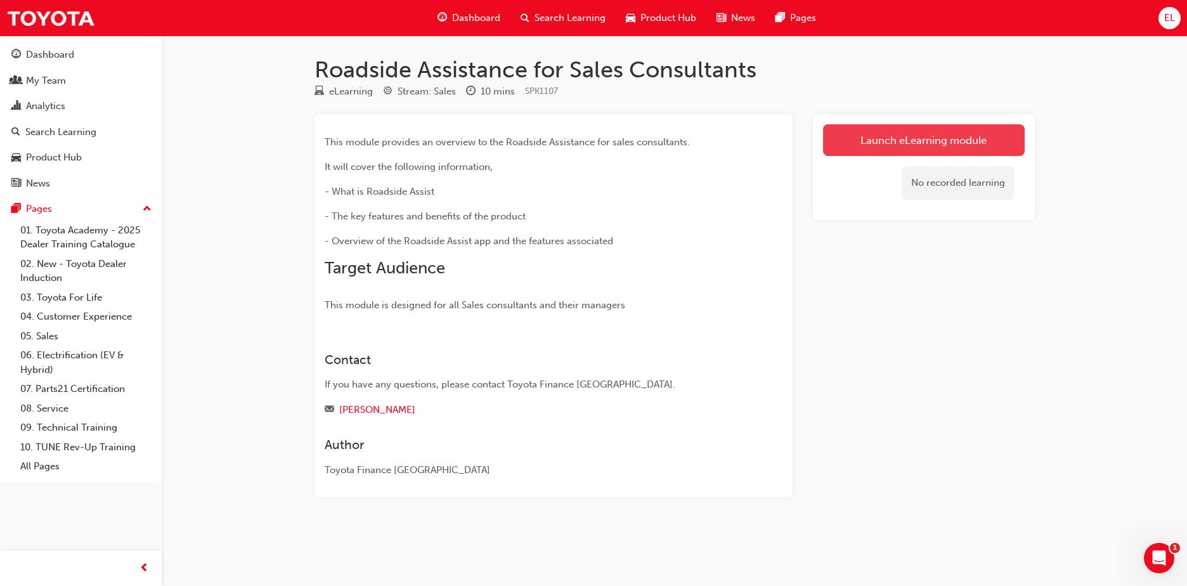
click at [840, 139] on link "Launch eLearning module" at bounding box center [924, 140] width 202 height 32
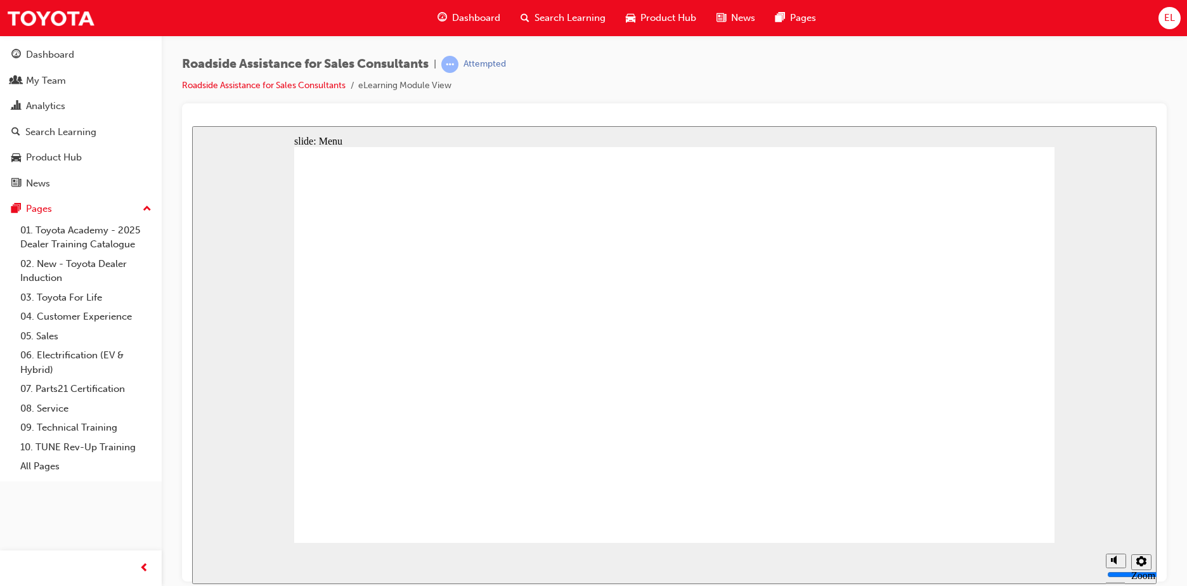
drag, startPoint x: 192, startPoint y: 342, endPoint x: 627, endPoint y: 440, distance: 445.8
drag, startPoint x: 944, startPoint y: 299, endPoint x: 938, endPoint y: 314, distance: 15.7
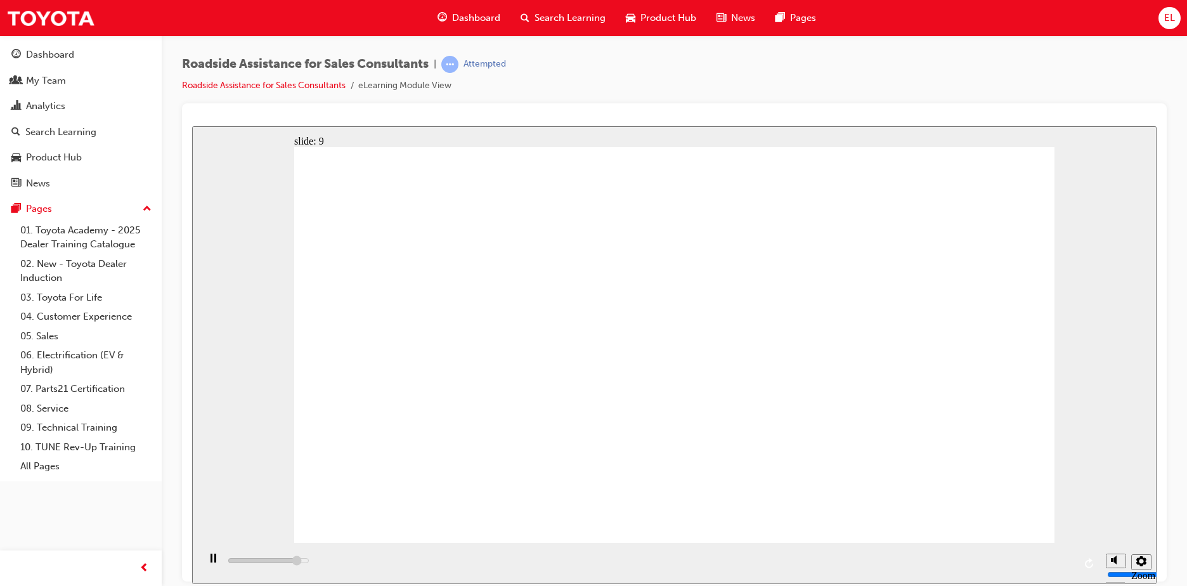
type input "23000"
checkbox input "true"
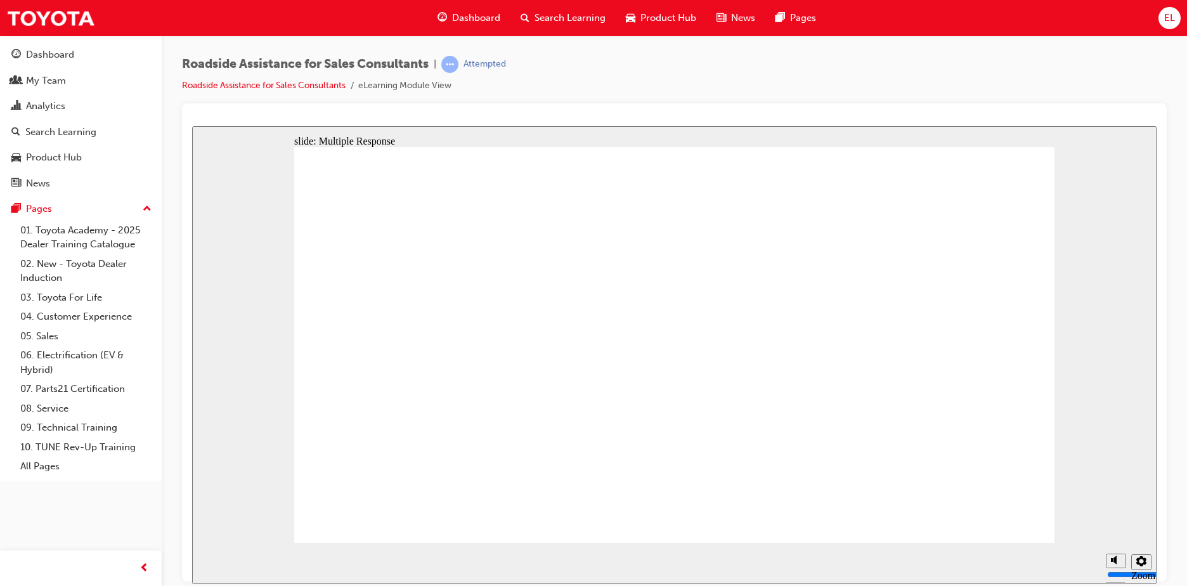
checkbox input "true"
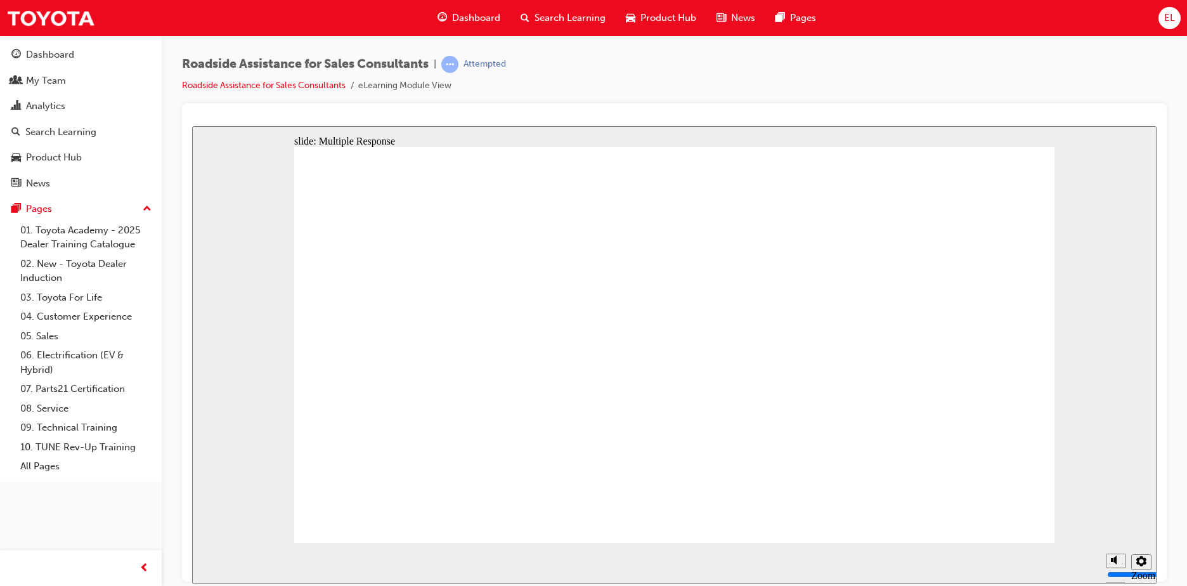
checkbox input "true"
drag, startPoint x: 944, startPoint y: 474, endPoint x: 789, endPoint y: 420, distance: 164.2
checkbox input "true"
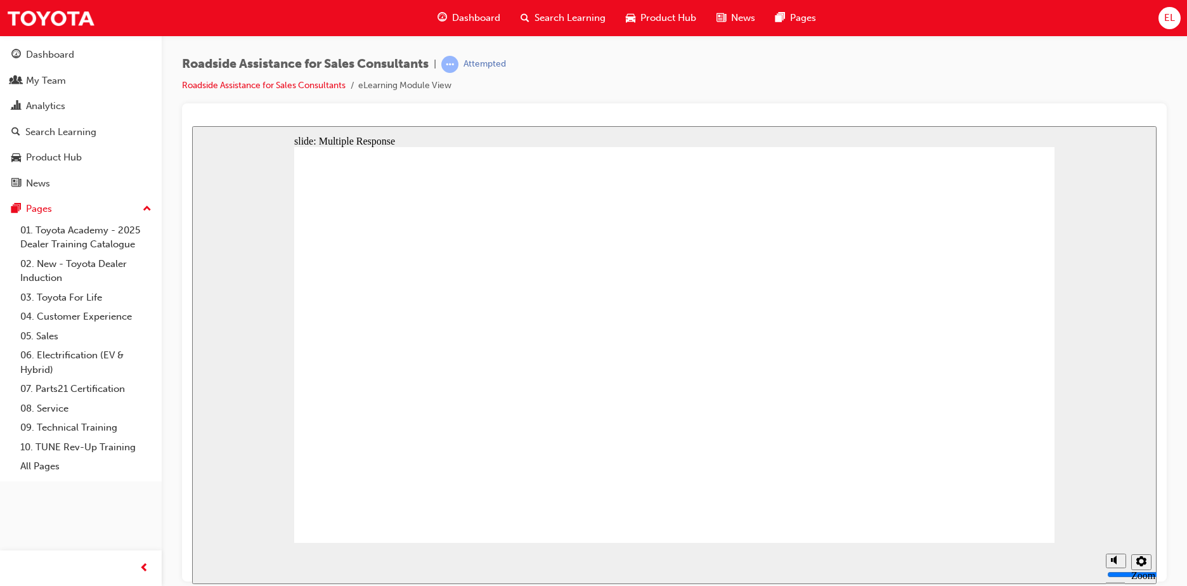
checkbox input "true"
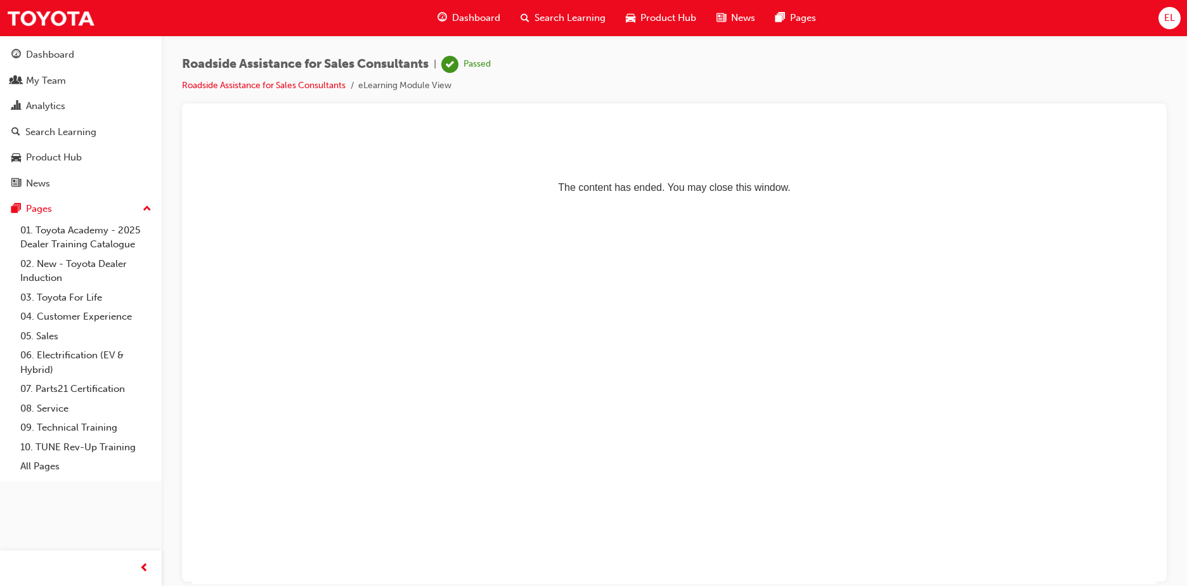
click at [463, 15] on span "Dashboard" at bounding box center [476, 18] width 48 height 15
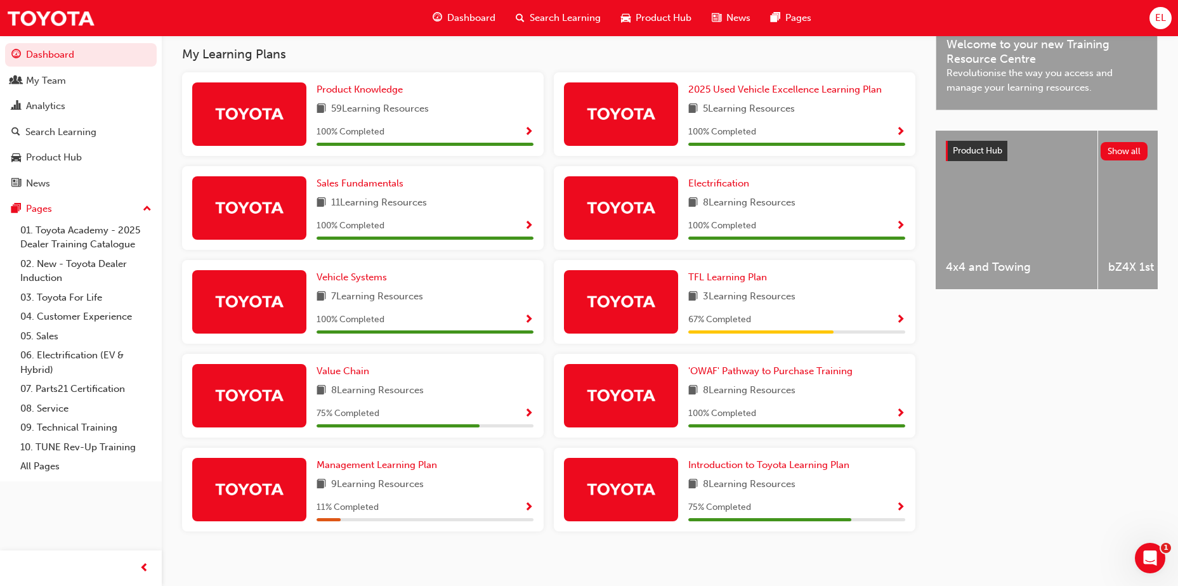
scroll to position [401, 0]
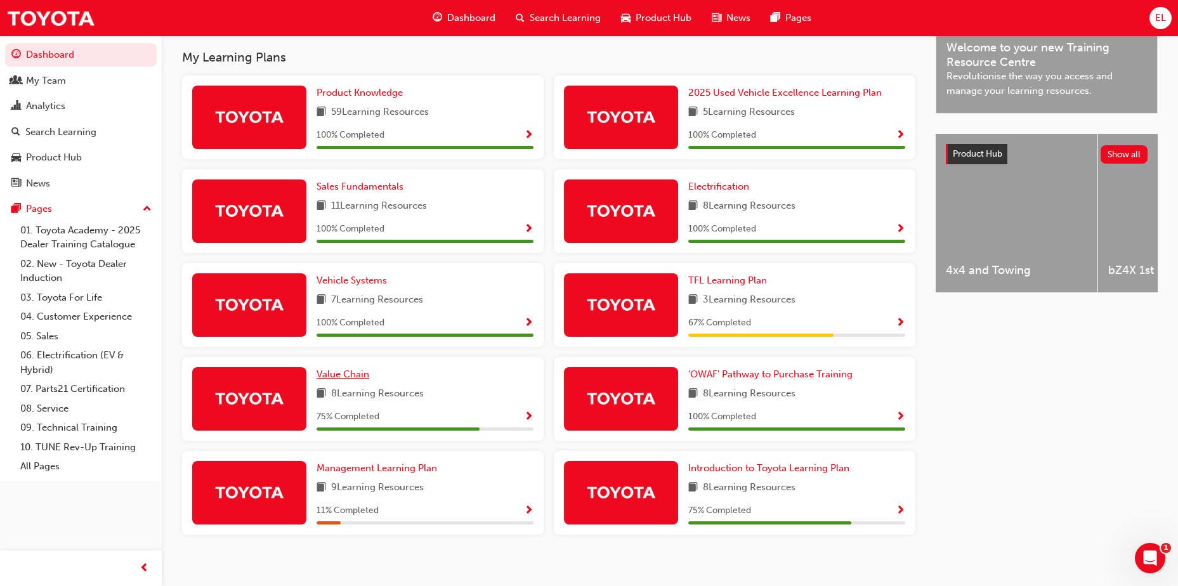
click at [368, 380] on span "Value Chain" at bounding box center [342, 373] width 53 height 11
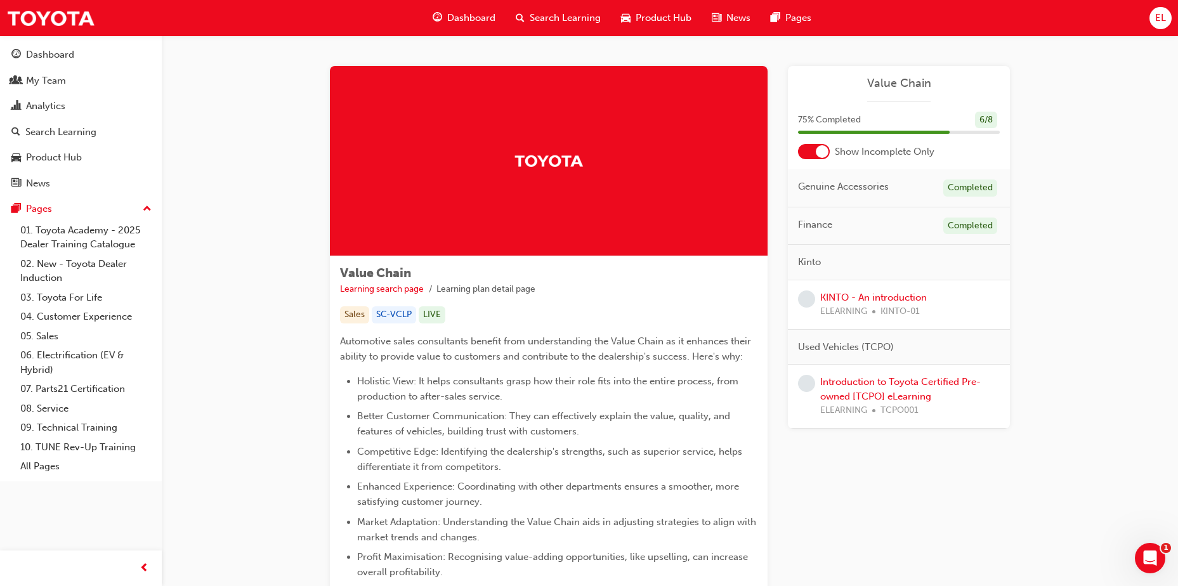
scroll to position [16, 0]
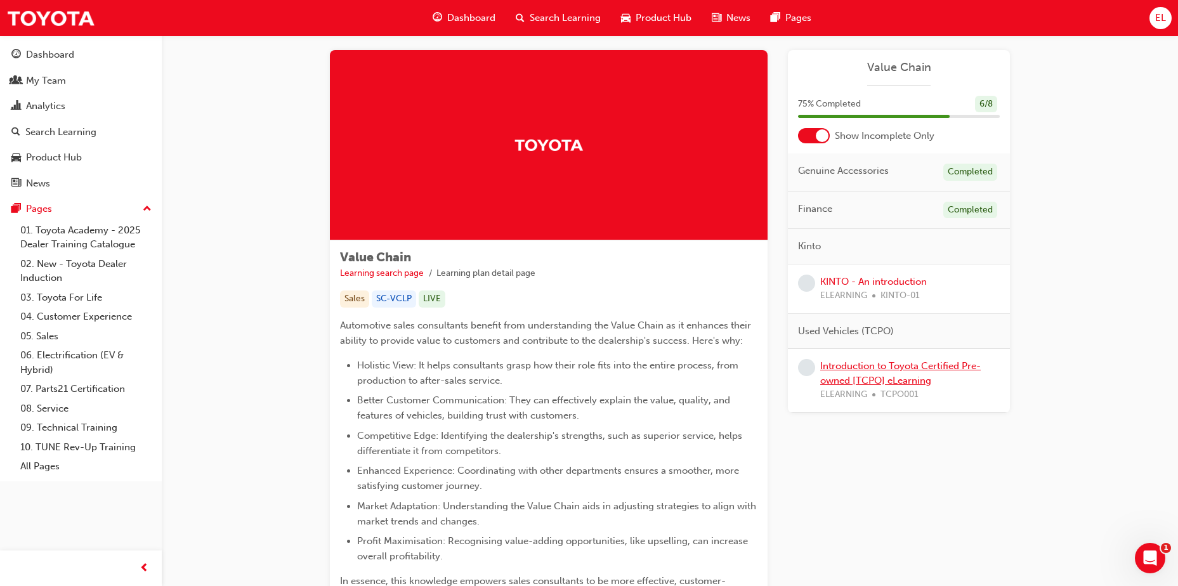
click at [910, 367] on link "Introduction to Toyota Certified Pre-owned [TCPO] eLearning" at bounding box center [900, 373] width 160 height 26
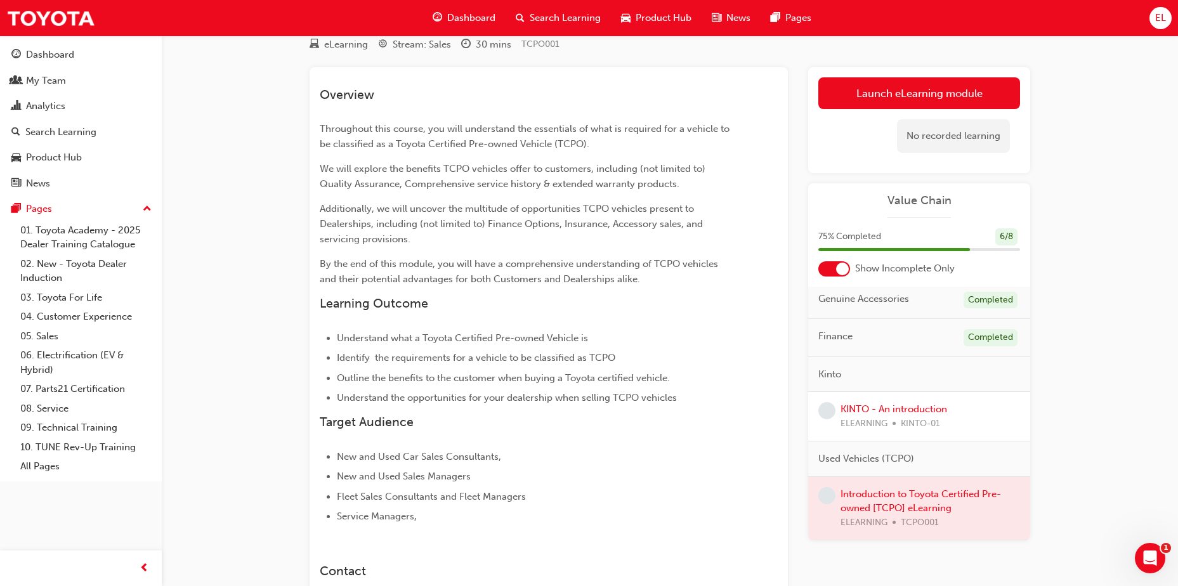
scroll to position [48, 0]
click at [903, 94] on link "Launch eLearning module" at bounding box center [919, 93] width 202 height 32
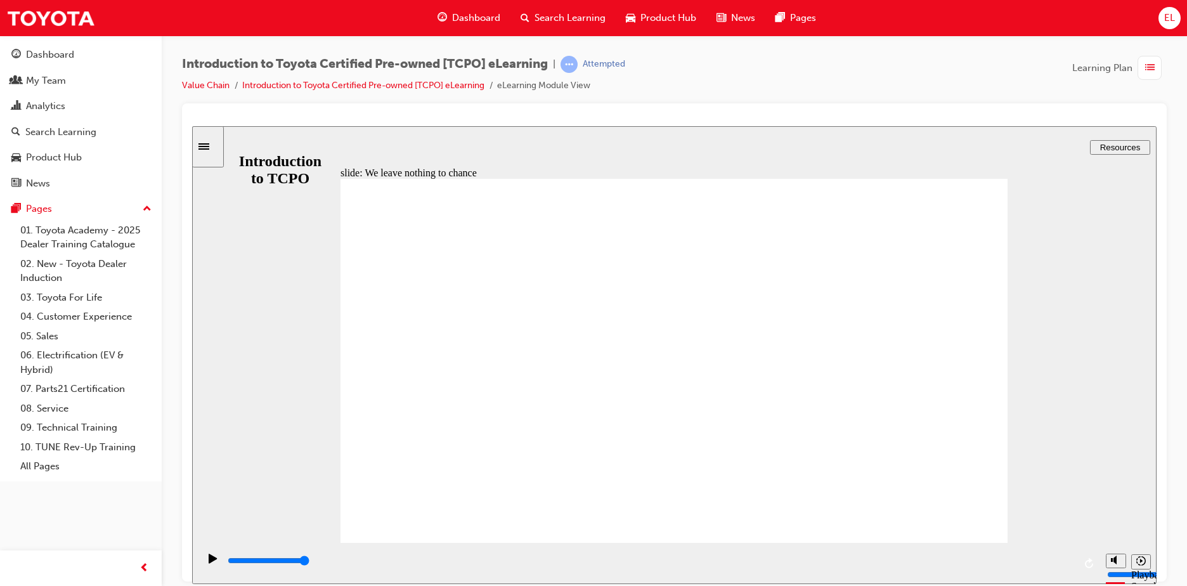
drag, startPoint x: 792, startPoint y: 325, endPoint x: 818, endPoint y: 337, distance: 28.4
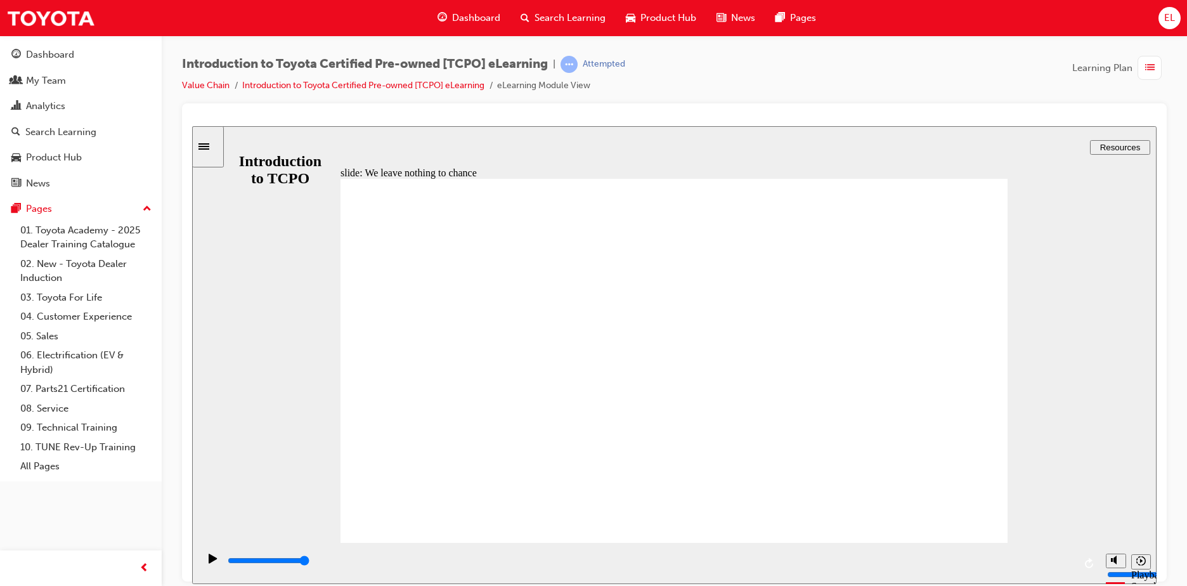
drag, startPoint x: 841, startPoint y: 340, endPoint x: 1104, endPoint y: 302, distance: 265.8
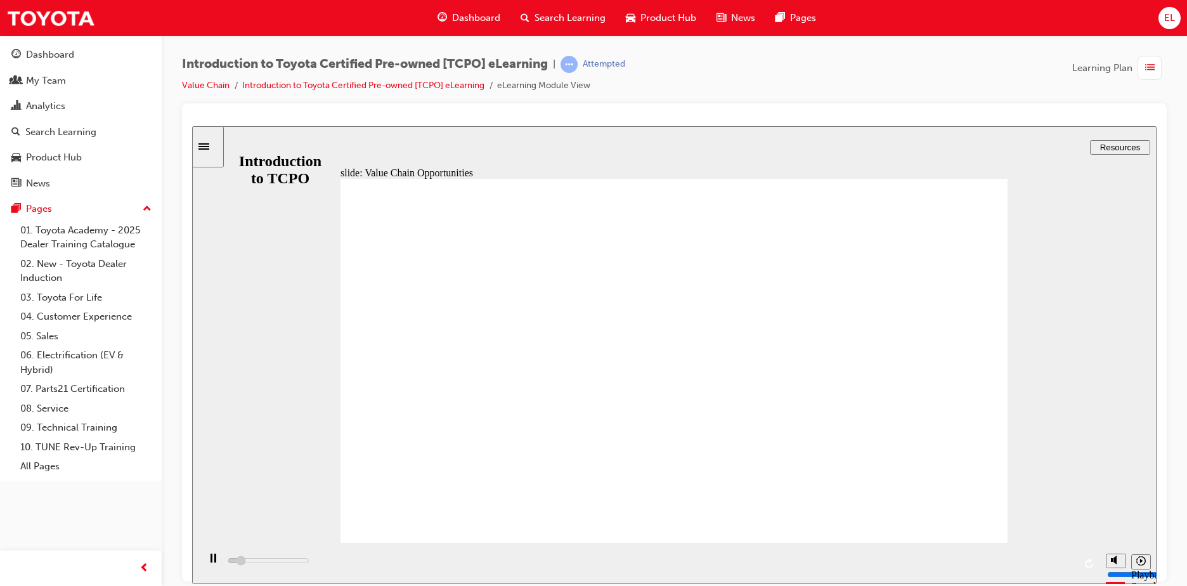
type input "3600"
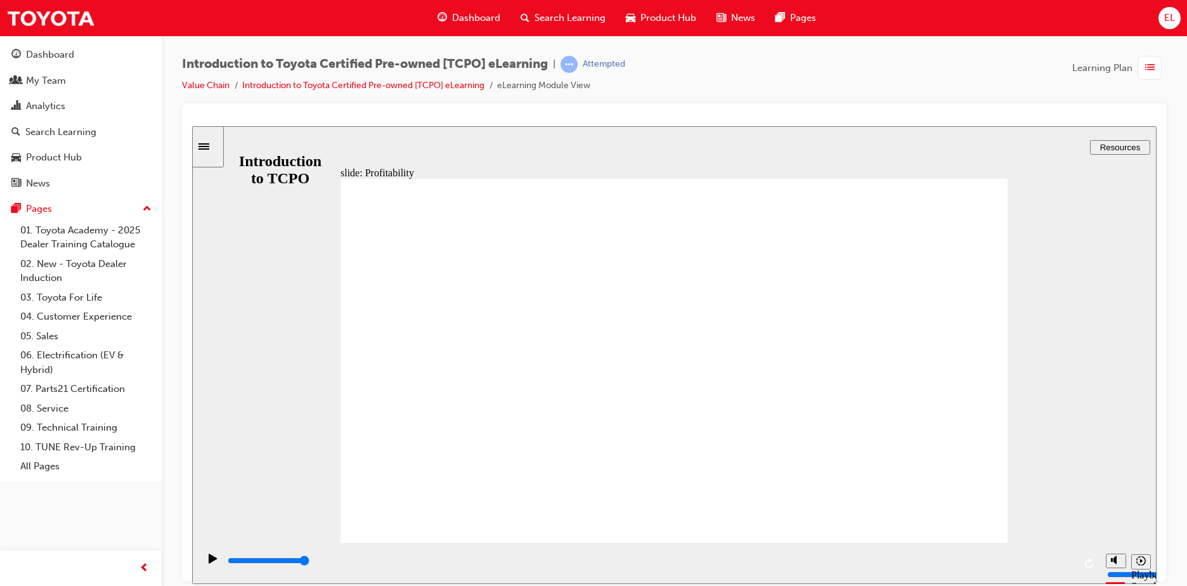
click at [1012, 515] on div "slide: Profitability Rectangle 2 Group 3 Rectangle 1 Did you know? Recently Toy…" at bounding box center [674, 355] width 964 height 458
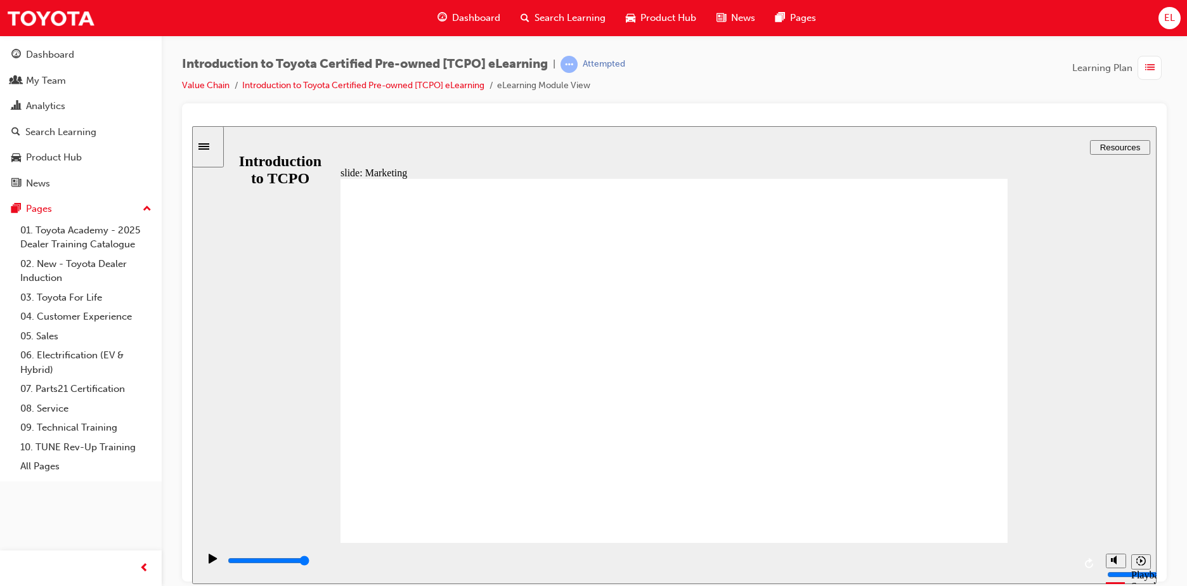
type input "7700"
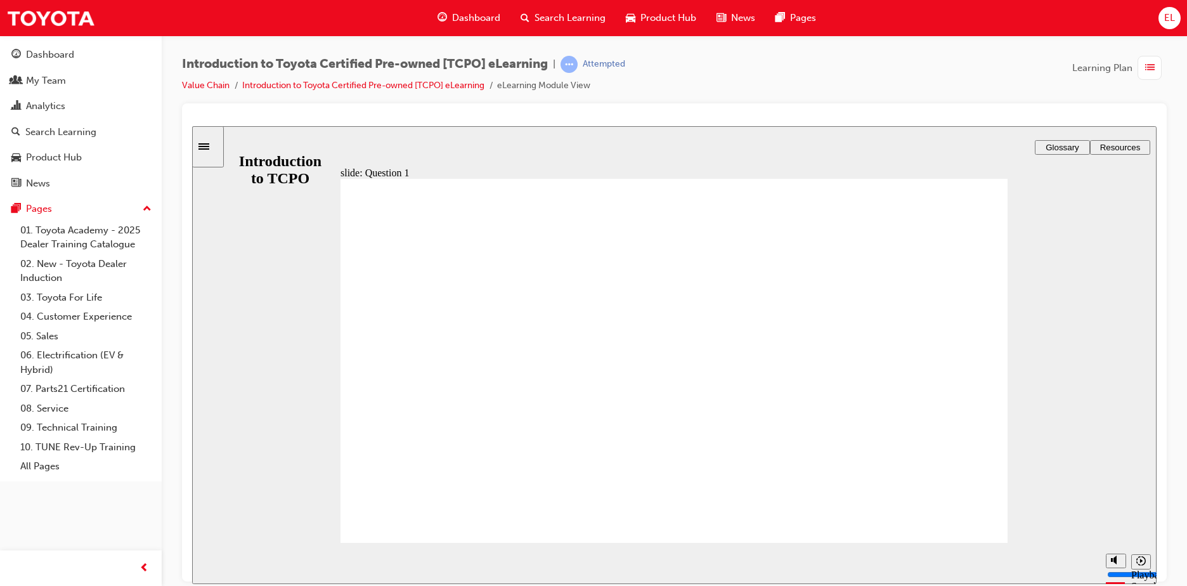
radio input "true"
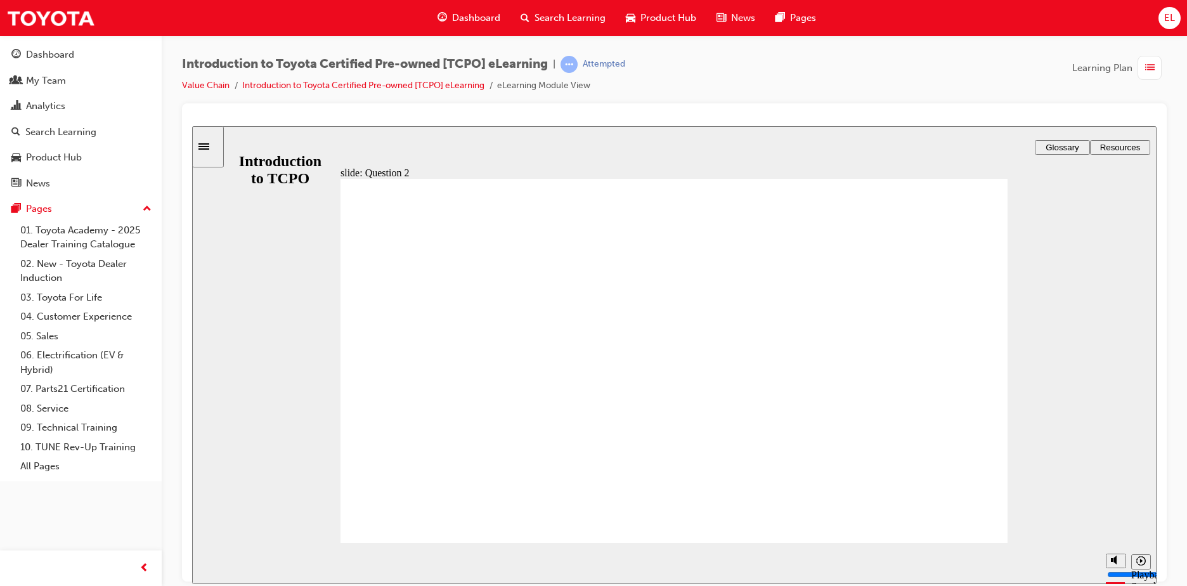
radio input "true"
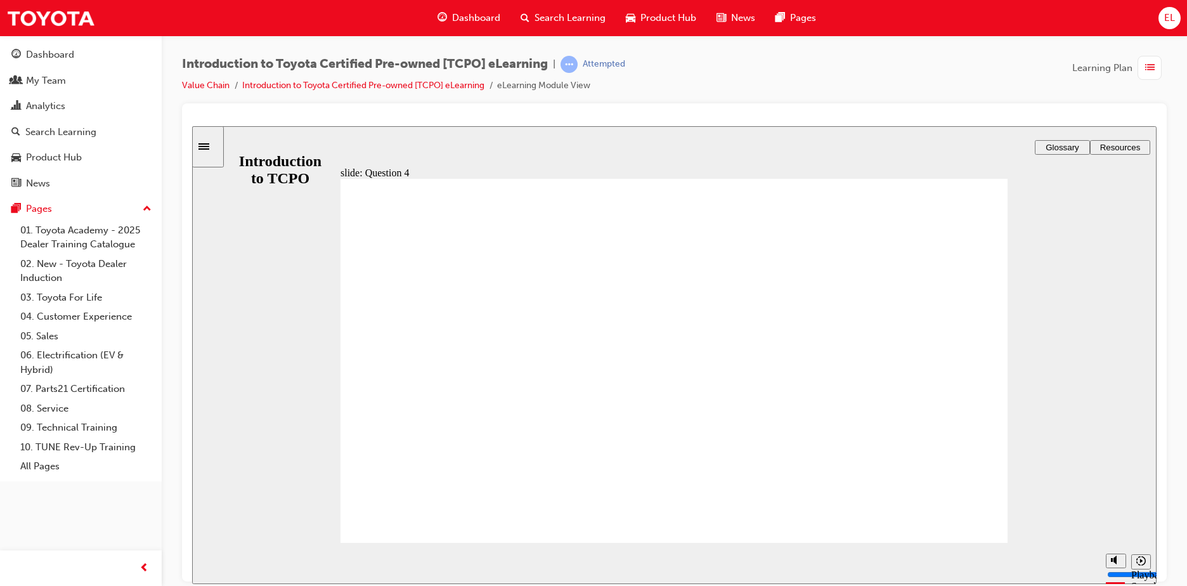
radio input "false"
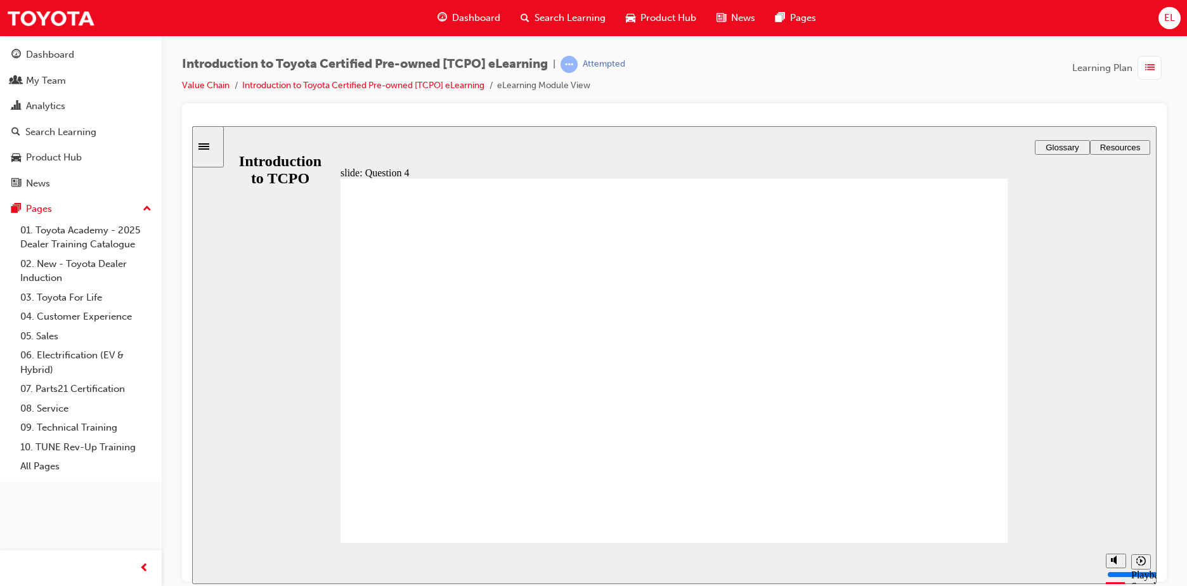
radio input "false"
radio input "true"
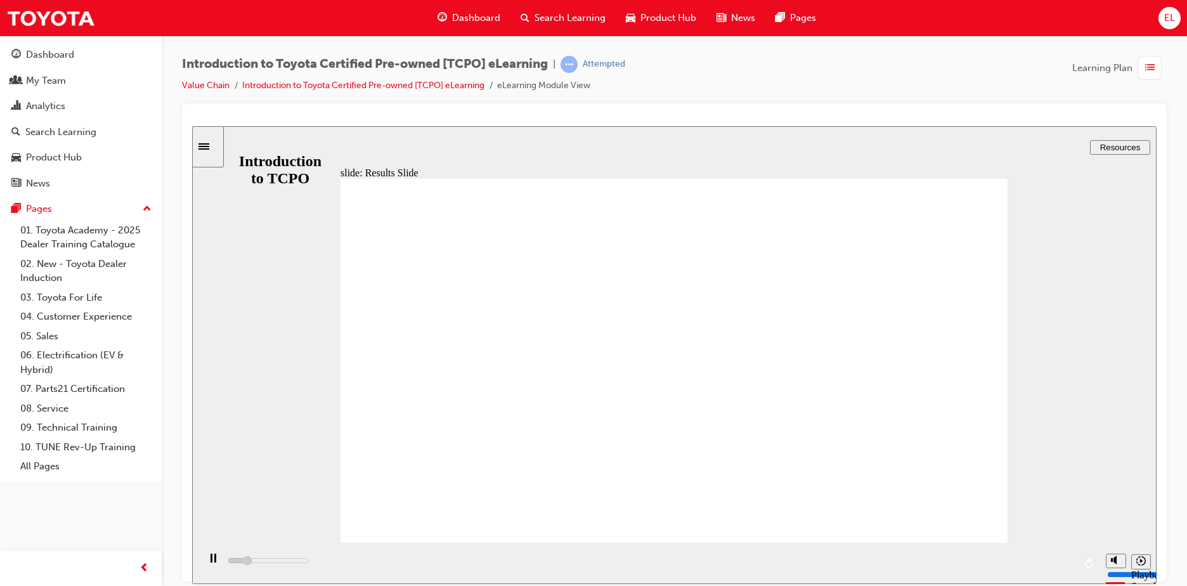
type input "5900"
click at [479, 14] on span "Dashboard" at bounding box center [476, 18] width 48 height 15
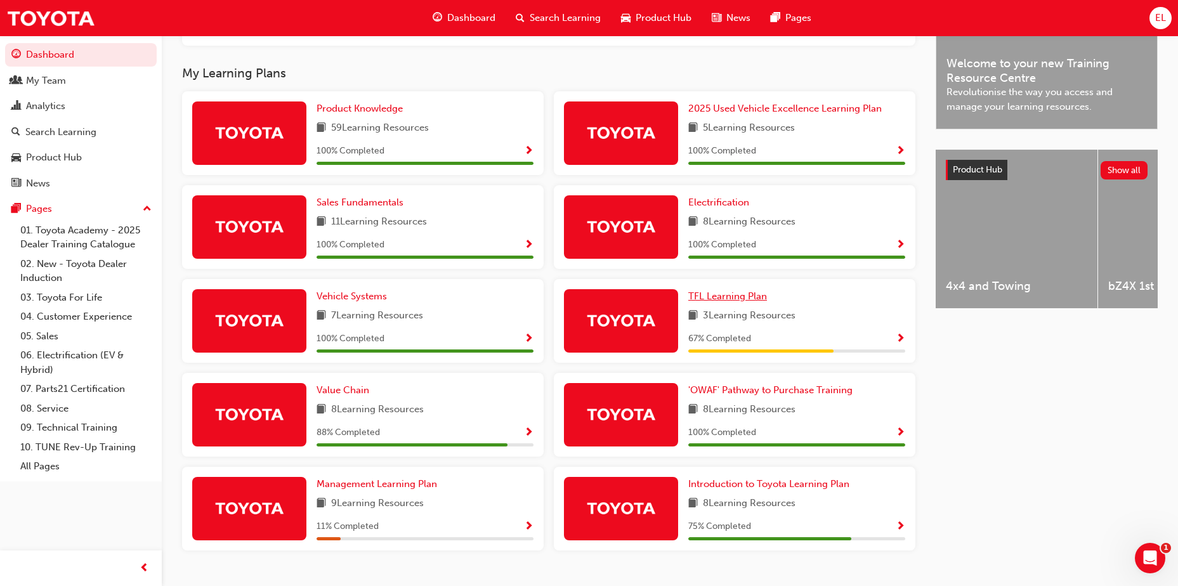
scroll to position [417, 0]
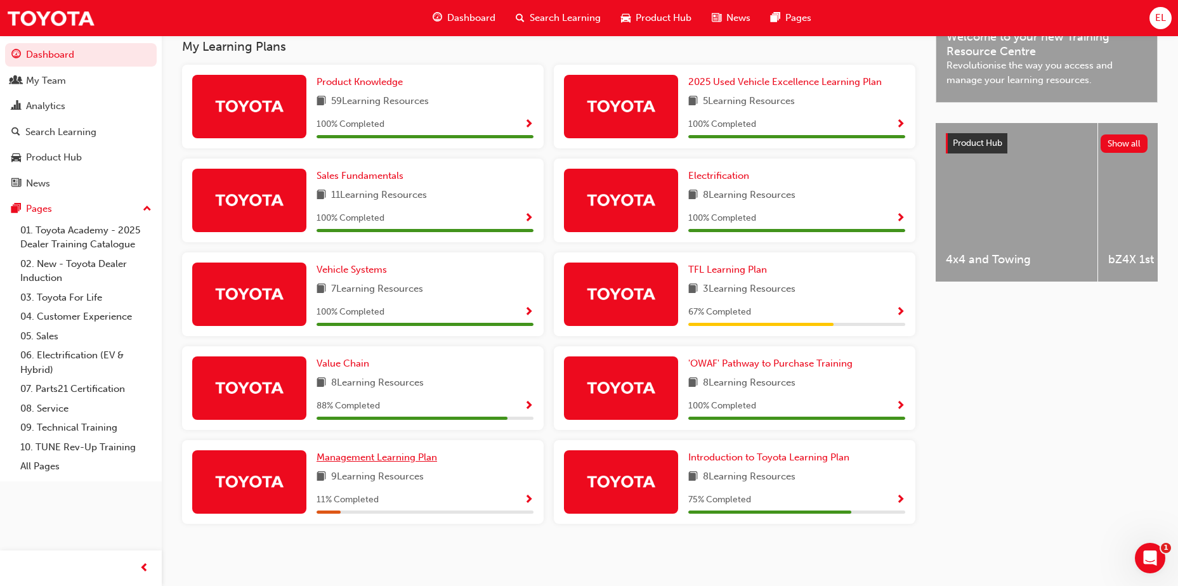
click at [404, 456] on span "Management Learning Plan" at bounding box center [376, 456] width 120 height 11
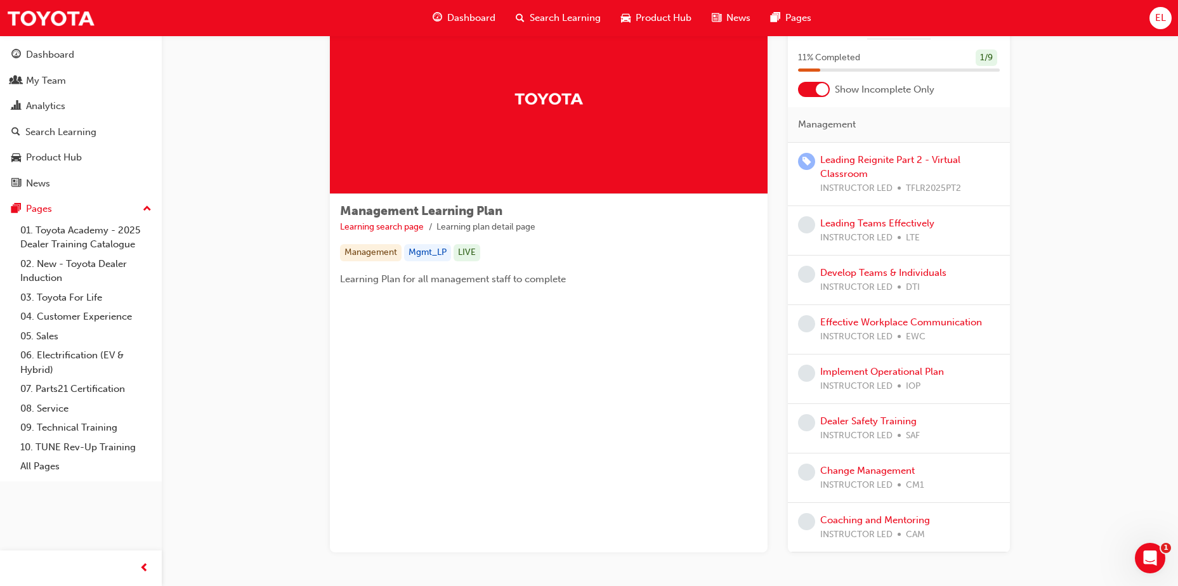
scroll to position [63, 0]
click at [852, 221] on link "Leading Teams Effectively" at bounding box center [877, 221] width 114 height 11
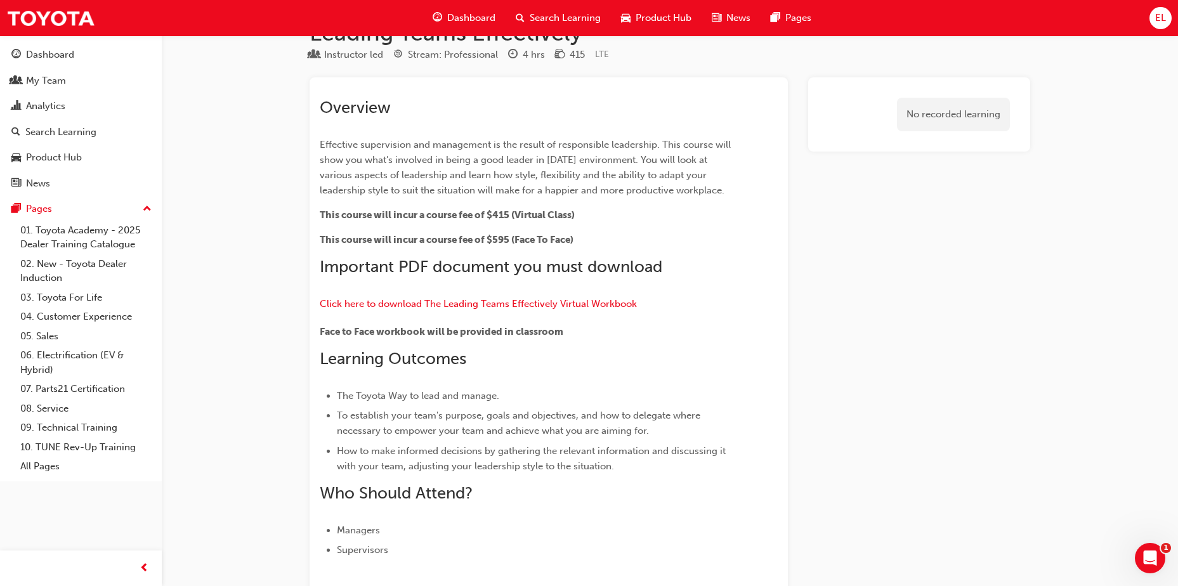
scroll to position [34, 0]
click at [434, 19] on span "guage-icon" at bounding box center [437, 18] width 10 height 16
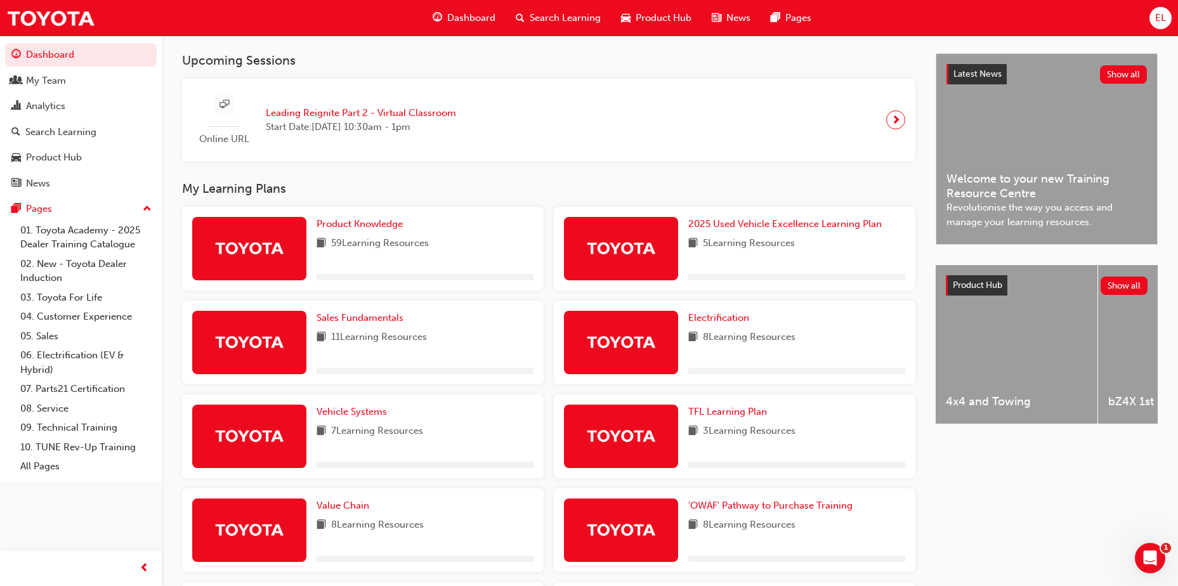
scroll to position [417, 0]
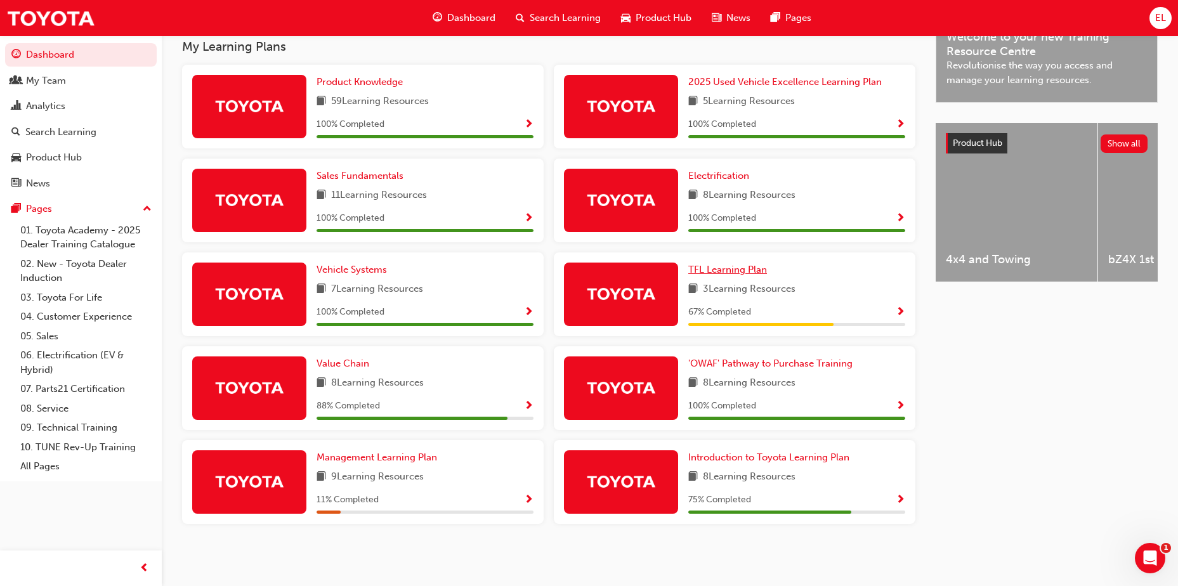
click at [756, 276] on link "TFL Learning Plan" at bounding box center [730, 270] width 84 height 15
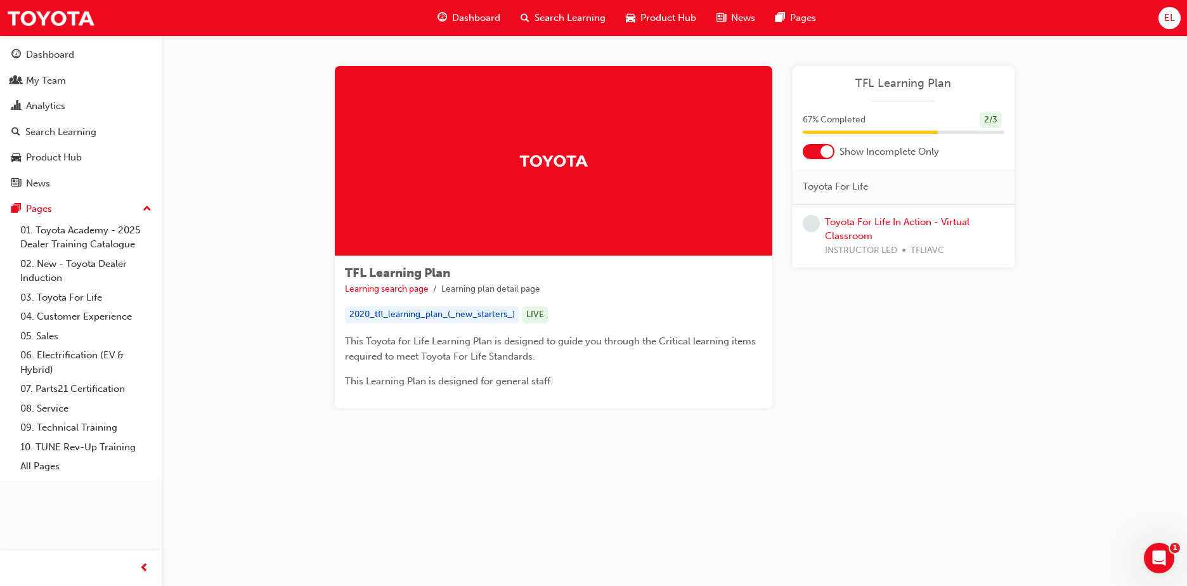
click at [479, 23] on span "Dashboard" at bounding box center [476, 18] width 48 height 15
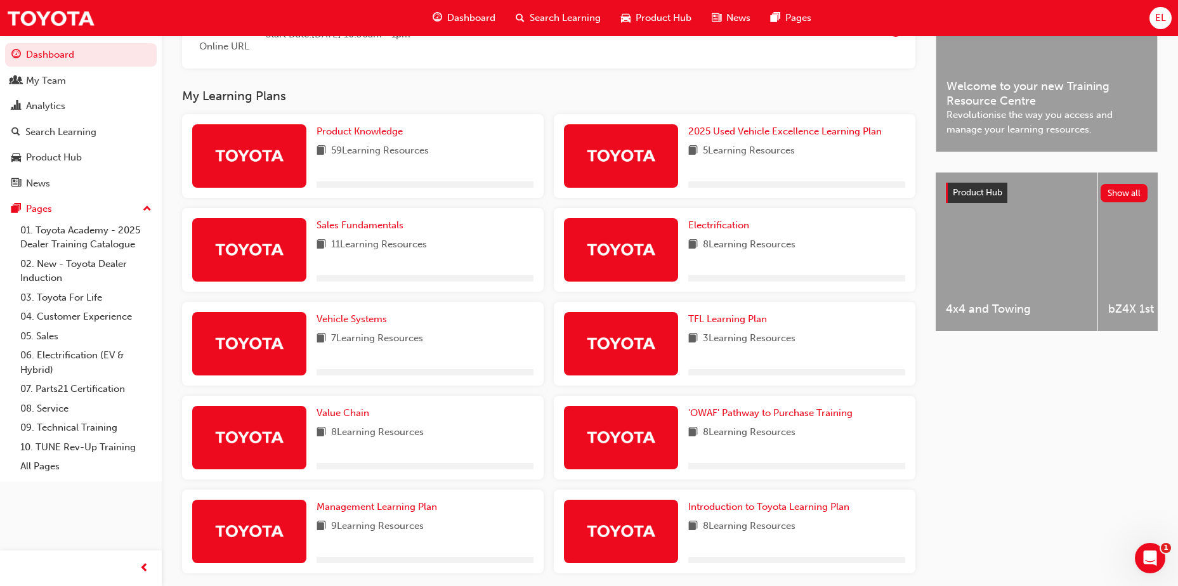
scroll to position [417, 0]
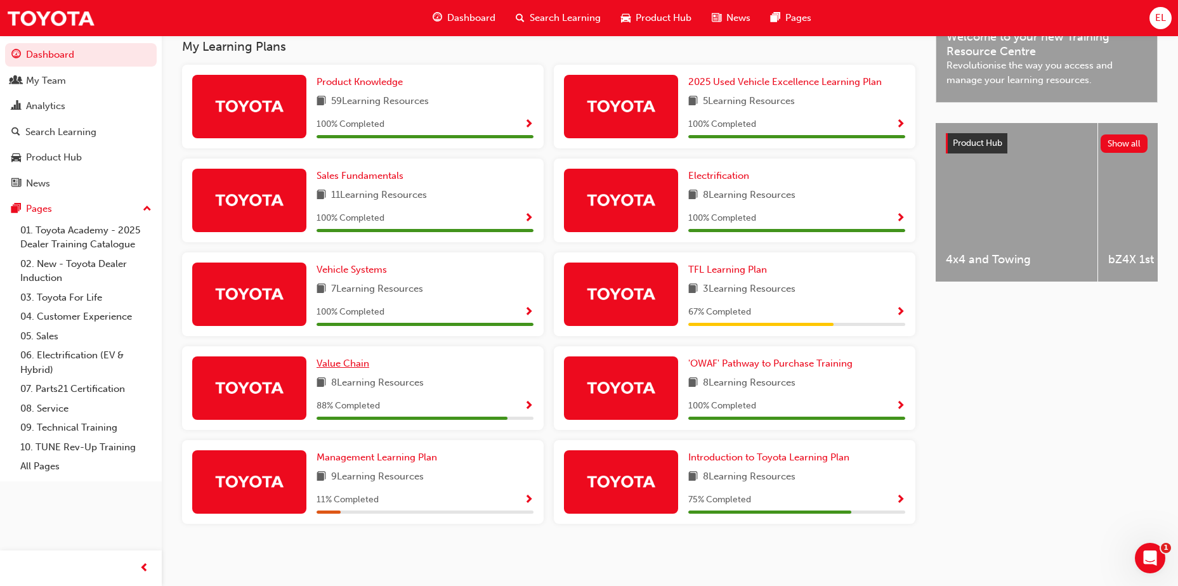
click at [346, 363] on span "Value Chain" at bounding box center [342, 363] width 53 height 11
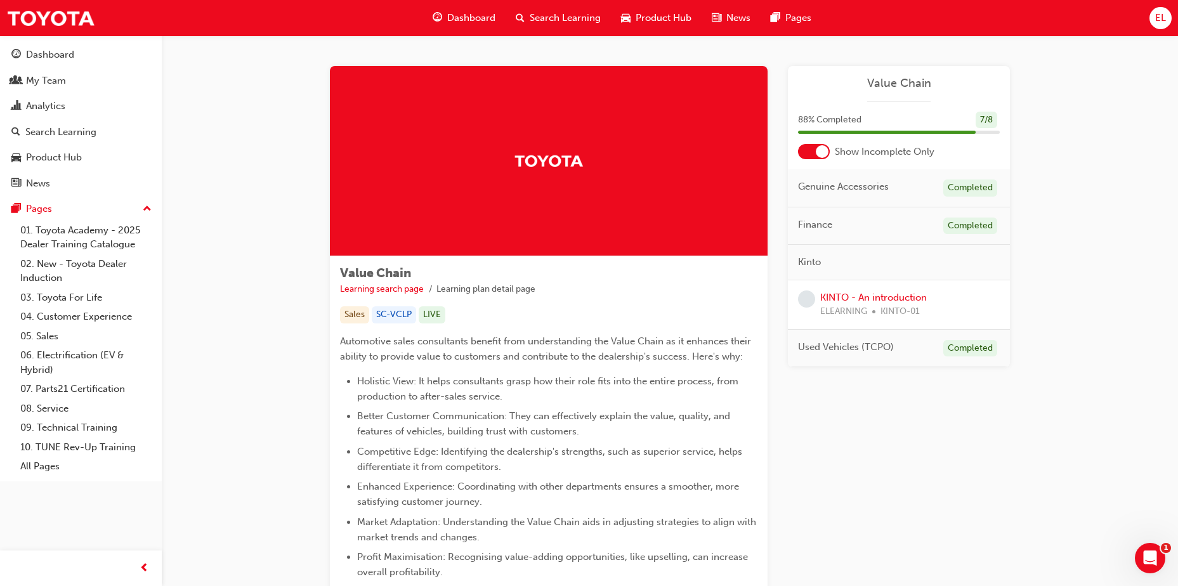
click at [486, 13] on span "Dashboard" at bounding box center [471, 18] width 48 height 15
